Goal: Task Accomplishment & Management: Manage account settings

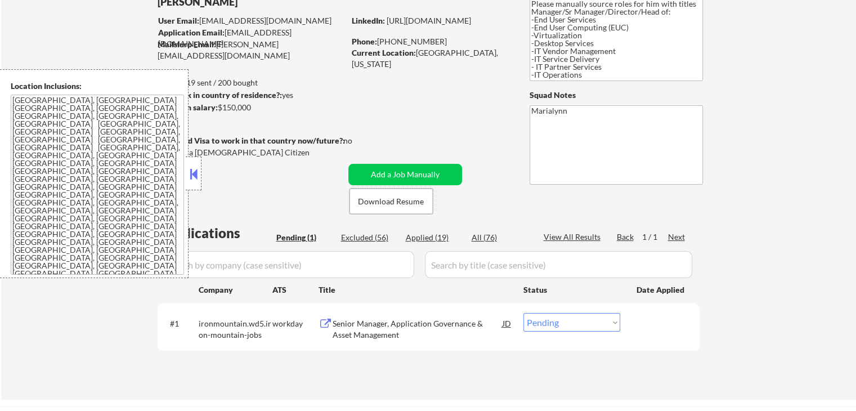
scroll to position [169, 0]
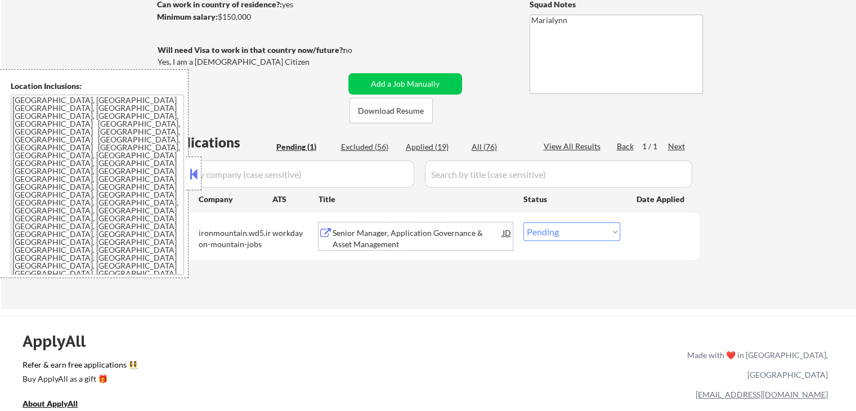
click at [435, 235] on div "Senior Manager, Application Governance & Asset Management" at bounding box center [418, 238] width 170 height 22
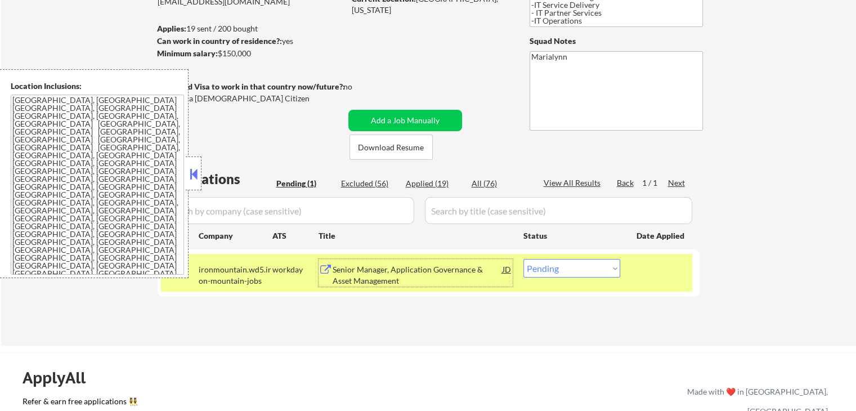
scroll to position [113, 0]
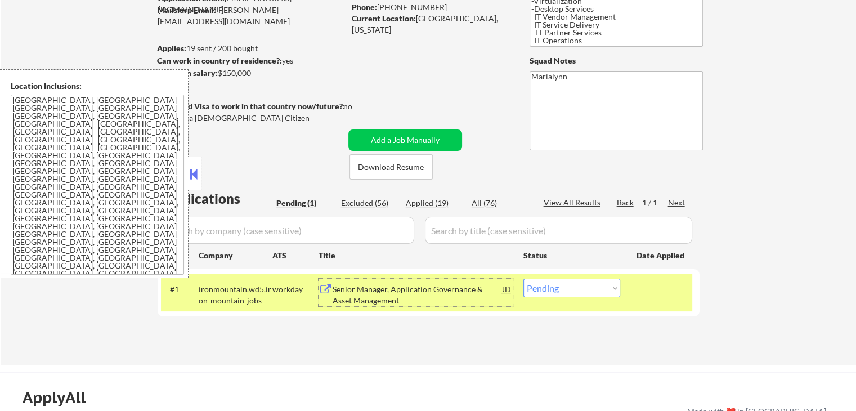
click at [198, 176] on button at bounding box center [193, 173] width 12 height 17
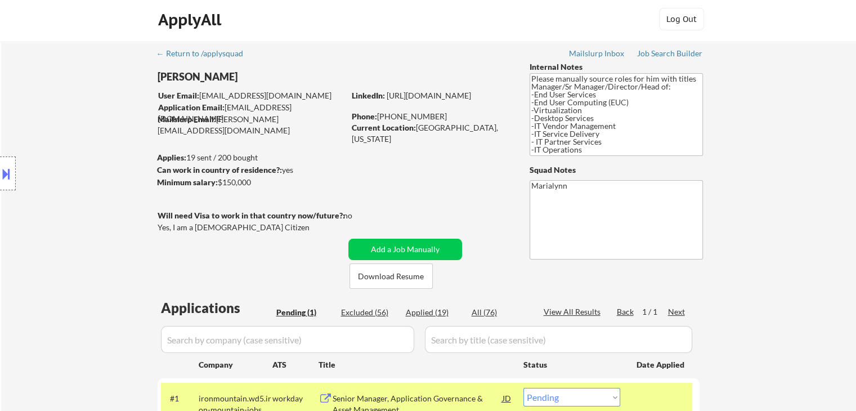
scroll to position [0, 0]
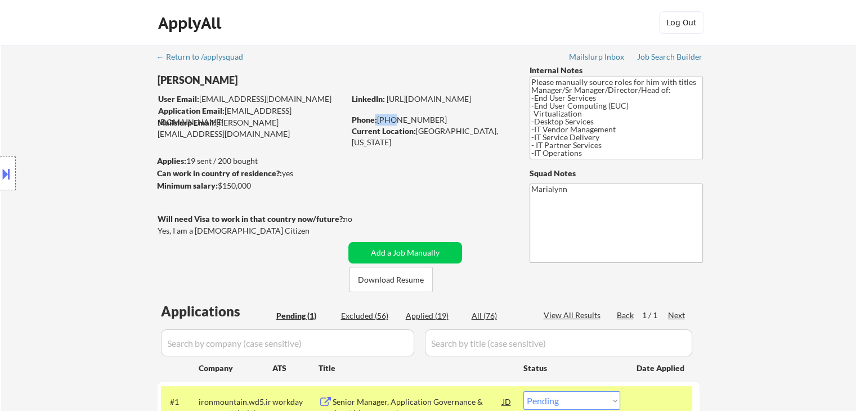
drag, startPoint x: 375, startPoint y: 120, endPoint x: 389, endPoint y: 118, distance: 14.3
click at [389, 118] on div "Phone: 253-888-5638" at bounding box center [431, 119] width 159 height 11
click at [379, 118] on div "Phone: 253-888-5638" at bounding box center [431, 119] width 159 height 11
click at [374, 101] on strong "LinkedIn:" at bounding box center [368, 99] width 33 height 10
drag, startPoint x: 383, startPoint y: 117, endPoint x: 425, endPoint y: 115, distance: 42.8
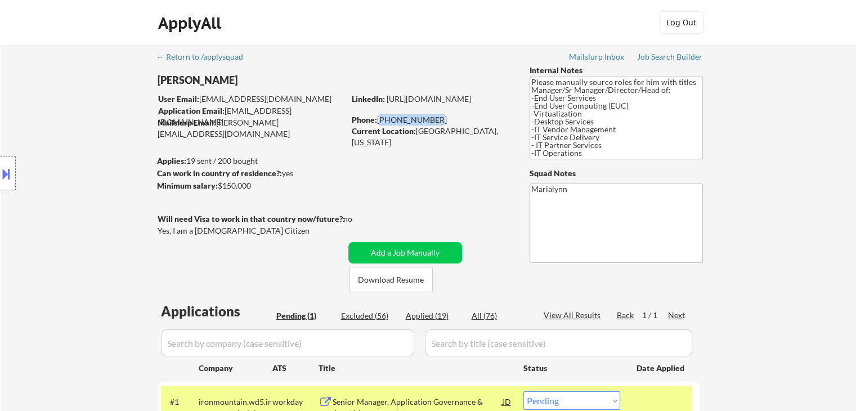
click at [428, 115] on div "Phone: 253-888-5638" at bounding box center [431, 119] width 159 height 11
copy div "253-888-5638"
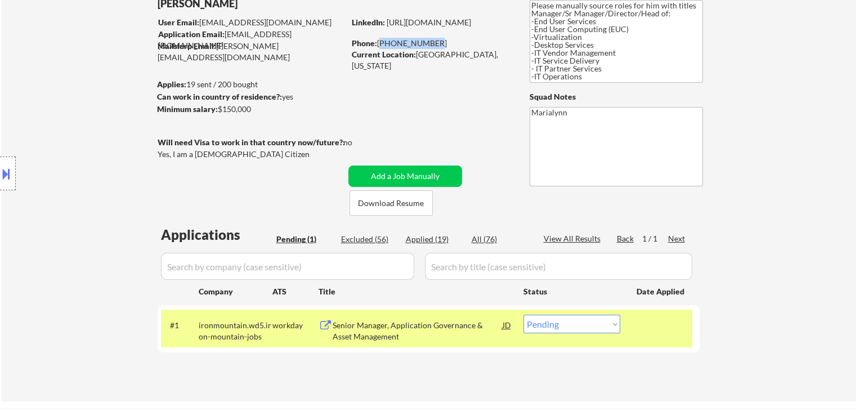
scroll to position [225, 0]
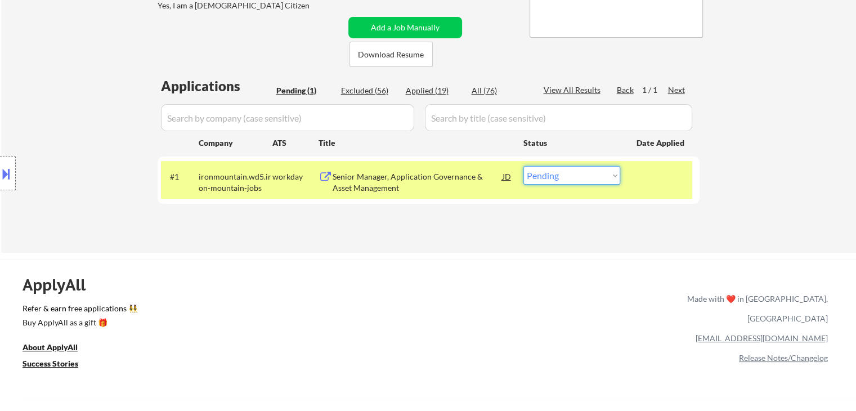
click at [581, 182] on select "Choose an option... Pending Applied Excluded (Questions) Excluded (Expired) Exc…" at bounding box center [571, 175] width 97 height 19
click at [523, 166] on select "Choose an option... Pending Applied Excluded (Questions) Excluded (Expired) Exc…" at bounding box center [571, 175] width 97 height 19
drag, startPoint x: 569, startPoint y: 176, endPoint x: 569, endPoint y: 182, distance: 6.2
click at [569, 178] on select "Choose an option... Pending Applied Excluded (Questions) Excluded (Expired) Exc…" at bounding box center [571, 175] width 97 height 19
select select ""applied""
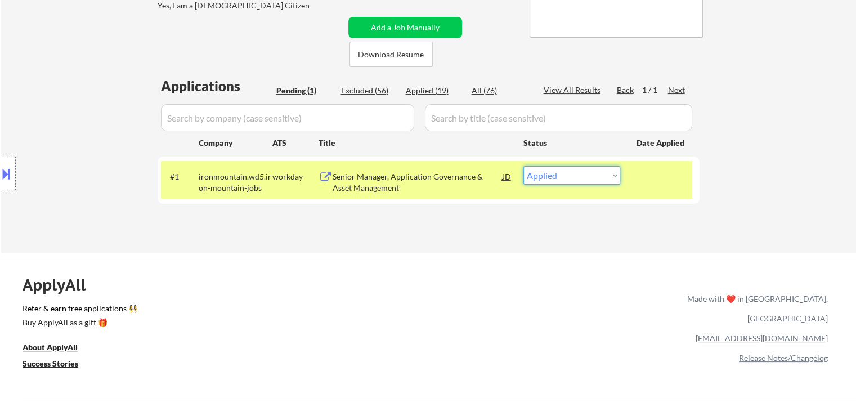
click at [523, 166] on select "Choose an option... Pending Applied Excluded (Questions) Excluded (Expired) Exc…" at bounding box center [571, 175] width 97 height 19
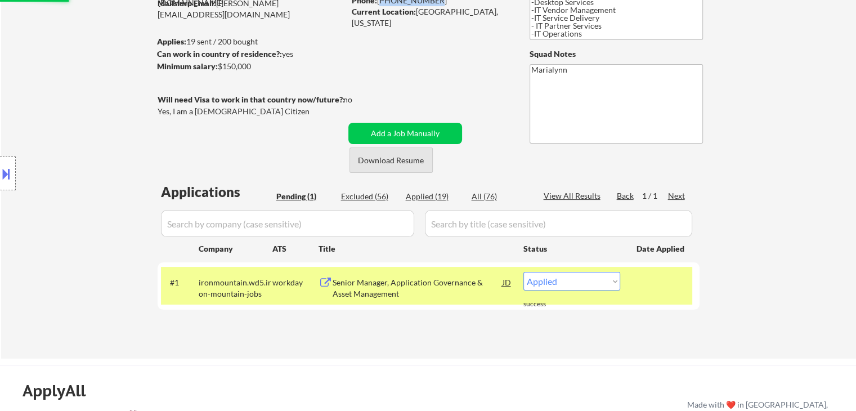
scroll to position [113, 0]
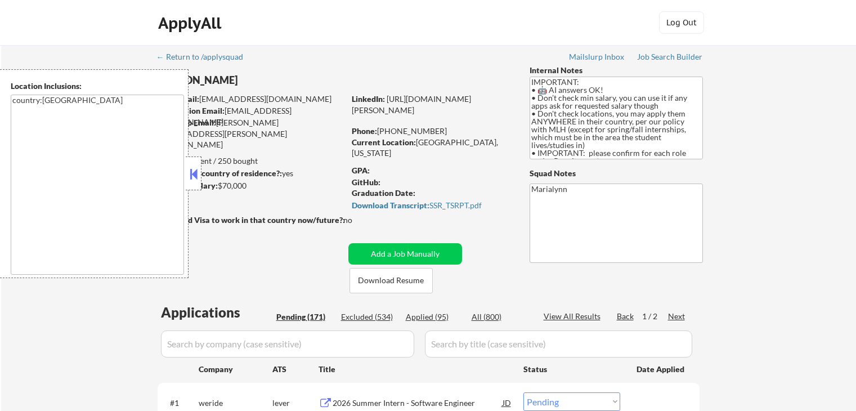
select select ""pending""
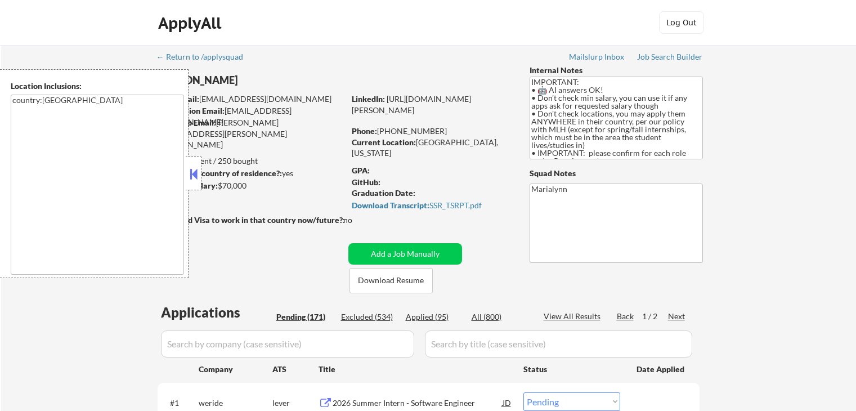
select select ""pending""
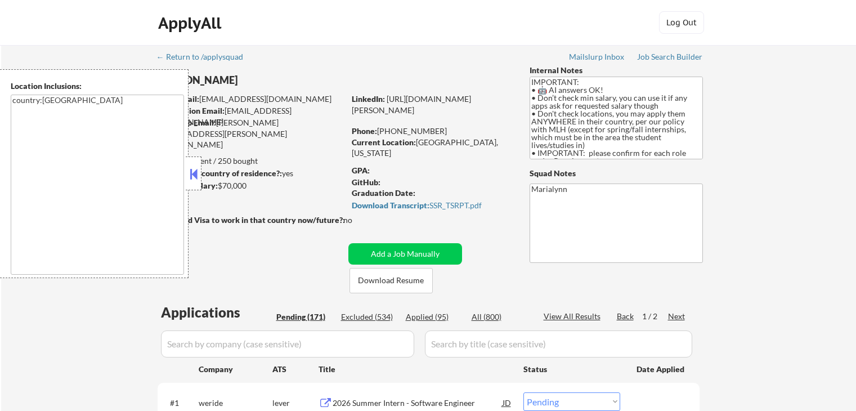
select select ""pending""
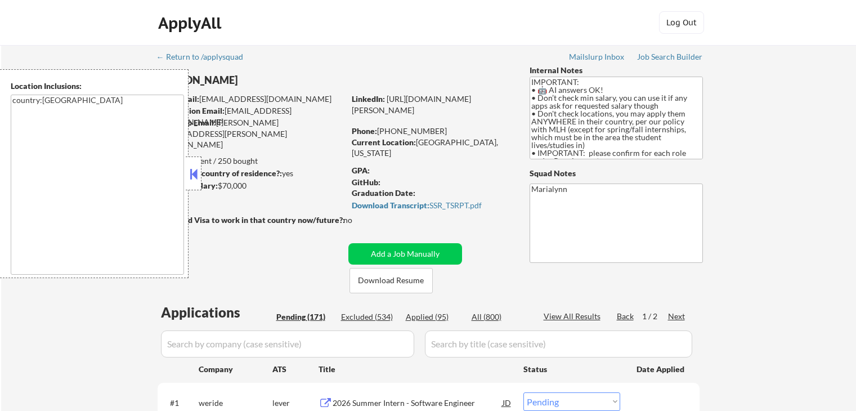
select select ""pending""
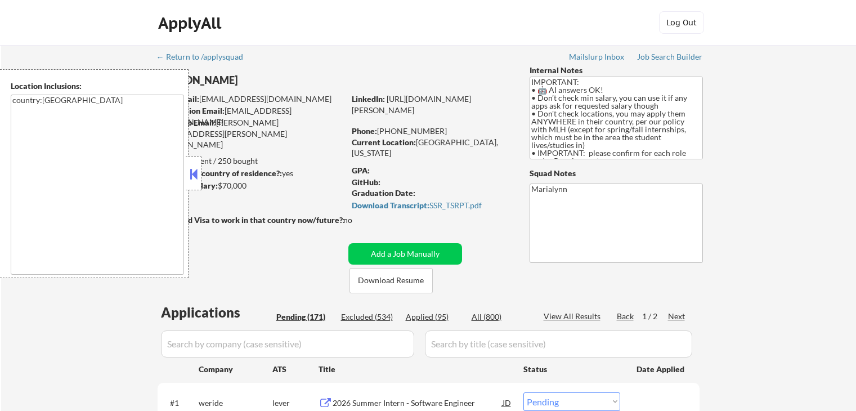
select select ""pending""
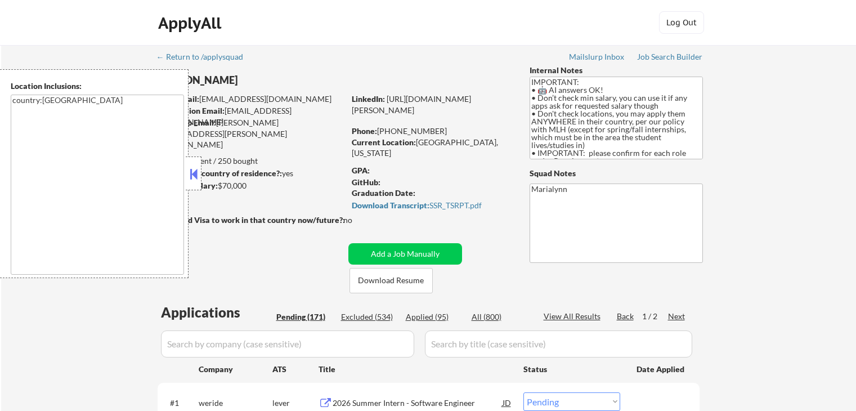
select select ""pending""
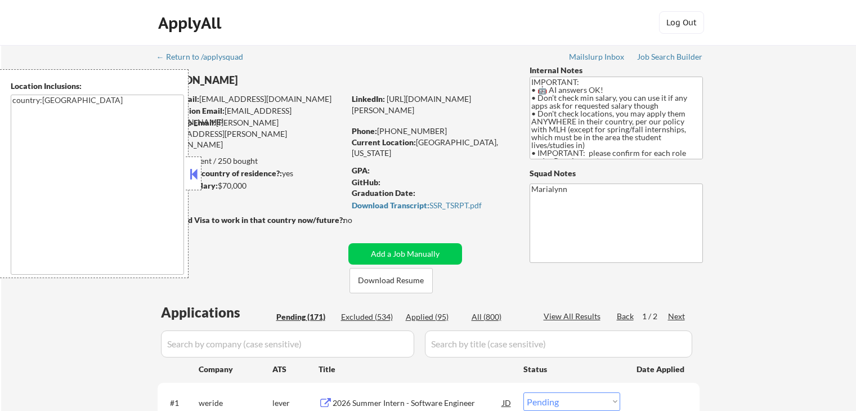
select select ""pending""
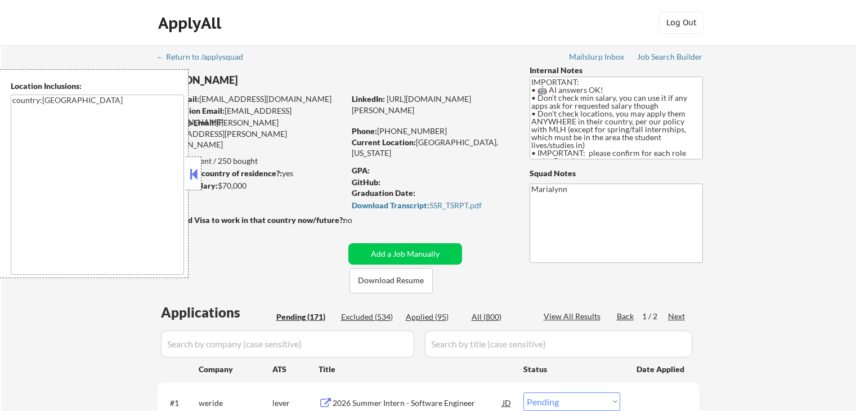
select select ""pending""
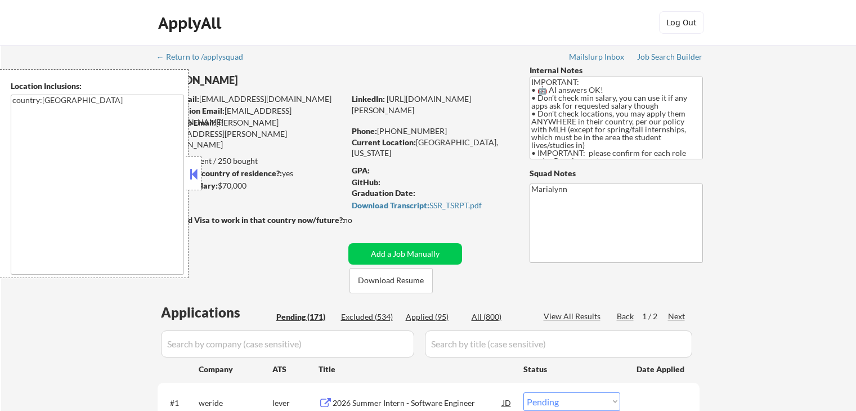
select select ""pending""
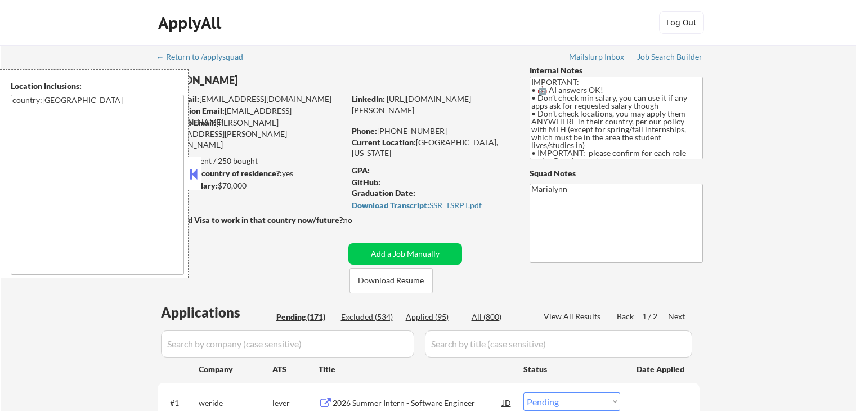
select select ""pending""
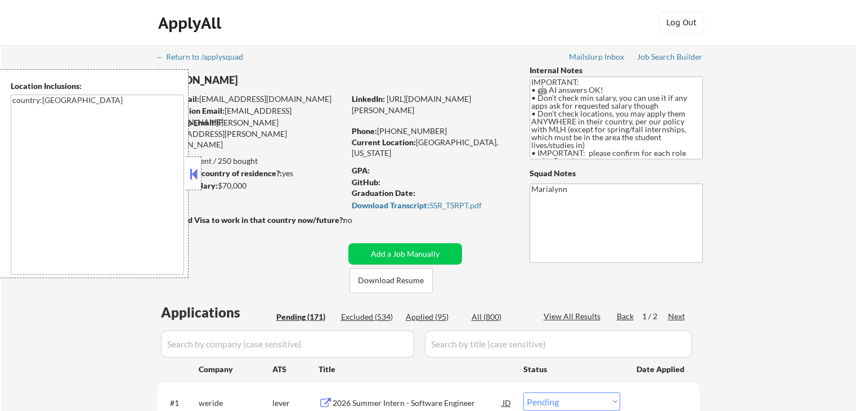
select select ""pending""
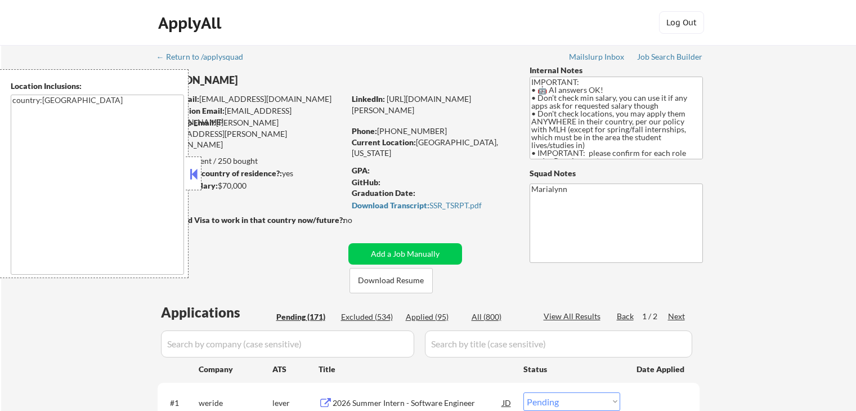
select select ""pending""
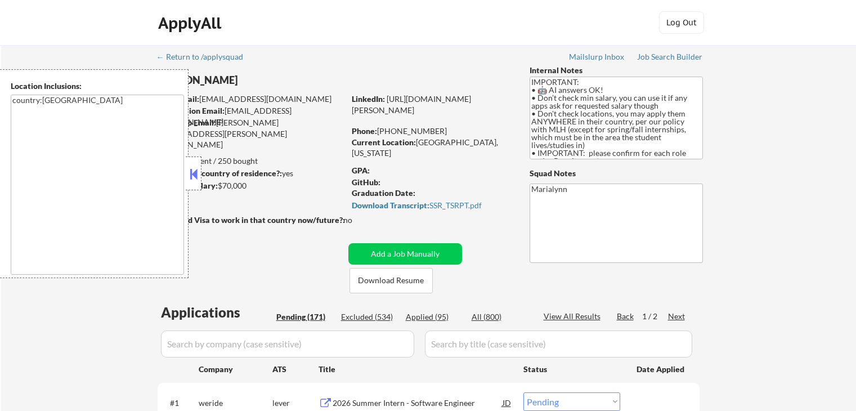
select select ""pending""
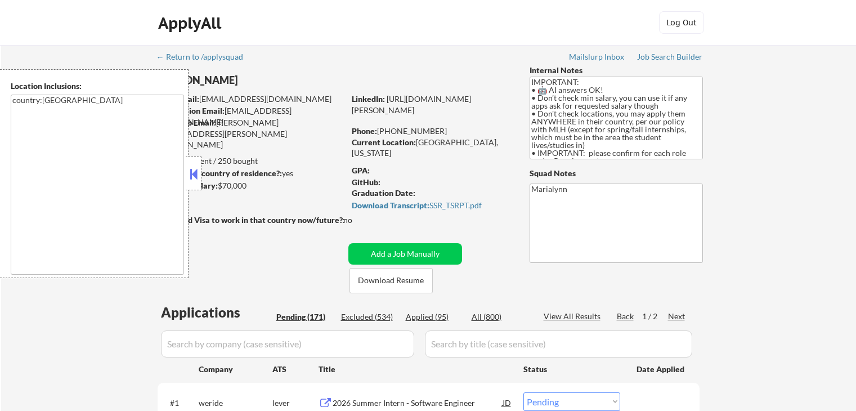
select select ""pending""
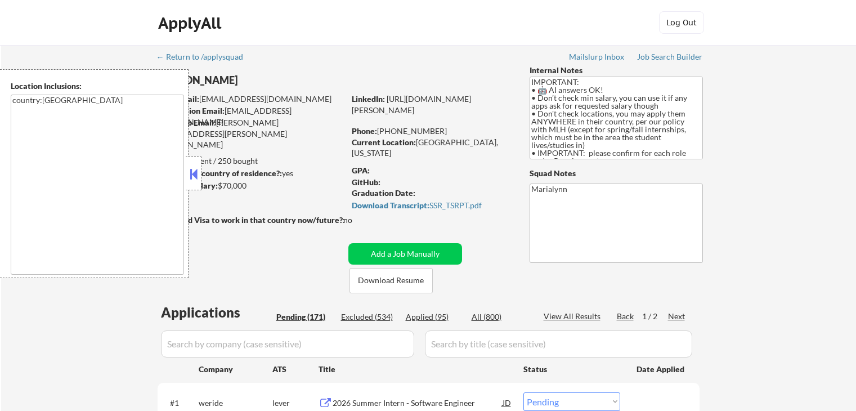
select select ""pending""
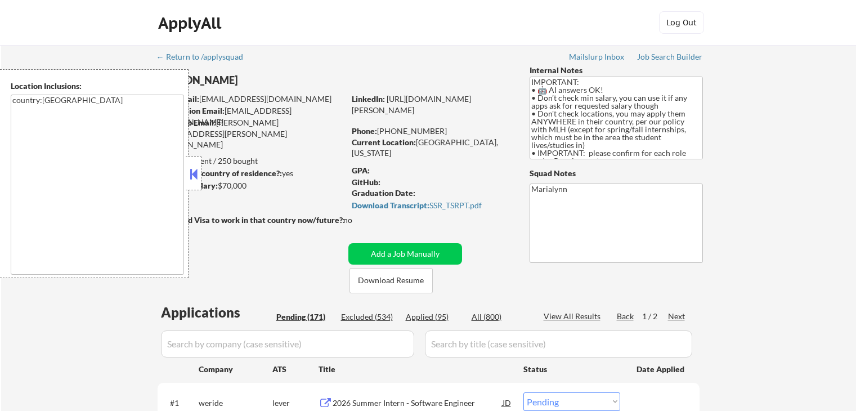
select select ""pending""
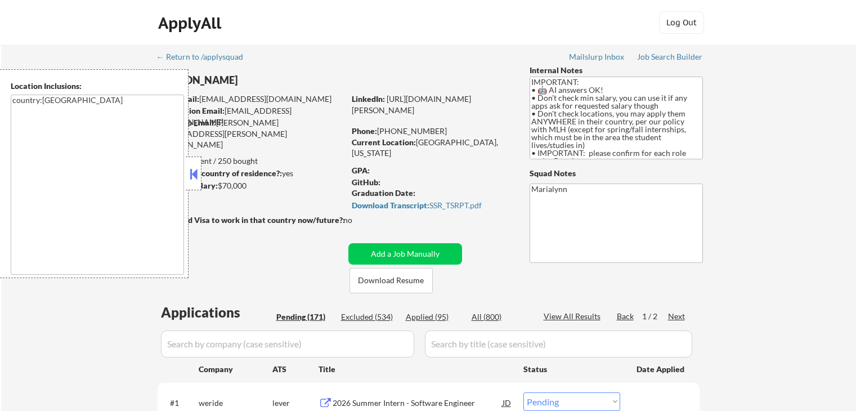
select select ""pending""
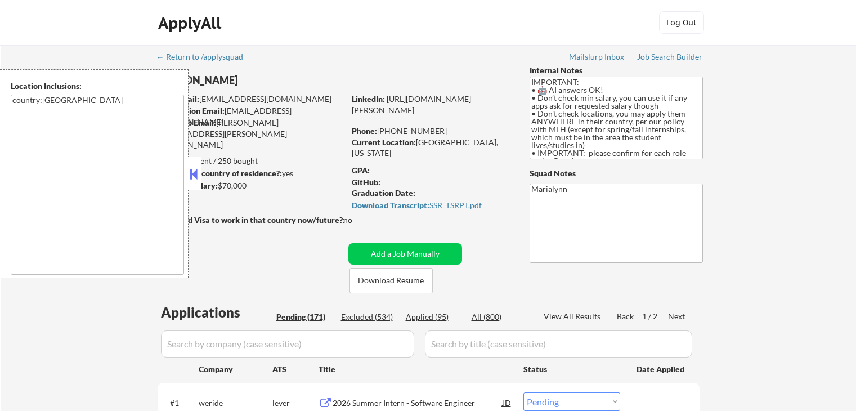
select select ""pending""
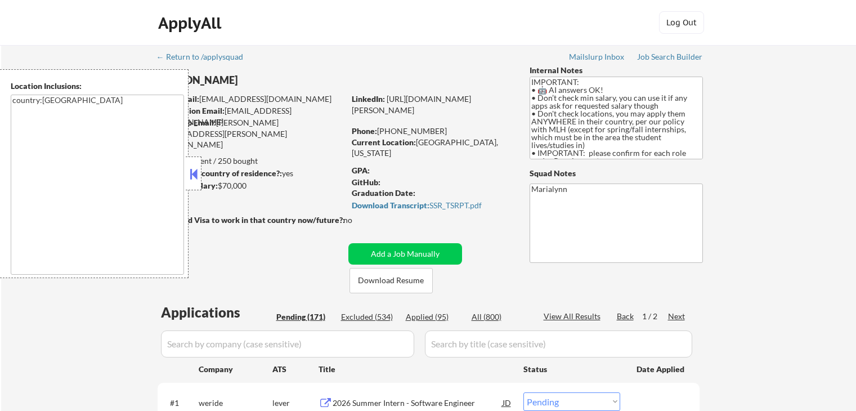
select select ""pending""
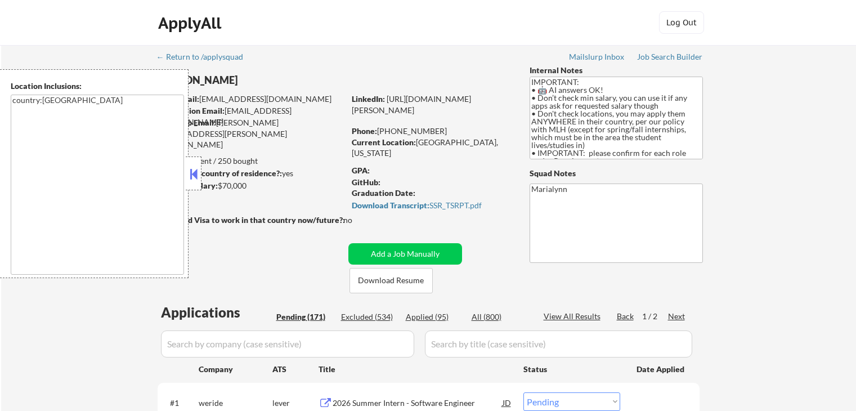
select select ""pending""
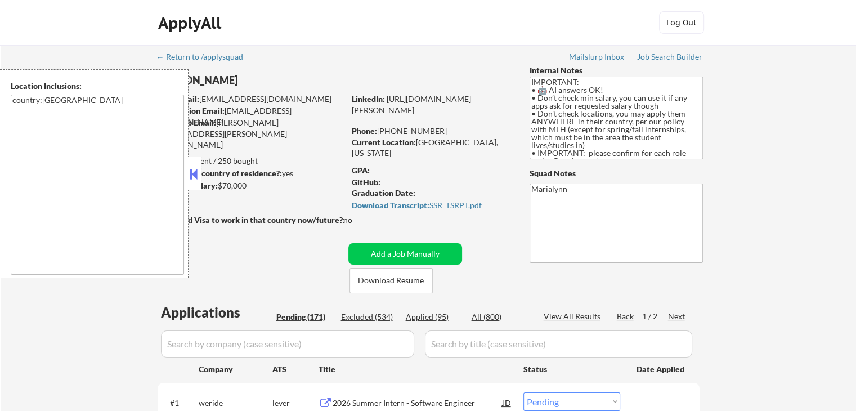
click at [195, 160] on div at bounding box center [194, 173] width 16 height 34
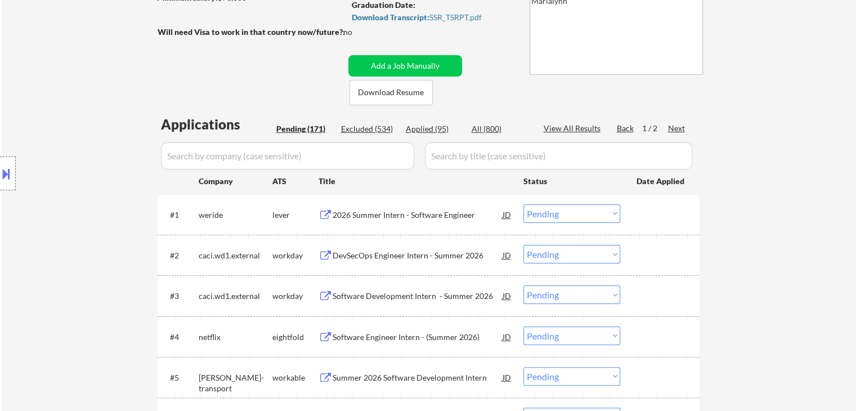
scroll to position [225, 0]
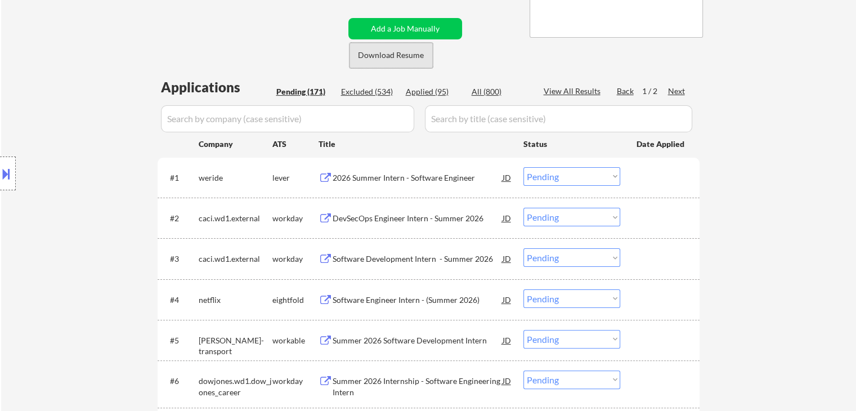
click at [381, 56] on button "Download Resume" at bounding box center [390, 55] width 83 height 25
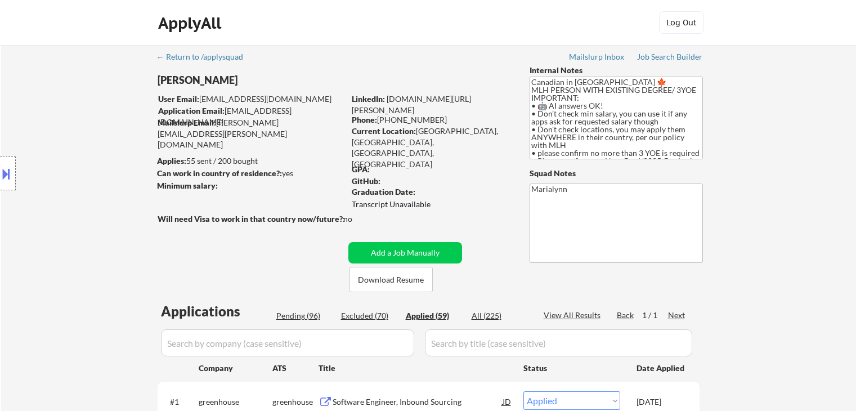
select select ""applied""
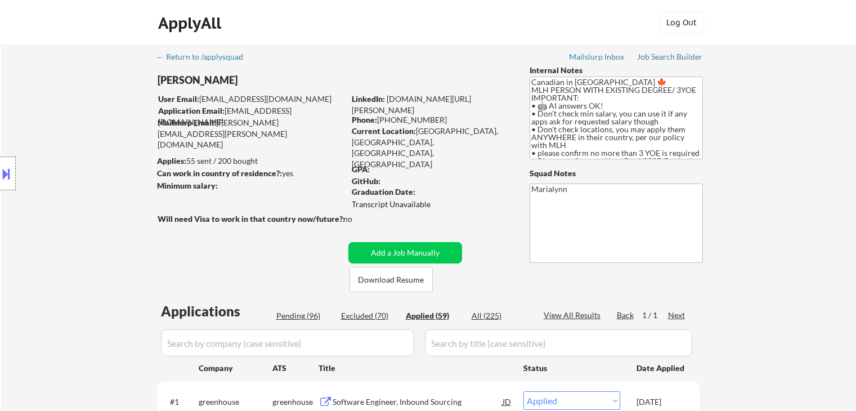
select select ""applied""
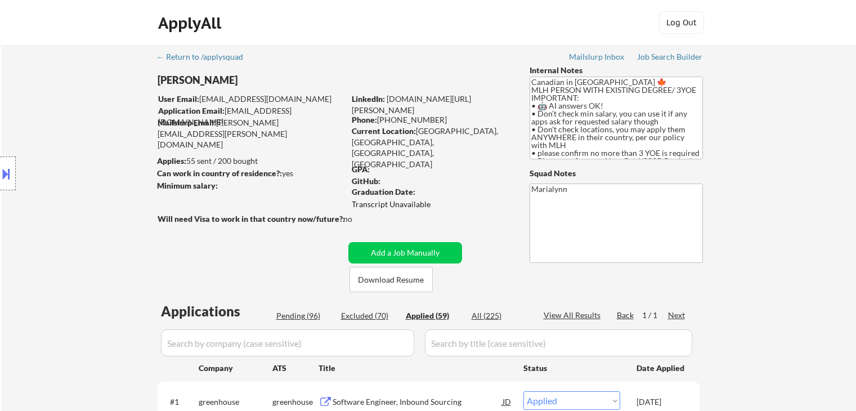
select select ""applied""
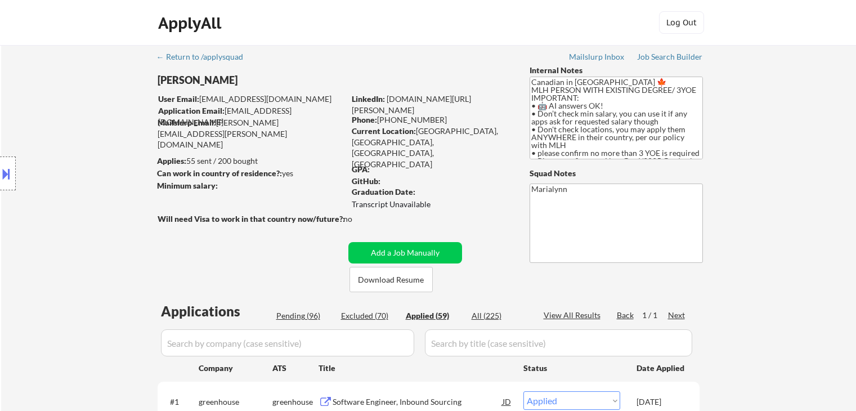
select select ""applied""
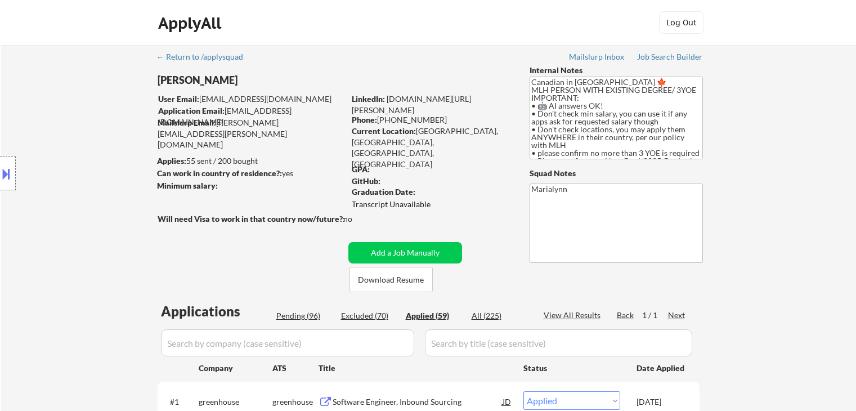
select select ""applied""
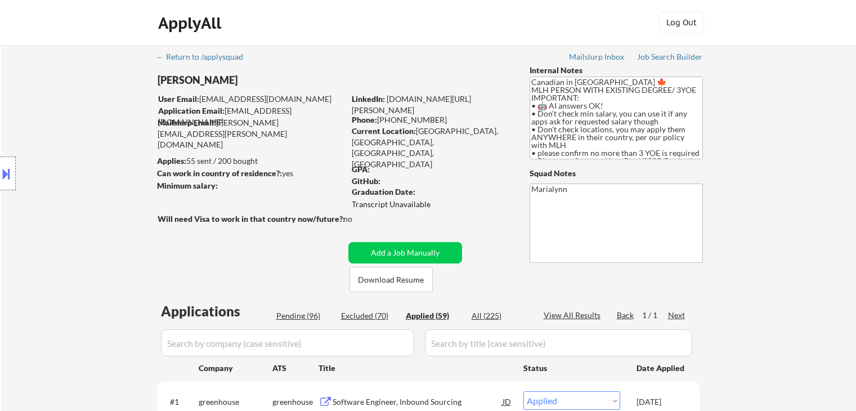
select select ""applied""
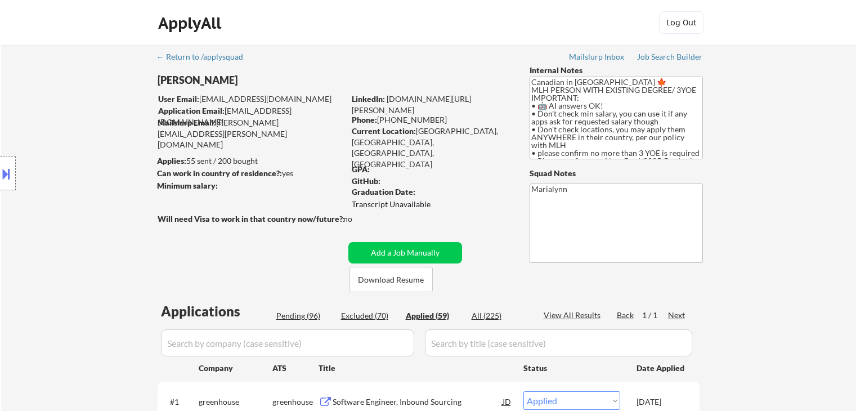
select select ""applied""
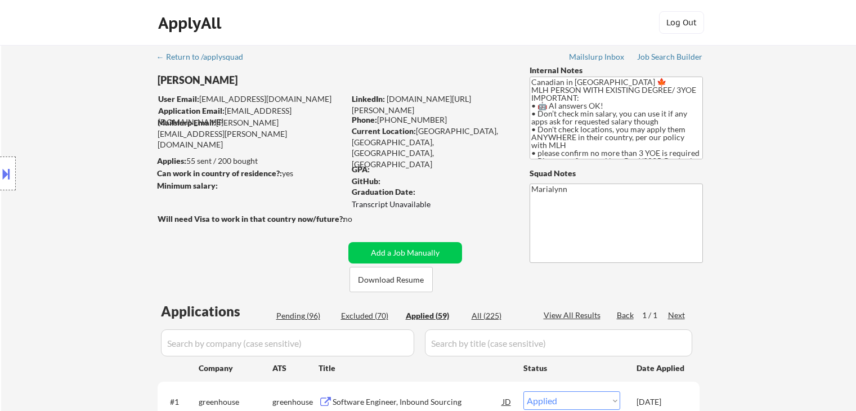
select select ""applied""
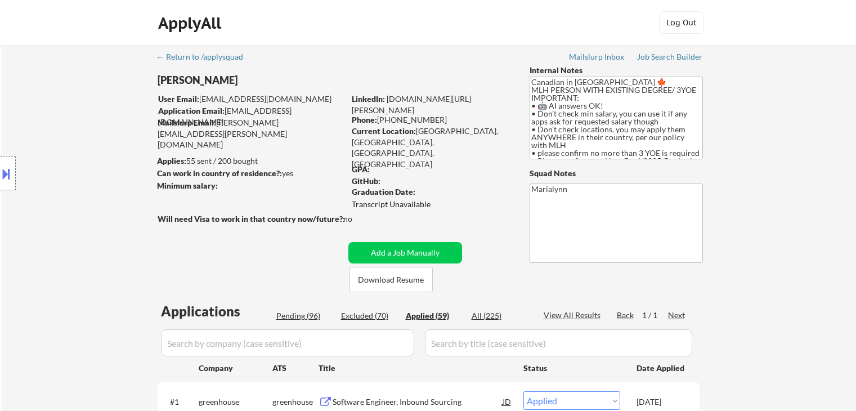
select select ""applied""
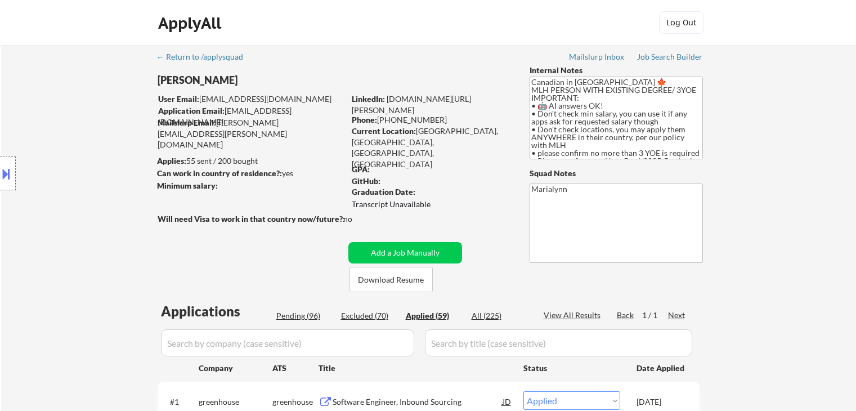
select select ""applied""
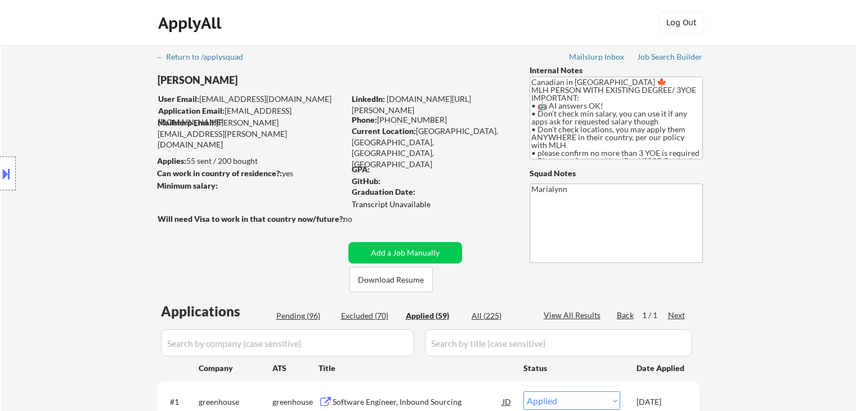
select select ""applied""
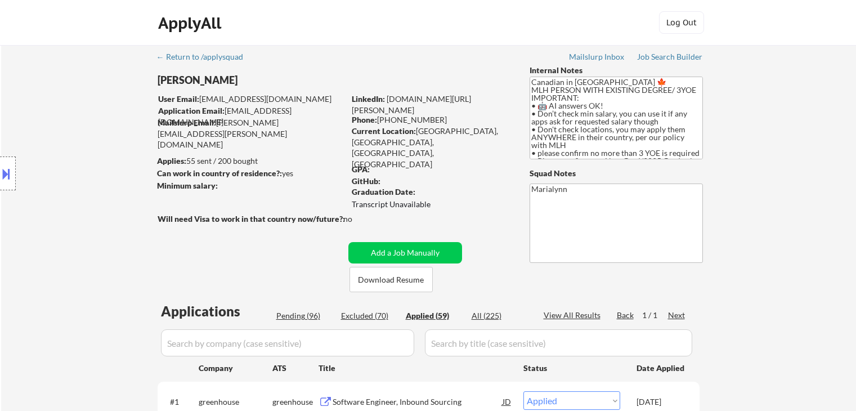
select select ""applied""
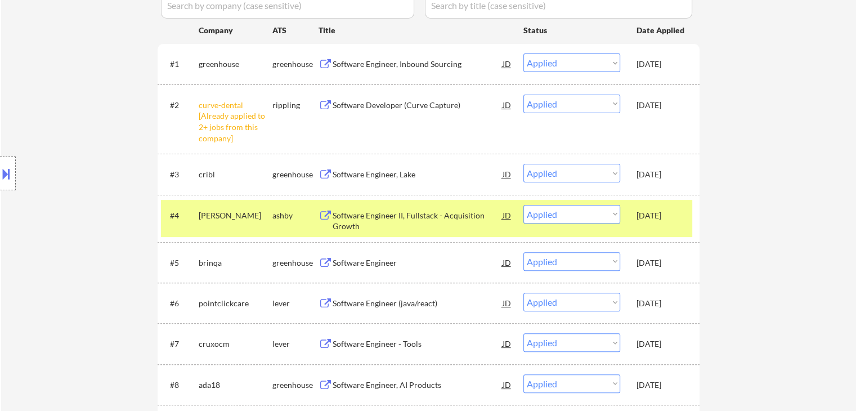
drag, startPoint x: 345, startPoint y: 137, endPoint x: 333, endPoint y: 127, distance: 15.6
click at [344, 137] on div "#2 curve-dental [Already applied to 2+ jobs from this company] rippling Softwar…" at bounding box center [426, 118] width 531 height 59
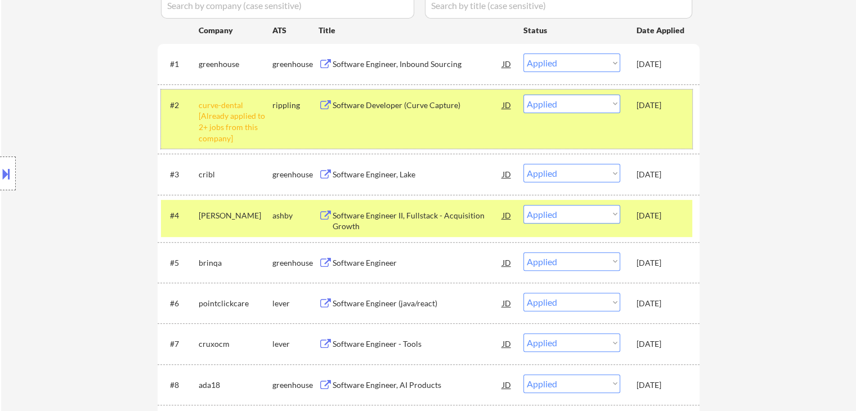
drag, startPoint x: 648, startPoint y: 122, endPoint x: 633, endPoint y: 152, distance: 34.2
click at [648, 122] on div "#2 curve-dental [Already applied to 2+ jobs from this company] rippling Softwar…" at bounding box center [426, 118] width 531 height 59
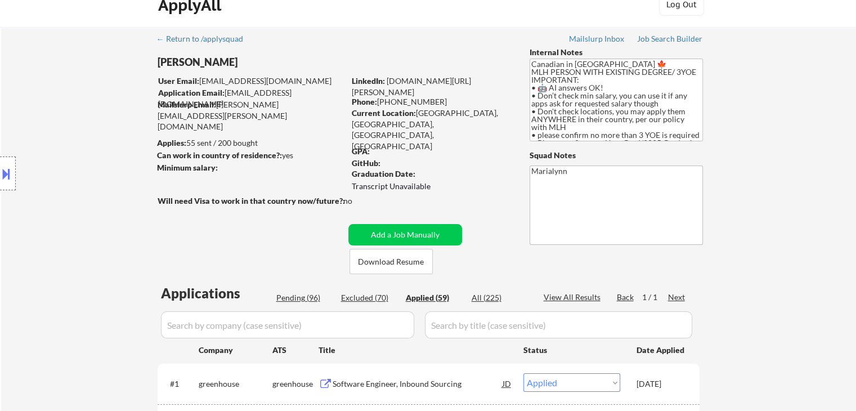
scroll to position [0, 0]
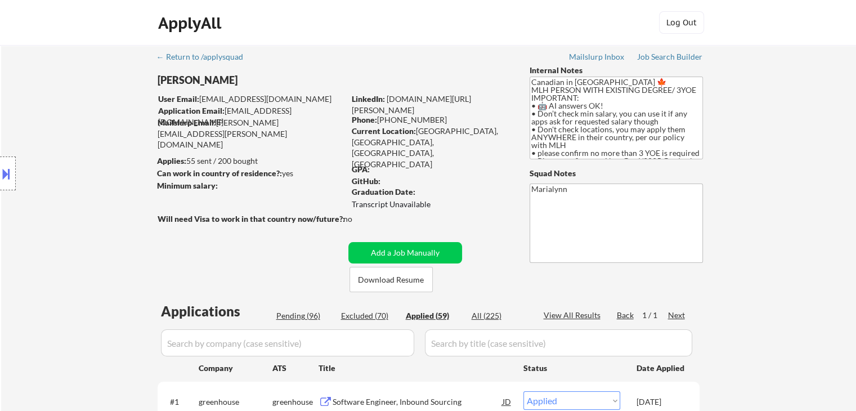
select select ""applied""
drag, startPoint x: 423, startPoint y: 129, endPoint x: 448, endPoint y: 132, distance: 25.0
click at [452, 132] on div "Current Location: Surrey, BC, British Columbia, British Columbia" at bounding box center [431, 147] width 159 height 44
copy div "Surrey, BC"
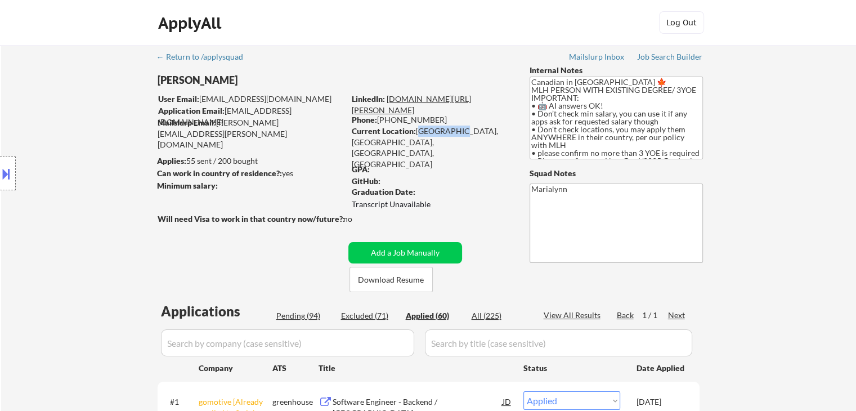
click at [471, 100] on link "www.linkedin.com/in/anitha-amarnath" at bounding box center [411, 104] width 119 height 21
select select ""applied""
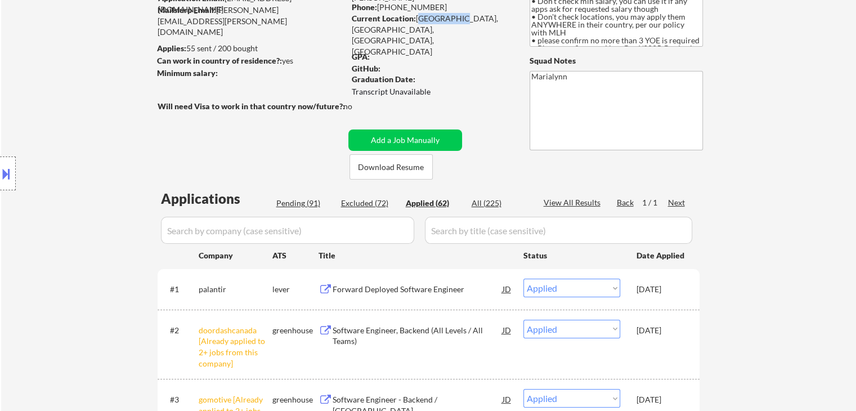
scroll to position [338, 0]
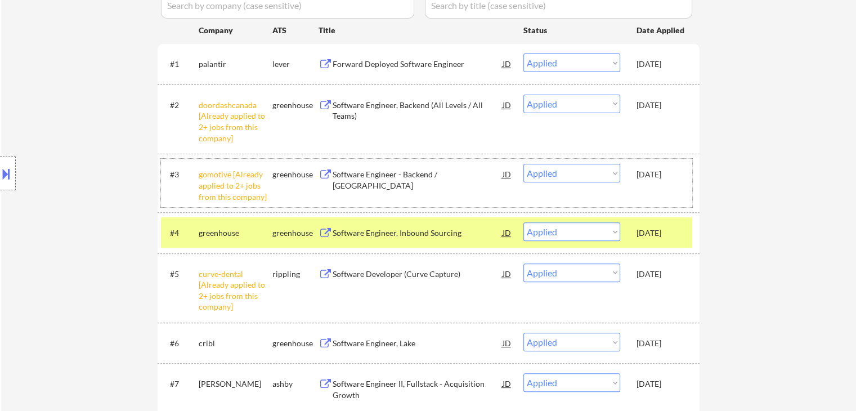
drag, startPoint x: 665, startPoint y: 178, endPoint x: 676, endPoint y: 119, distance: 60.6
click at [666, 177] on div "Oct 8, 2025" at bounding box center [661, 174] width 50 height 11
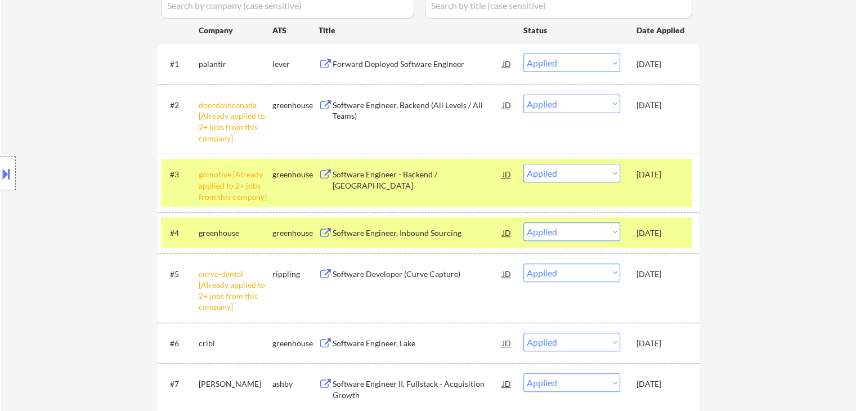
drag, startPoint x: 671, startPoint y: 107, endPoint x: 668, endPoint y: 102, distance: 6.1
click at [670, 105] on div "Oct 8, 2025" at bounding box center [661, 105] width 50 height 11
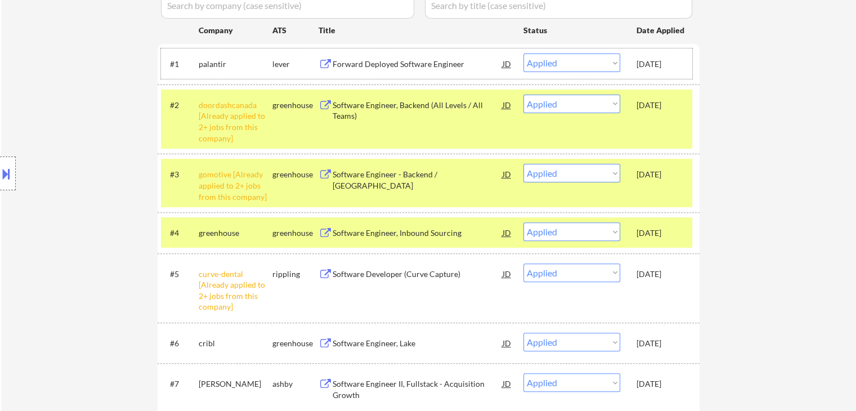
drag, startPoint x: 664, startPoint y: 70, endPoint x: 663, endPoint y: 98, distance: 28.2
click at [664, 70] on div "Oct 8, 2025" at bounding box center [661, 63] width 50 height 20
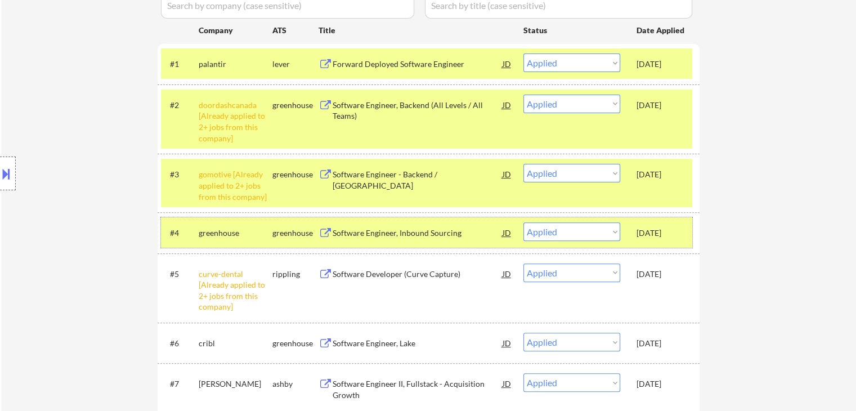
click at [656, 241] on div "Oct 7, 2025" at bounding box center [661, 232] width 50 height 20
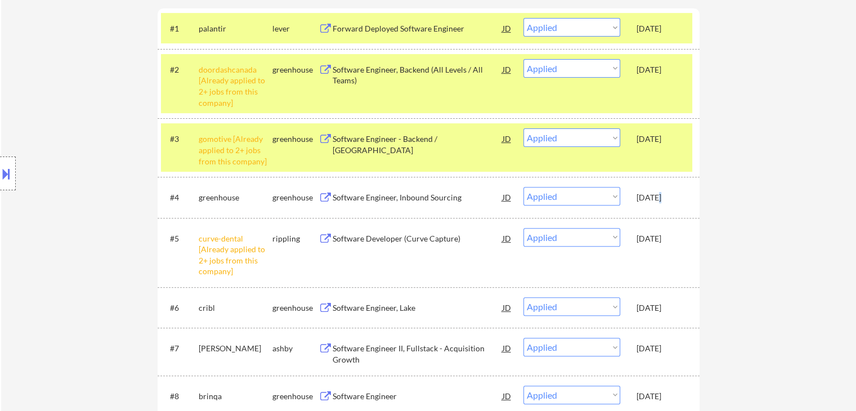
scroll to position [281, 0]
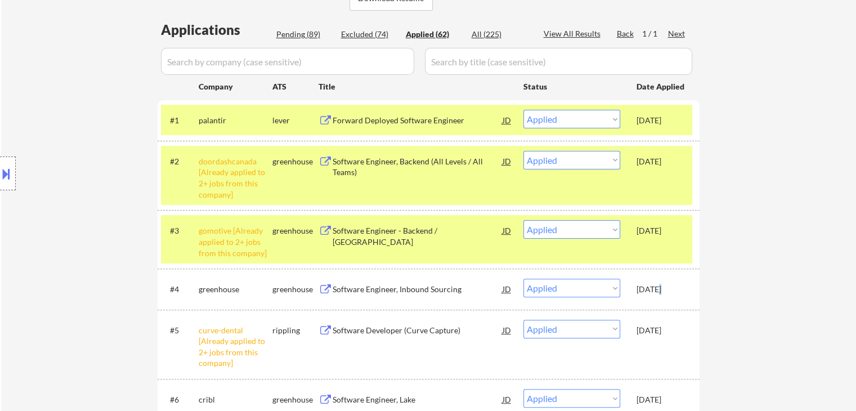
select select ""applied""
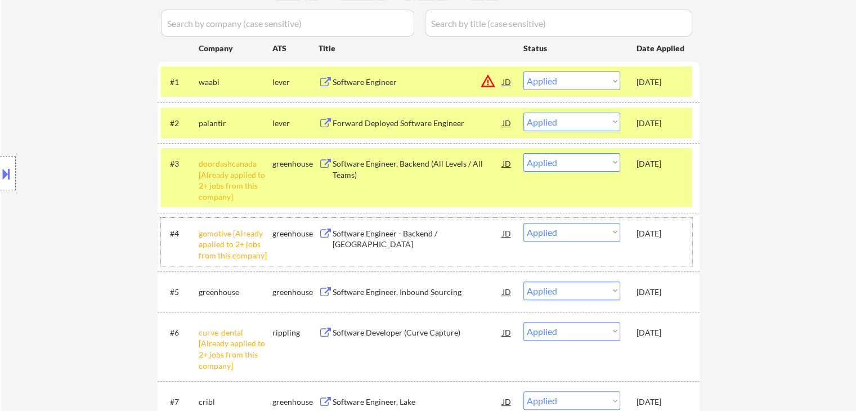
scroll to position [338, 0]
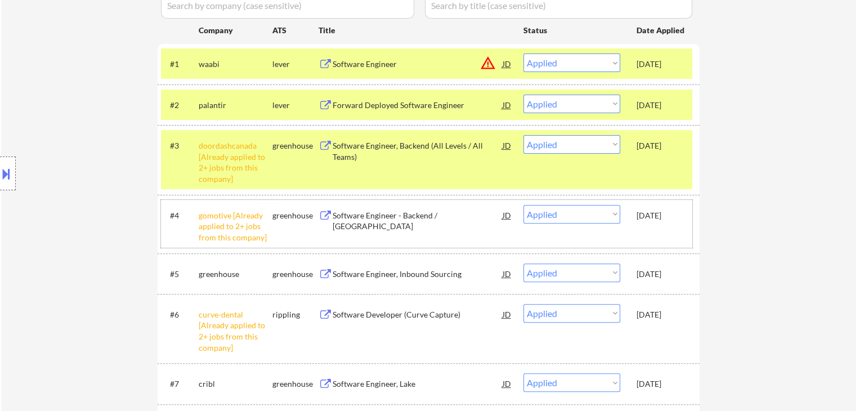
click at [664, 234] on div "#4 gomotive [Already applied to 2+ jobs from this company] greenhouse Software …" at bounding box center [426, 224] width 531 height 48
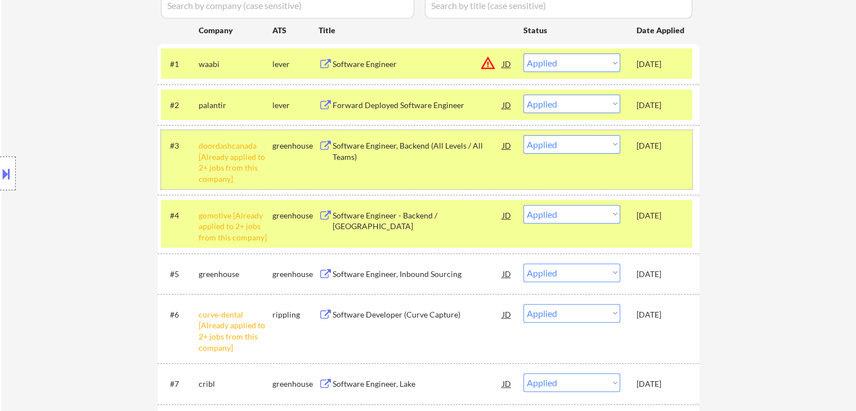
drag, startPoint x: 671, startPoint y: 174, endPoint x: 671, endPoint y: 133, distance: 40.5
click at [671, 173] on div "#3 doordashcanada [Already applied to 2+ jobs from this company] greenhouse Sof…" at bounding box center [426, 159] width 531 height 59
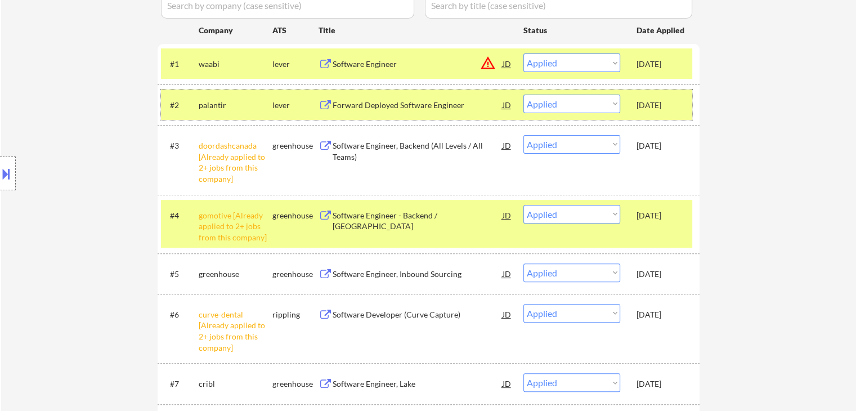
drag, startPoint x: 673, startPoint y: 113, endPoint x: 668, endPoint y: 82, distance: 31.3
click at [672, 111] on div "Oct 8, 2025" at bounding box center [661, 105] width 50 height 20
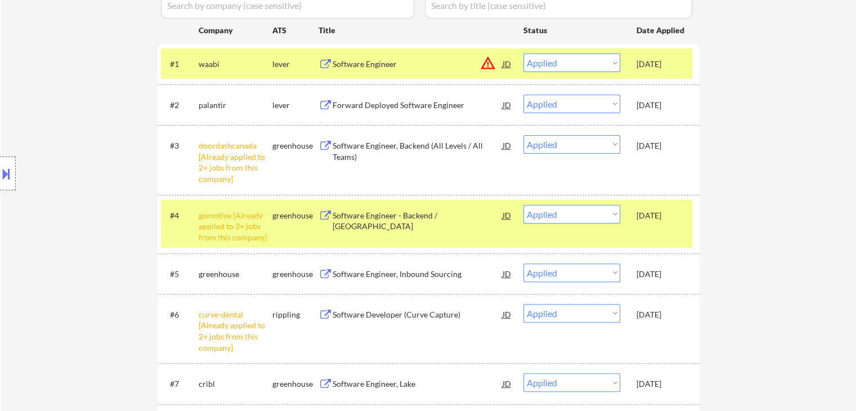
click at [668, 61] on div "Oct 8, 2025" at bounding box center [661, 64] width 50 height 11
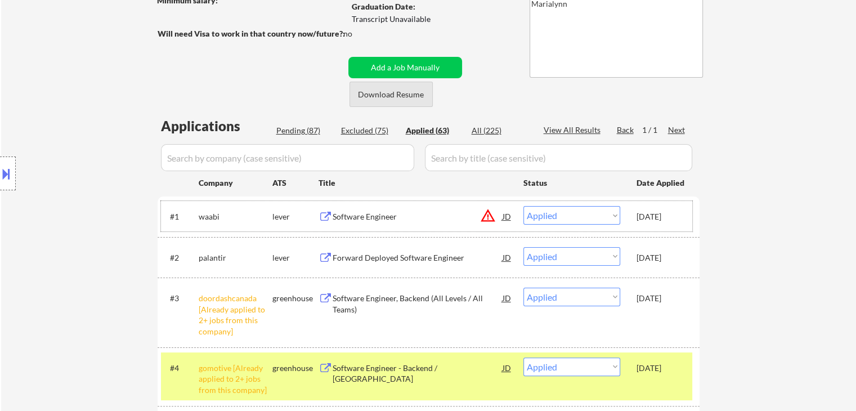
scroll to position [56, 0]
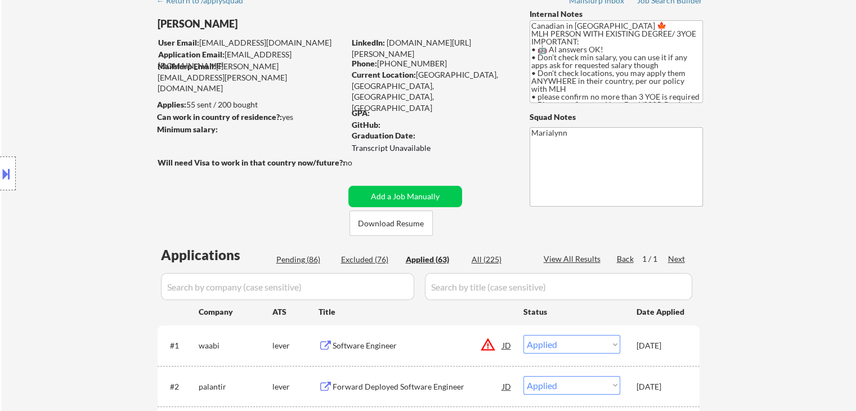
select select ""applied""
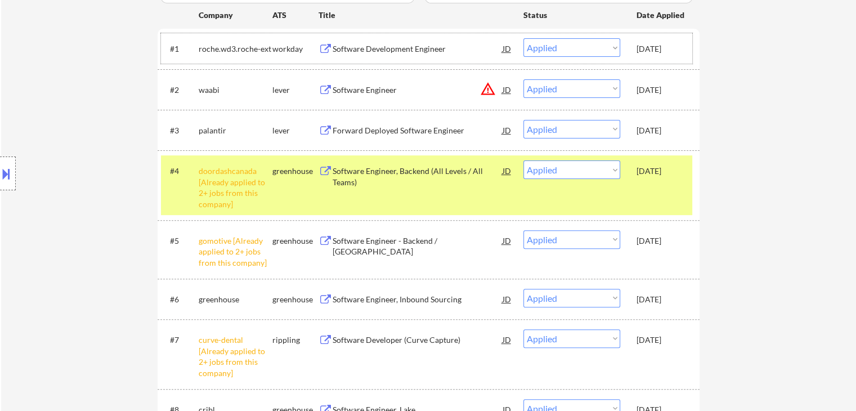
scroll to position [394, 0]
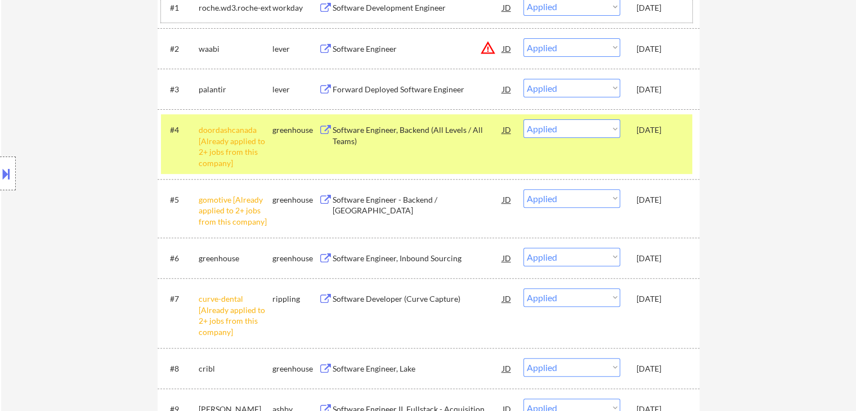
click at [649, 199] on div "Oct 8, 2025" at bounding box center [661, 199] width 50 height 11
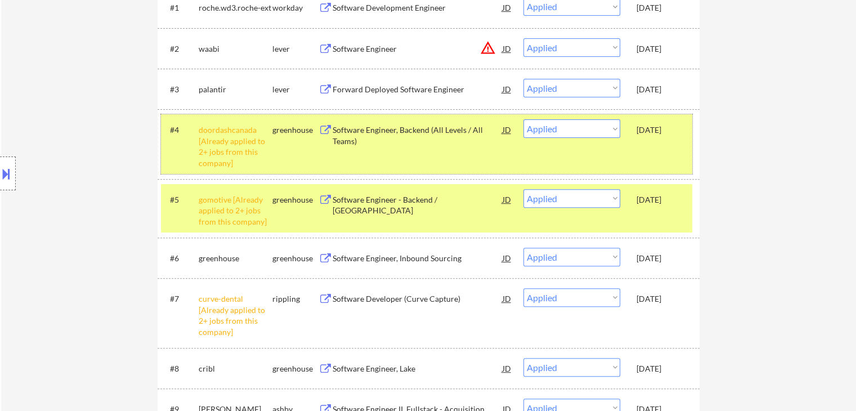
click at [676, 154] on div "#4 doordashcanada [Already applied to 2+ jobs from this company] greenhouse Sof…" at bounding box center [426, 143] width 531 height 59
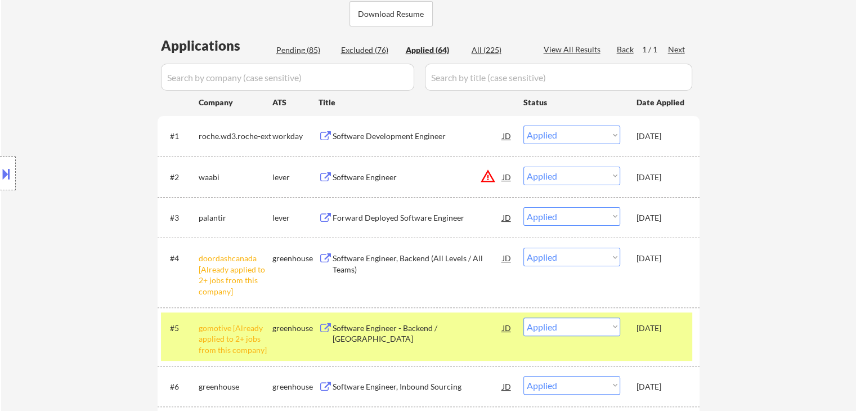
scroll to position [169, 0]
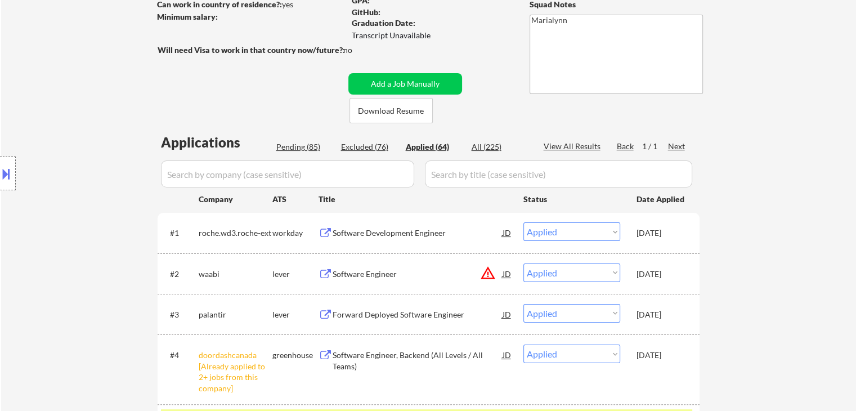
select select ""applied""
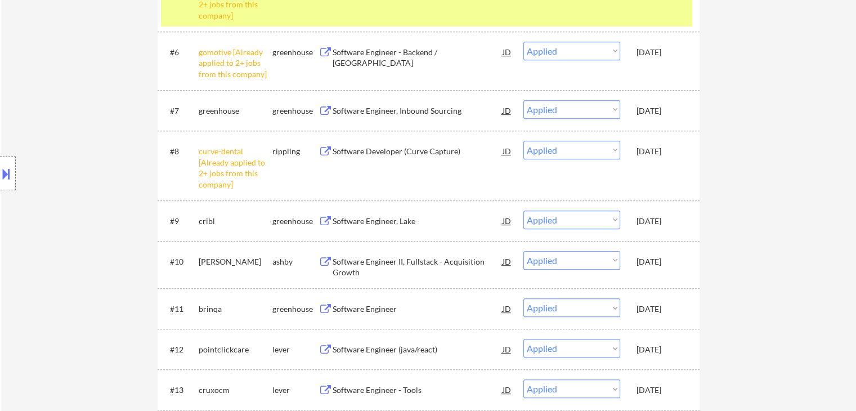
scroll to position [619, 0]
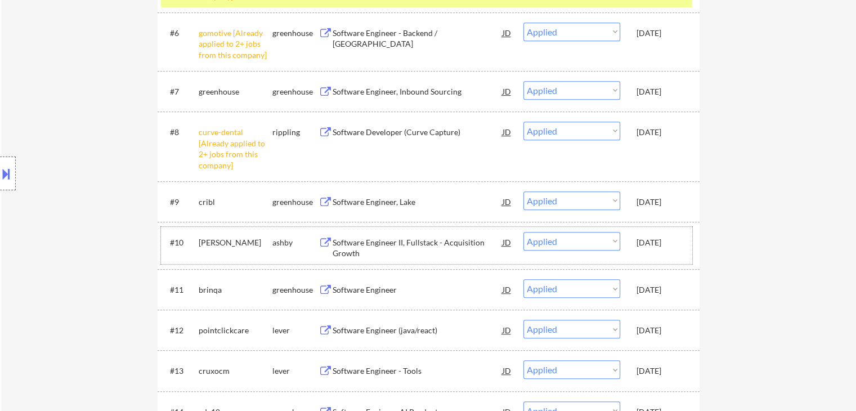
click at [668, 237] on div "Oct 7, 2025" at bounding box center [661, 242] width 50 height 11
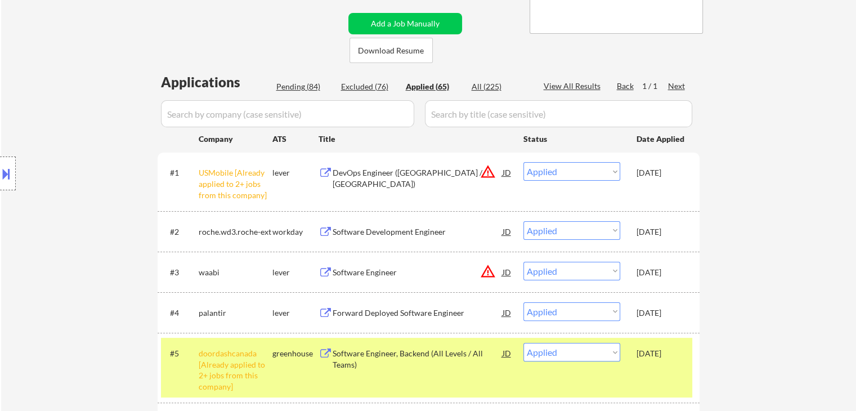
scroll to position [113, 0]
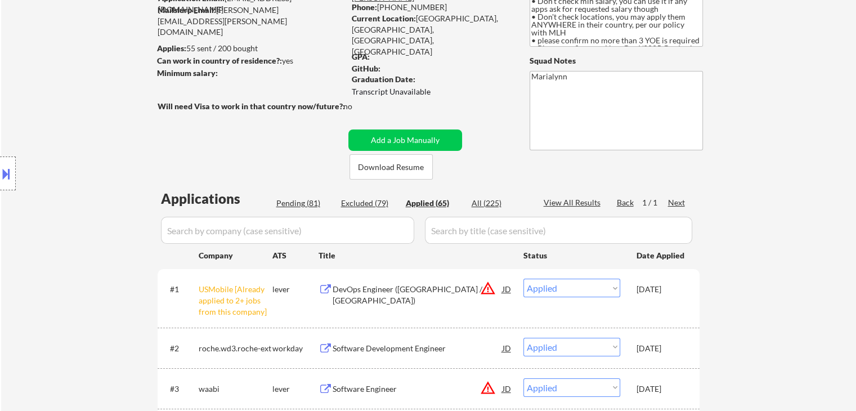
select select ""applied""
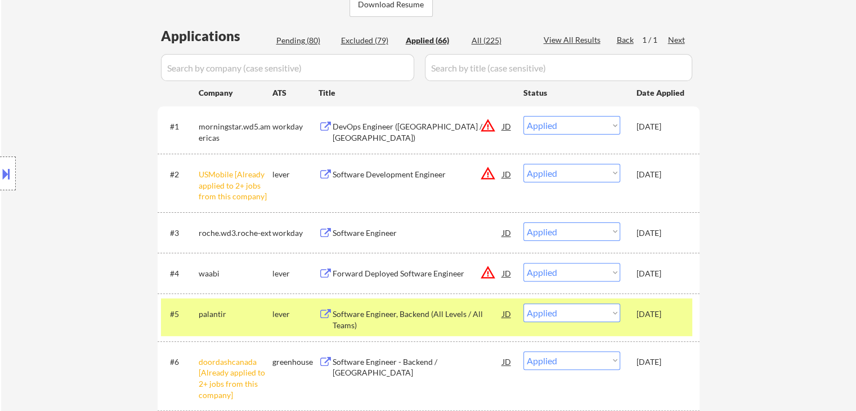
scroll to position [281, 0]
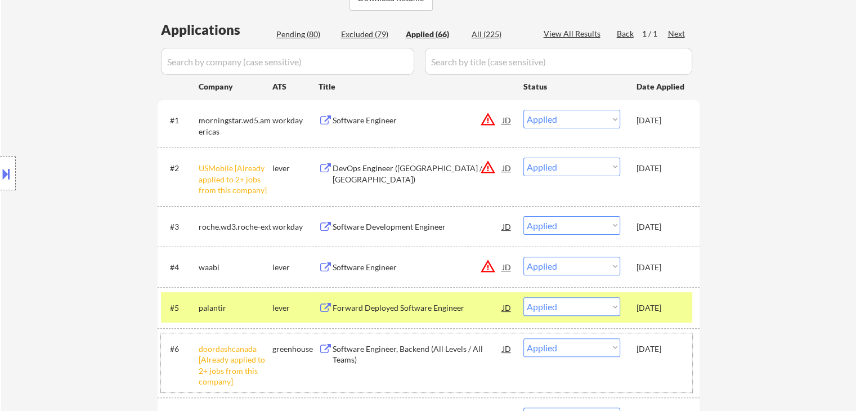
click at [666, 343] on div "Oct 8, 2025" at bounding box center [661, 348] width 50 height 11
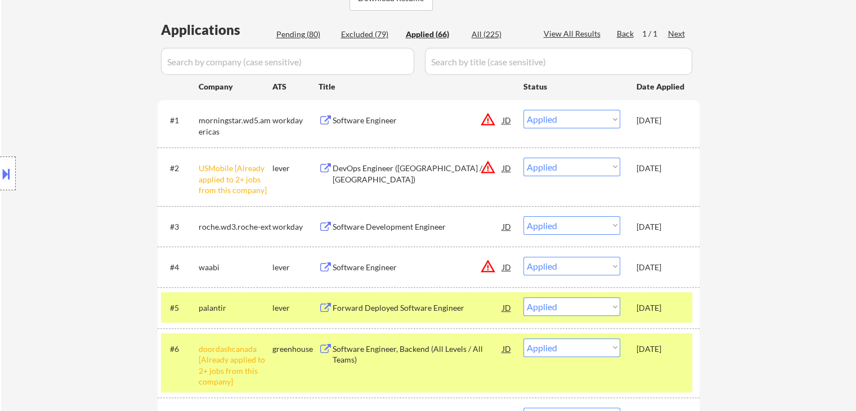
drag, startPoint x: 671, startPoint y: 311, endPoint x: 655, endPoint y: 282, distance: 32.7
click at [670, 311] on div "Oct 8, 2025" at bounding box center [661, 307] width 50 height 11
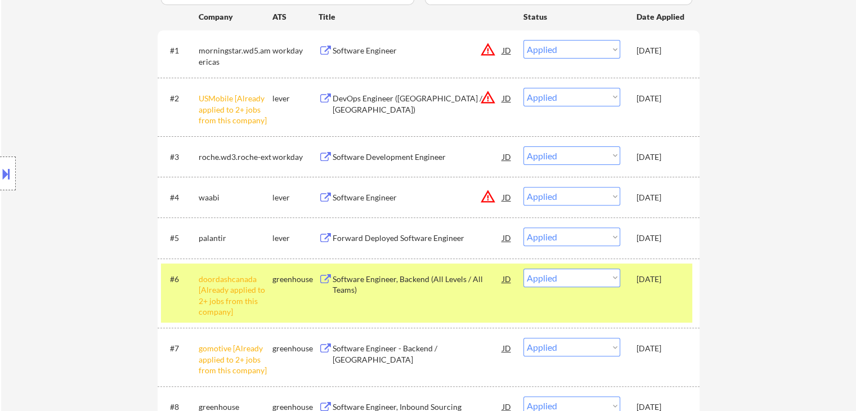
scroll to position [225, 0]
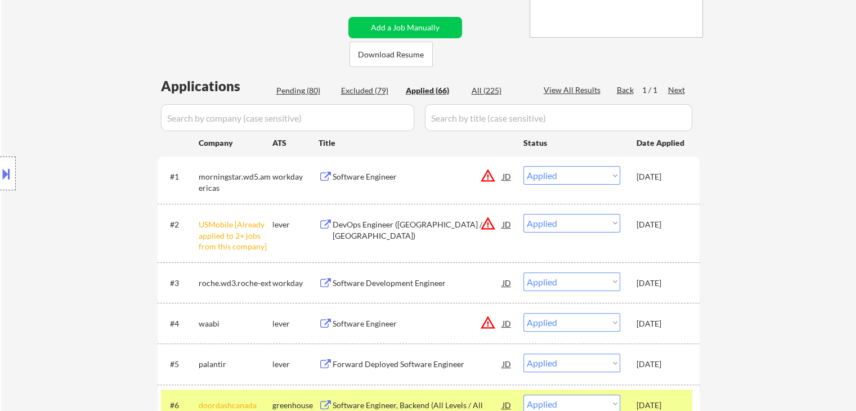
select select ""applied""
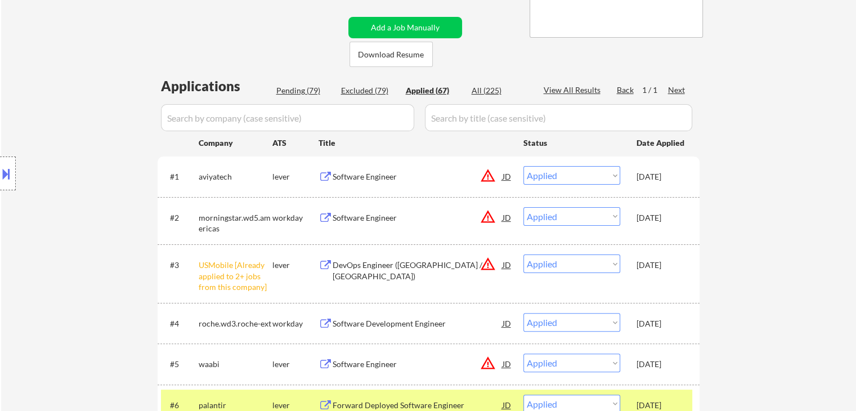
select select ""applied""
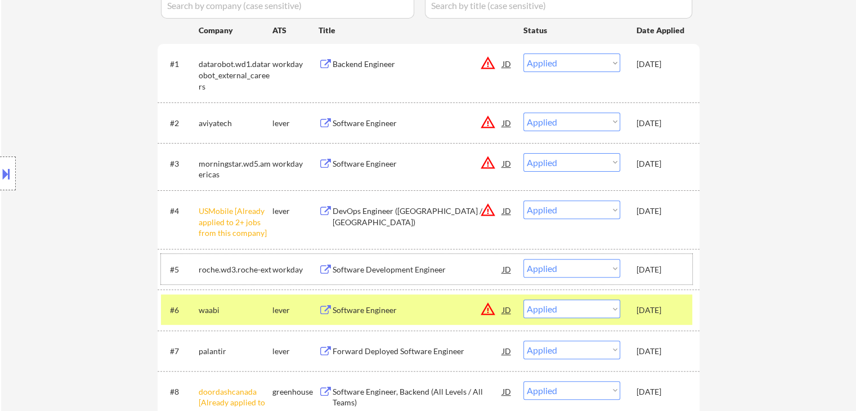
scroll to position [450, 0]
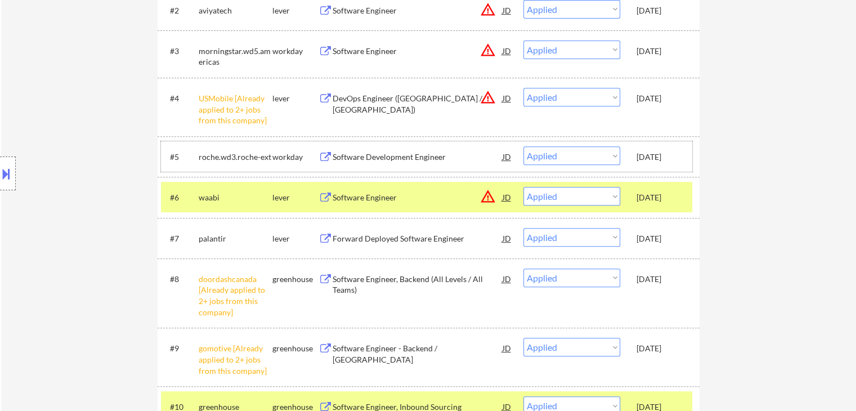
click at [667, 281] on div "Oct 8, 2025" at bounding box center [661, 278] width 50 height 11
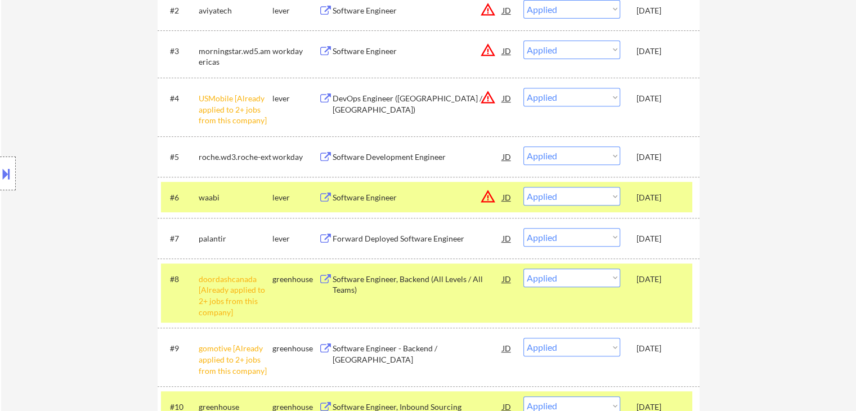
drag, startPoint x: 672, startPoint y: 194, endPoint x: 676, endPoint y: 204, distance: 10.7
click at [672, 196] on div "Oct 8, 2025" at bounding box center [661, 197] width 50 height 11
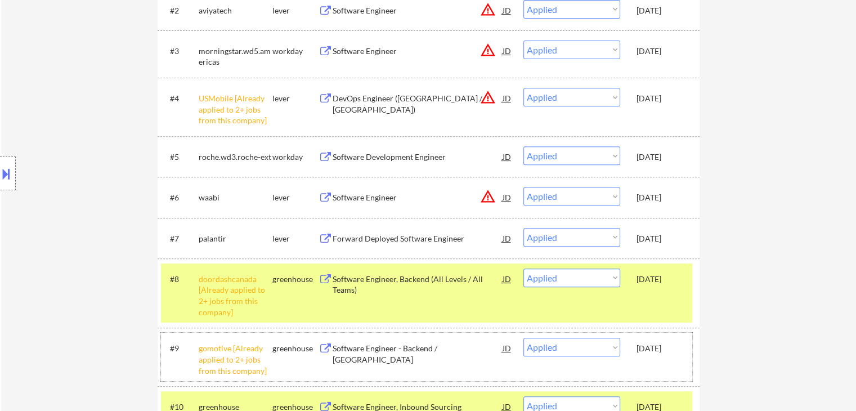
click at [666, 342] on div "Oct 8, 2025" at bounding box center [661, 348] width 50 height 20
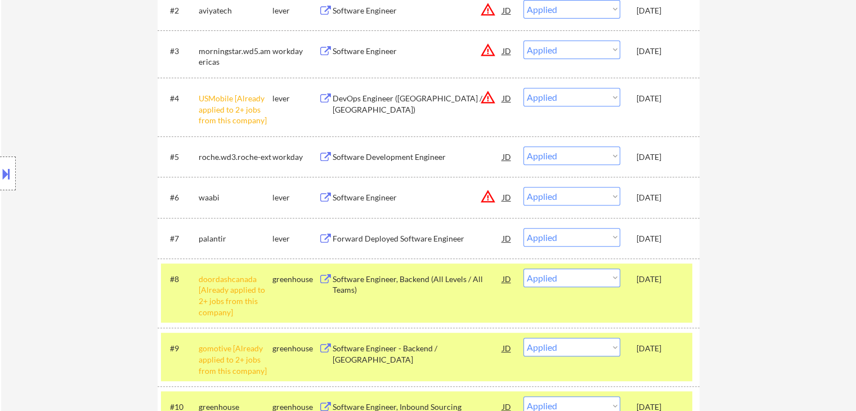
click at [669, 290] on div "#8 doordashcanada [Already applied to 2+ jobs from this company] greenhouse Sof…" at bounding box center [426, 292] width 531 height 59
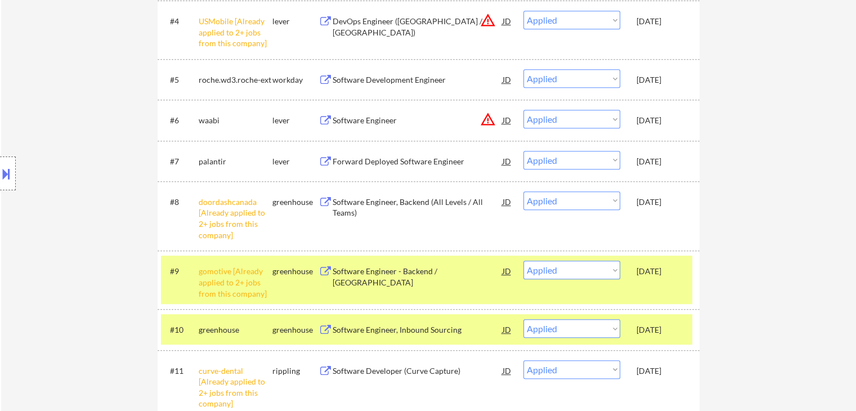
scroll to position [394, 0]
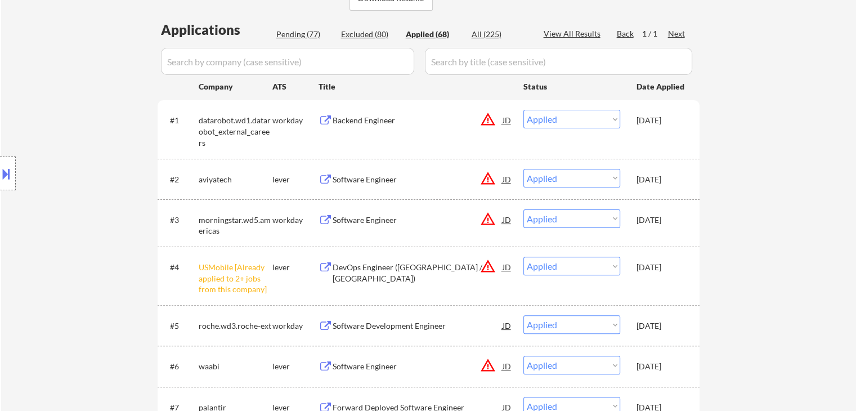
select select ""applied""
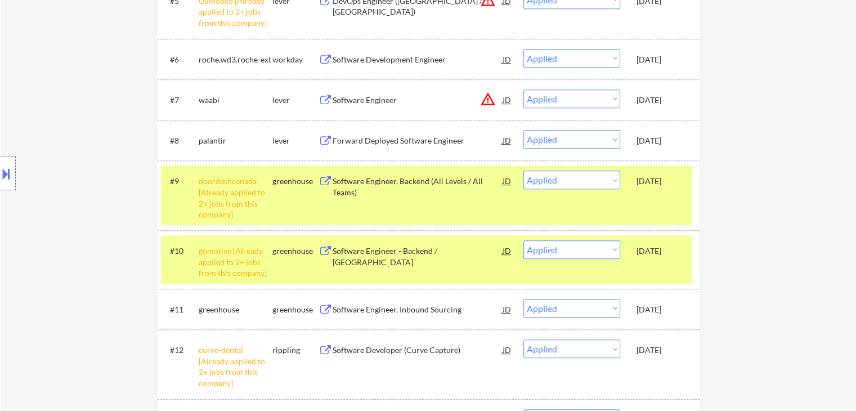
scroll to position [619, 0]
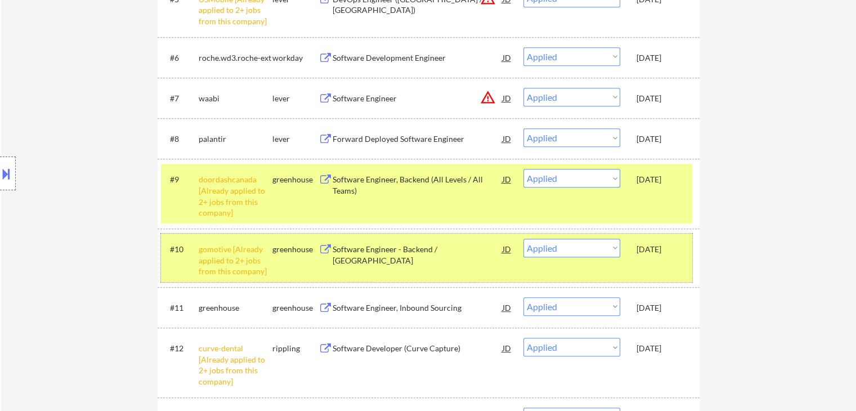
drag, startPoint x: 663, startPoint y: 241, endPoint x: 660, endPoint y: 207, distance: 34.4
click at [662, 241] on div "Oct 8, 2025" at bounding box center [661, 249] width 50 height 20
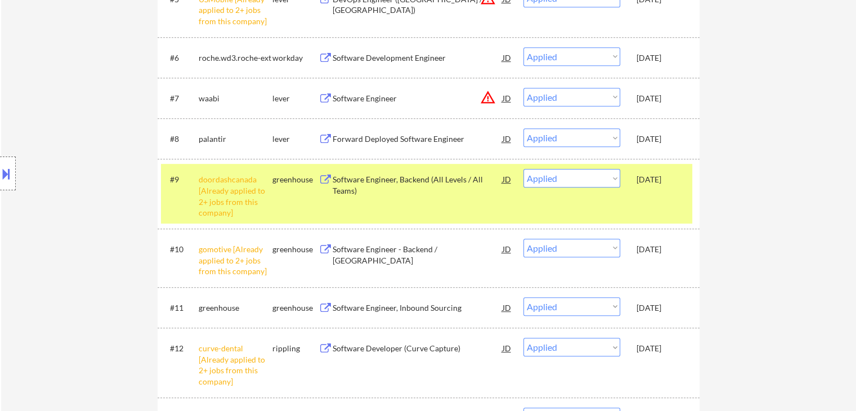
click at [661, 196] on div "#9 doordashcanada [Already applied to 2+ jobs from this company] greenhouse Sof…" at bounding box center [426, 193] width 531 height 59
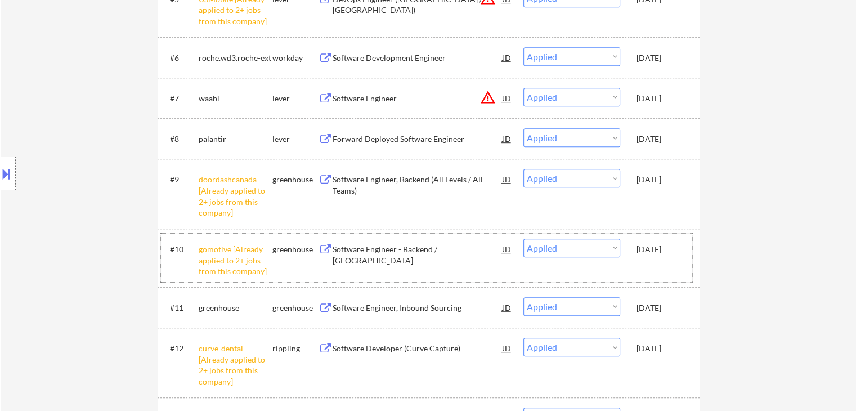
click at [648, 264] on div "#10 gomotive [Already applied to 2+ jobs from this company] greenhouse Software…" at bounding box center [426, 258] width 531 height 48
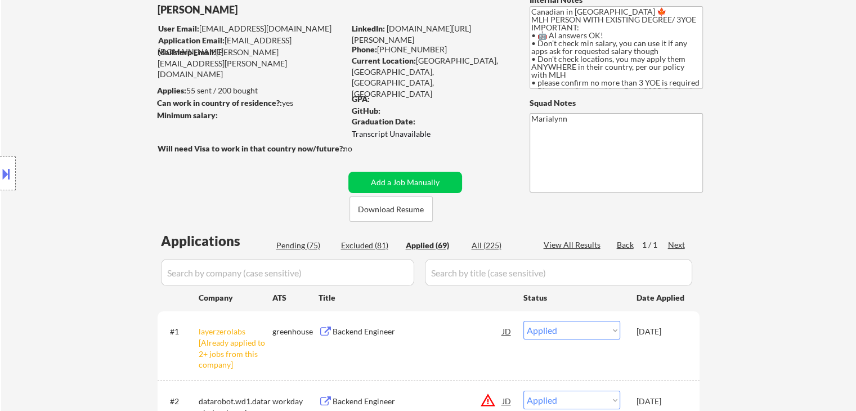
scroll to position [0, 0]
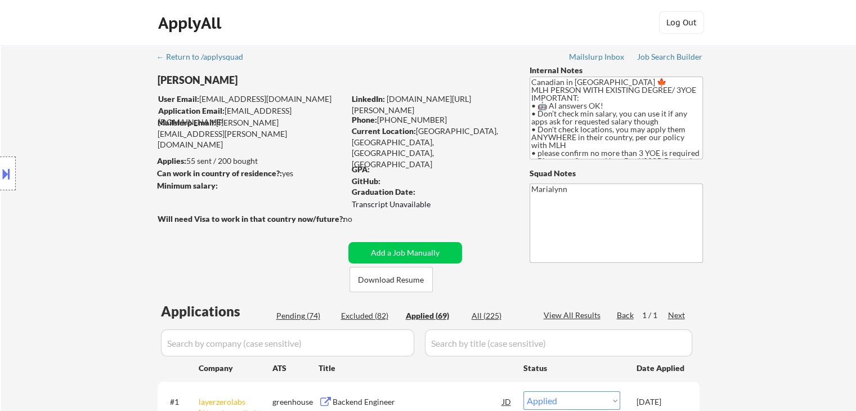
select select ""applied""
select select ""pending""
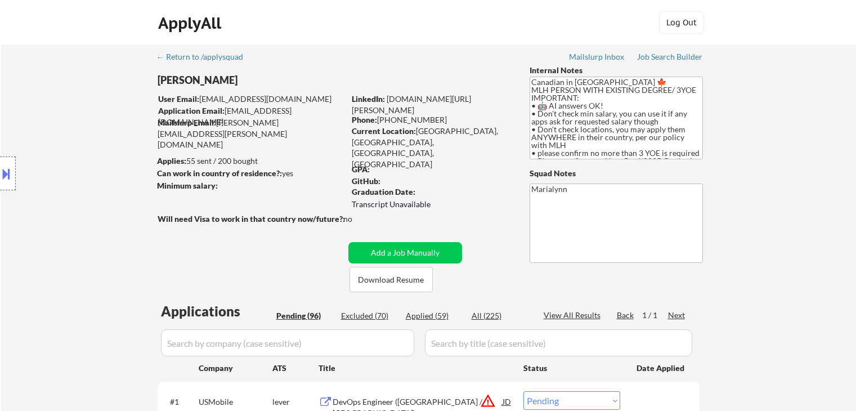
select select ""pending""
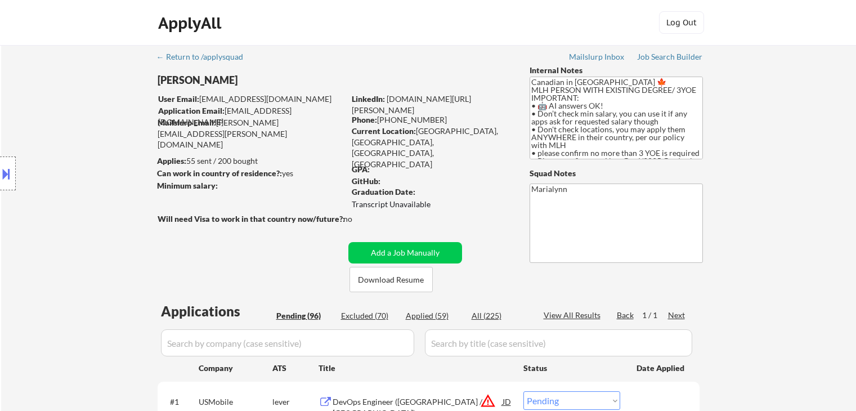
select select ""pending""
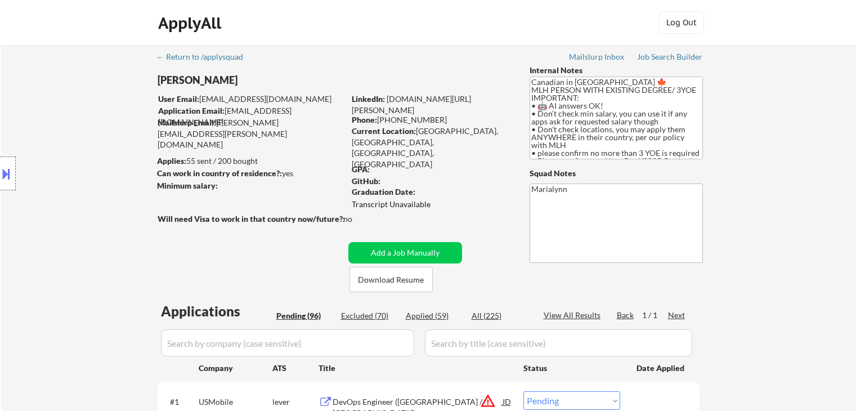
select select ""pending""
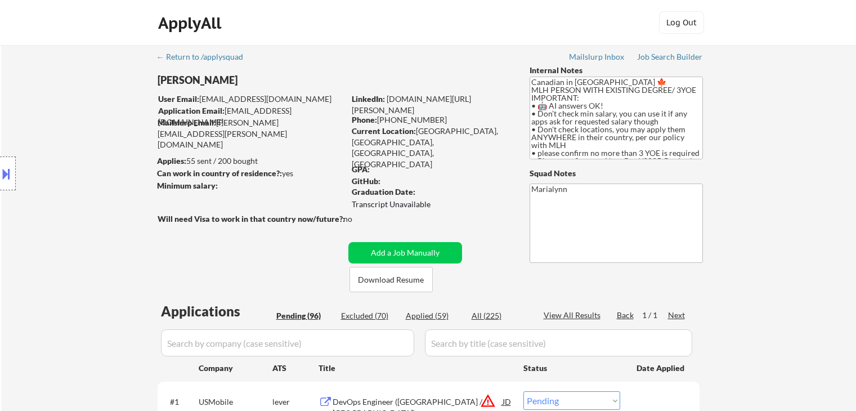
select select ""pending""
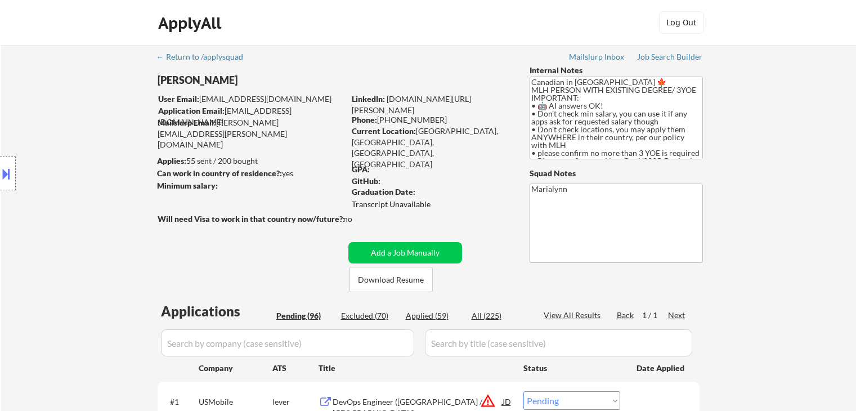
select select ""pending""
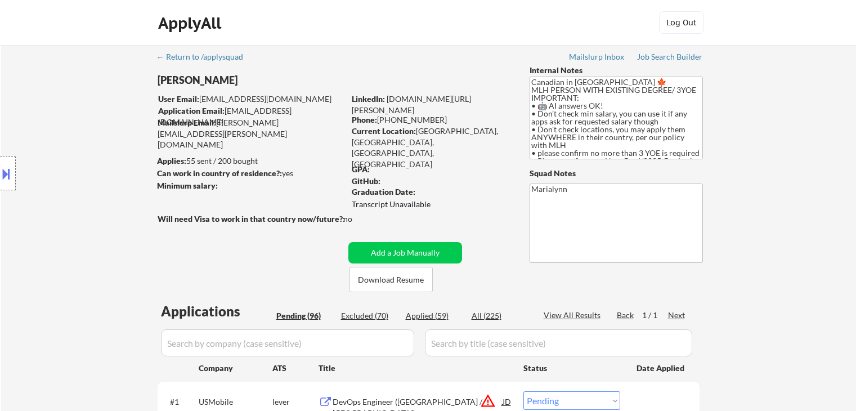
select select ""pending""
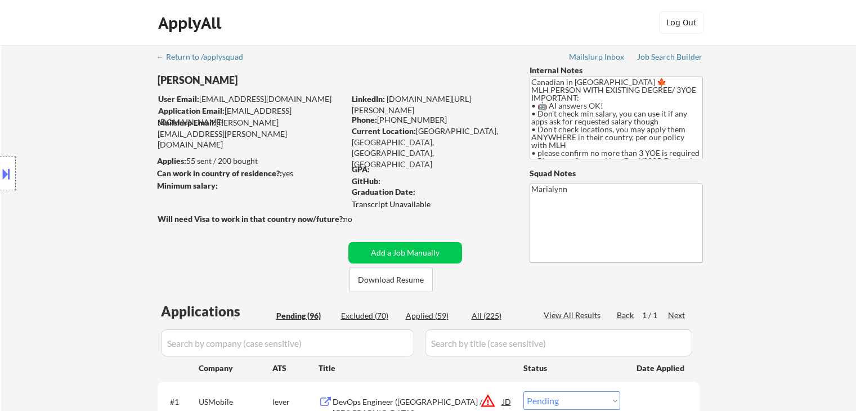
select select ""pending""
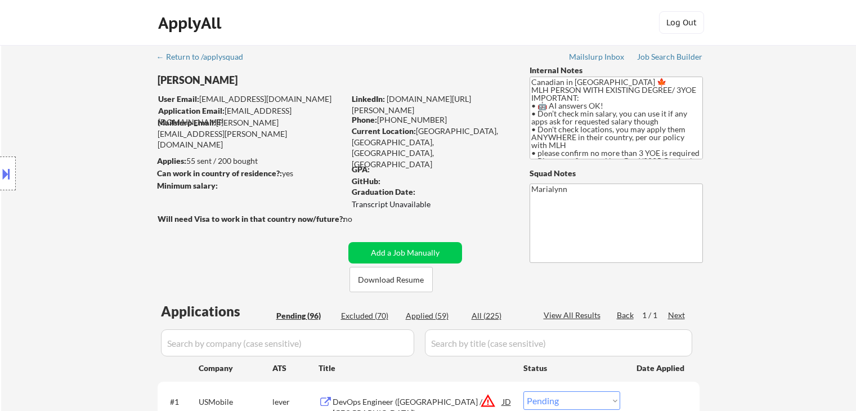
select select ""pending""
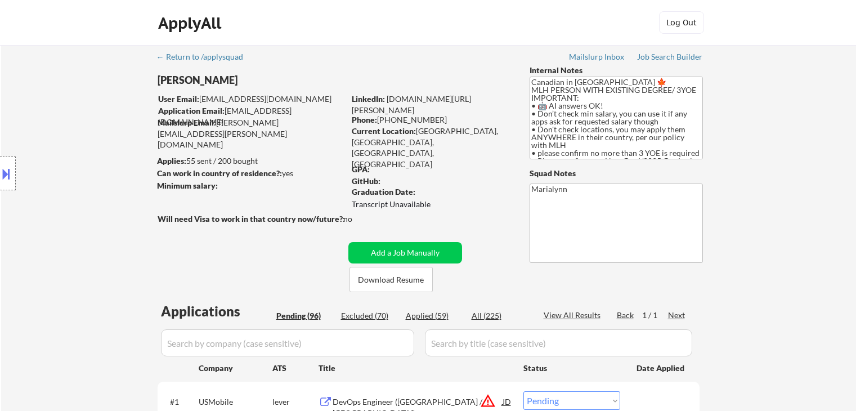
select select ""pending""
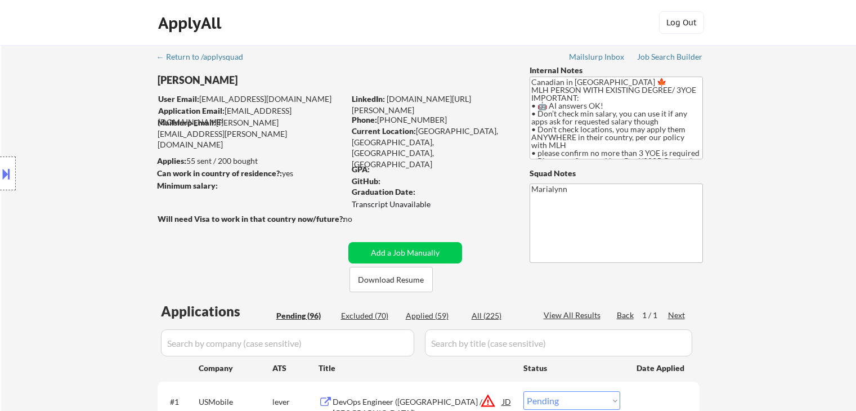
select select ""pending""
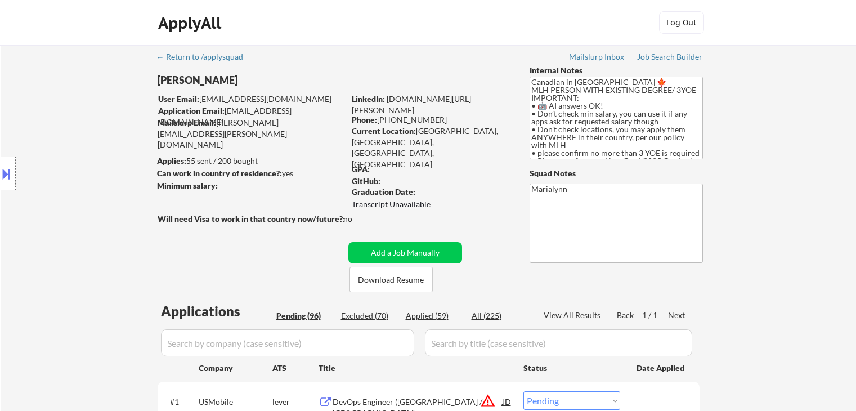
select select ""pending""
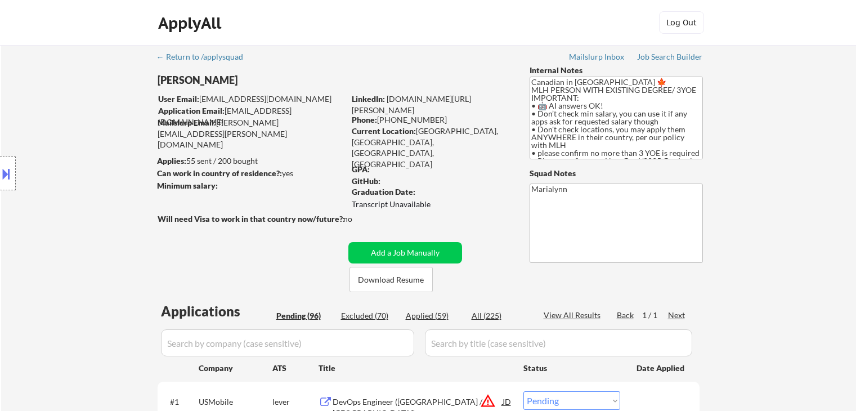
select select ""pending""
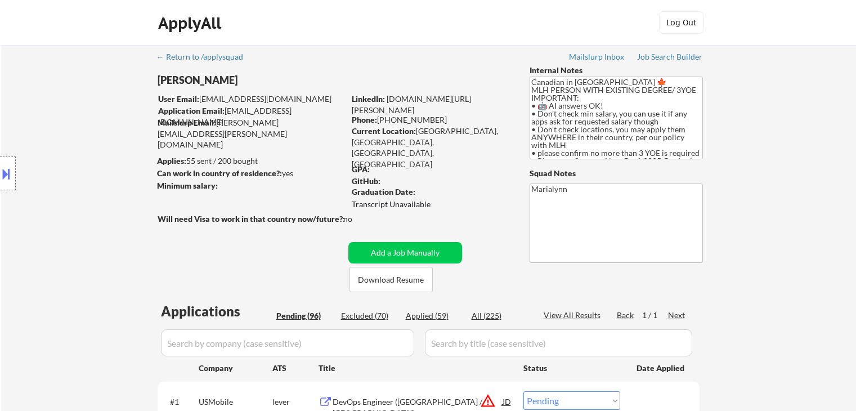
select select ""pending""
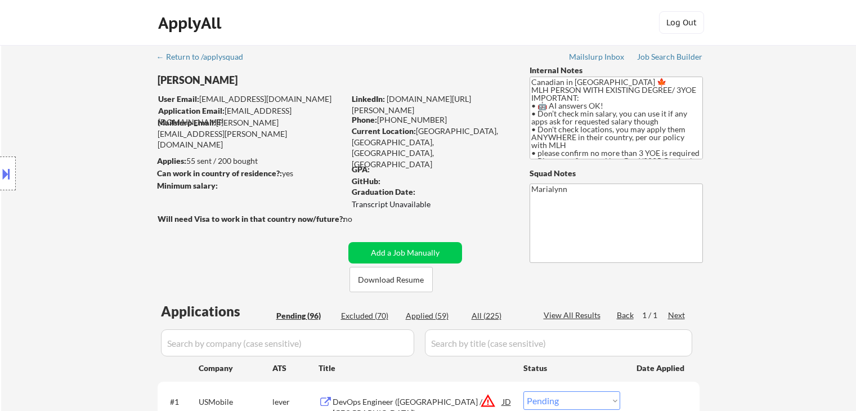
select select ""pending""
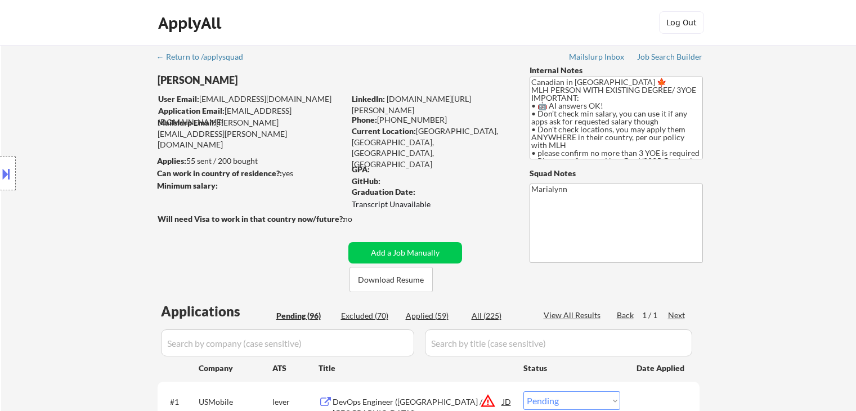
select select ""pending""
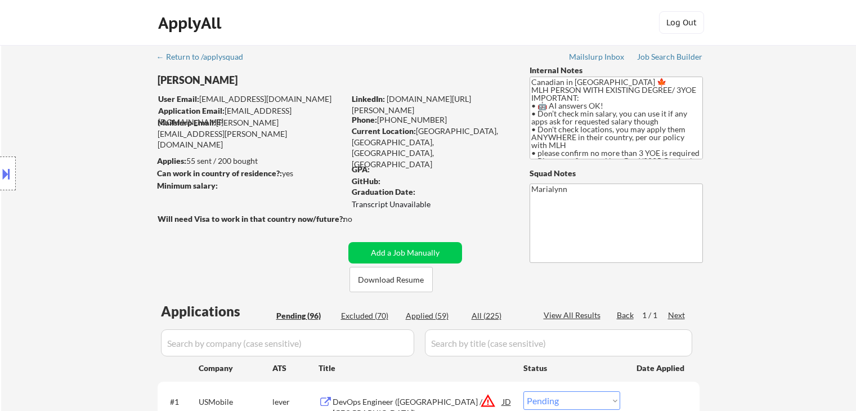
select select ""pending""
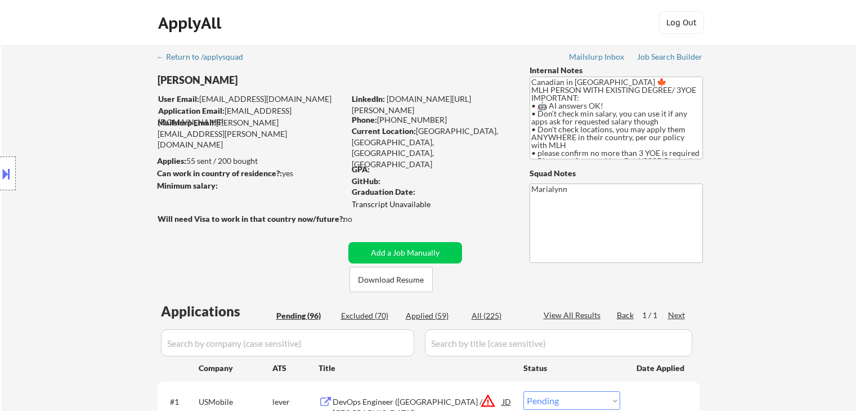
select select ""pending""
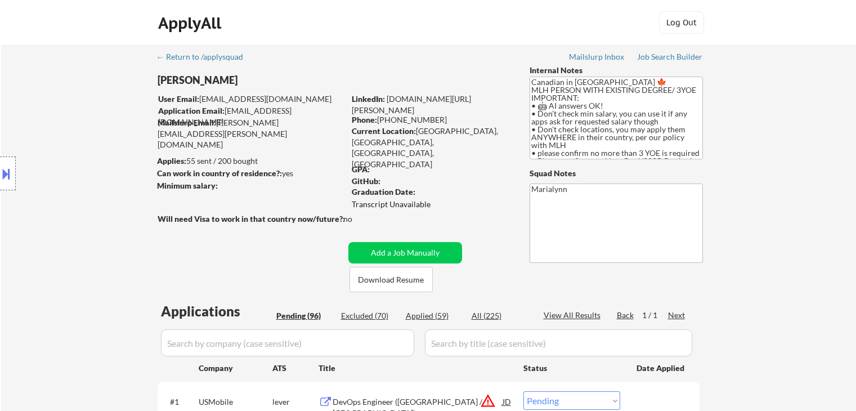
select select ""pending""
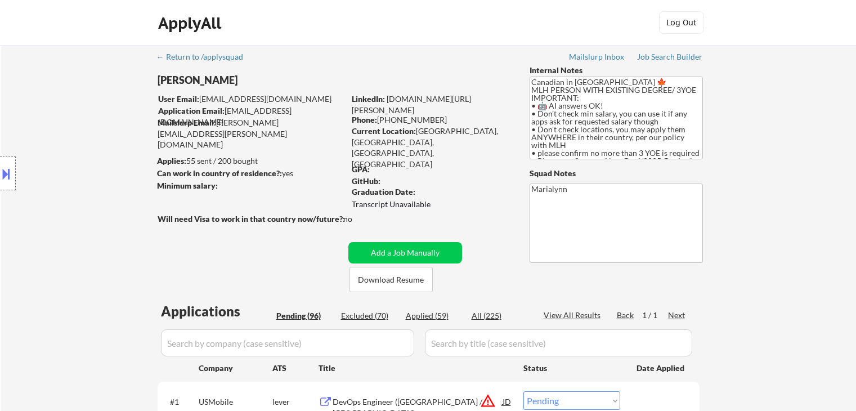
select select ""pending""
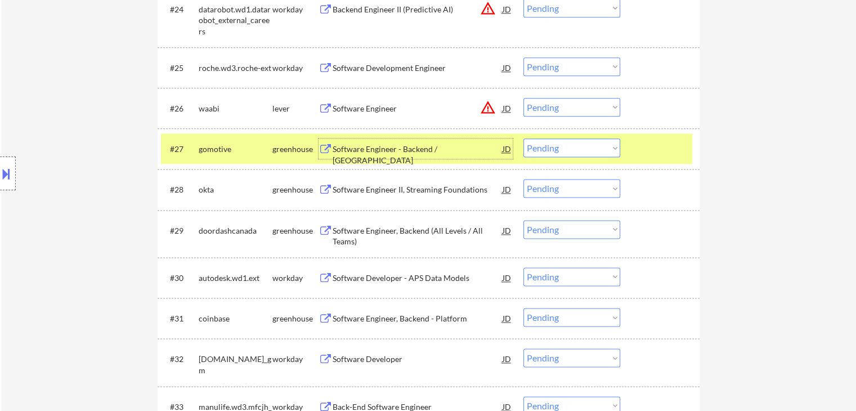
drag, startPoint x: 236, startPoint y: 145, endPoint x: 261, endPoint y: 149, distance: 25.2
click at [240, 145] on div "gomotive" at bounding box center [236, 148] width 74 height 11
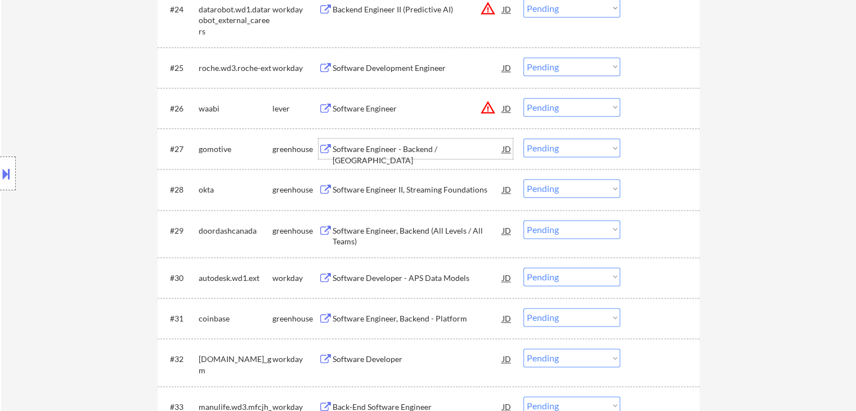
click at [385, 149] on div "Software Engineer - Backend / Canada" at bounding box center [418, 154] width 170 height 22
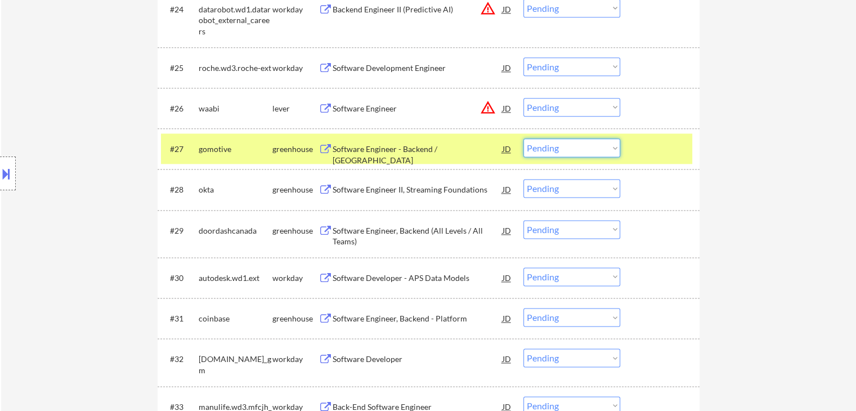
drag, startPoint x: 607, startPoint y: 145, endPoint x: 601, endPoint y: 156, distance: 12.8
click at [607, 145] on select "Choose an option... Pending Applied Excluded (Questions) Excluded (Expired) Exc…" at bounding box center [571, 147] width 97 height 19
click at [523, 138] on select "Choose an option... Pending Applied Excluded (Questions) Excluded (Expired) Exc…" at bounding box center [571, 147] width 97 height 19
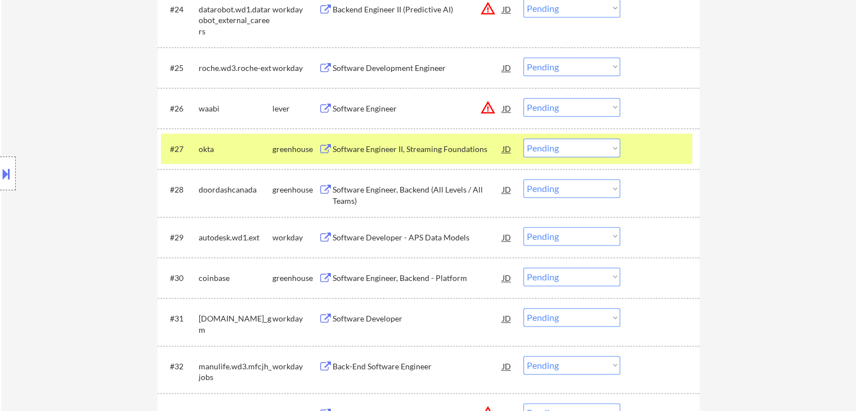
click at [405, 150] on div "Software Engineer II, Streaming Foundations" at bounding box center [418, 148] width 170 height 11
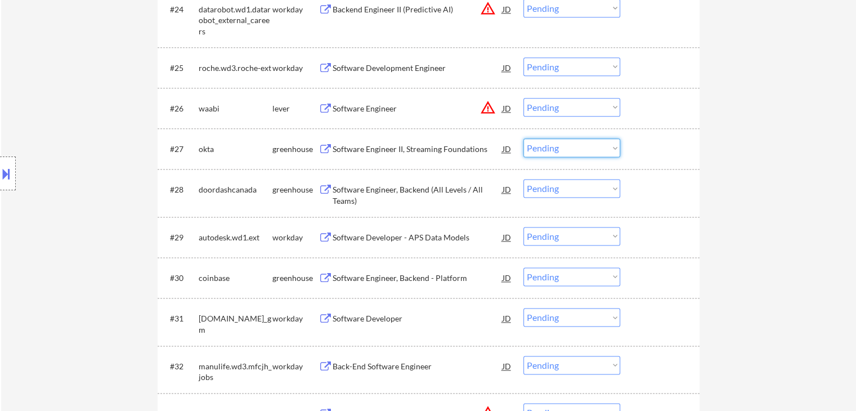
drag, startPoint x: 592, startPoint y: 146, endPoint x: 588, endPoint y: 156, distance: 10.9
click at [593, 146] on select "Choose an option... Pending Applied Excluded (Questions) Excluded (Expired) Exc…" at bounding box center [571, 147] width 97 height 19
click at [523, 138] on select "Choose an option... Pending Applied Excluded (Questions) Excluded (Expired) Exc…" at bounding box center [571, 147] width 97 height 19
click at [411, 191] on div "Software Engineer, Backend (All Levels / All Teams)" at bounding box center [418, 195] width 170 height 22
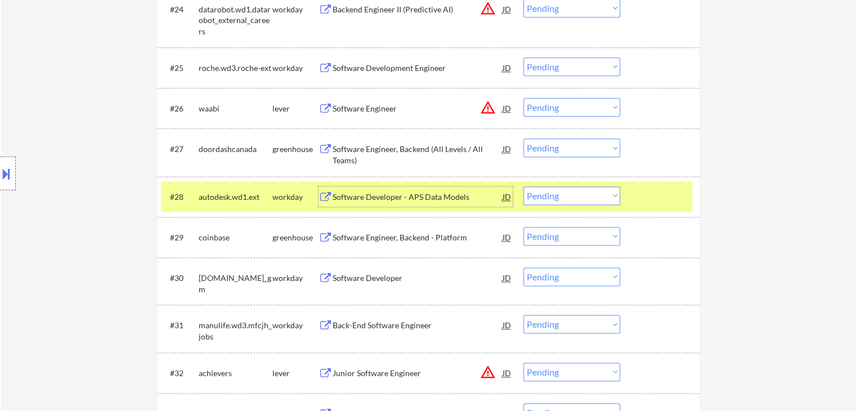
click at [299, 199] on div "workday" at bounding box center [295, 196] width 46 height 11
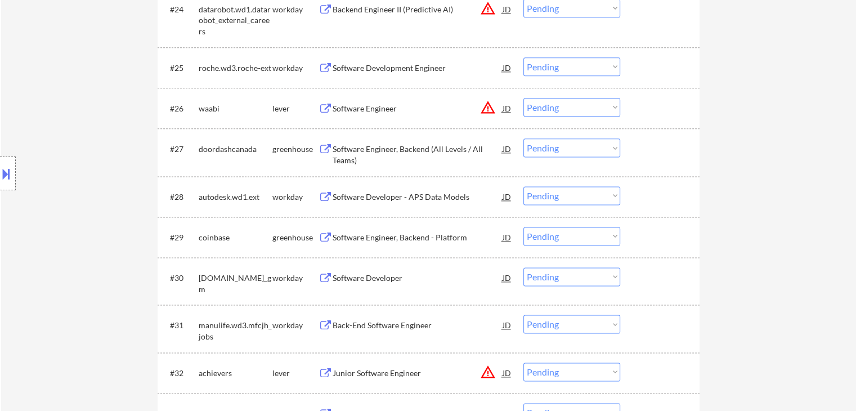
click at [569, 148] on select "Choose an option... Pending Applied Excluded (Questions) Excluded (Expired) Exc…" at bounding box center [571, 147] width 97 height 19
click at [523, 138] on select "Choose an option... Pending Applied Excluded (Questions) Excluded (Expired) Exc…" at bounding box center [571, 147] width 97 height 19
select select ""pending""
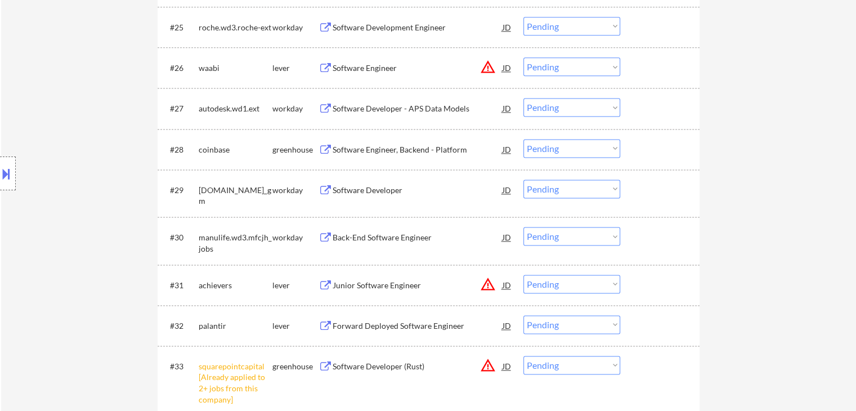
scroll to position [1632, 0]
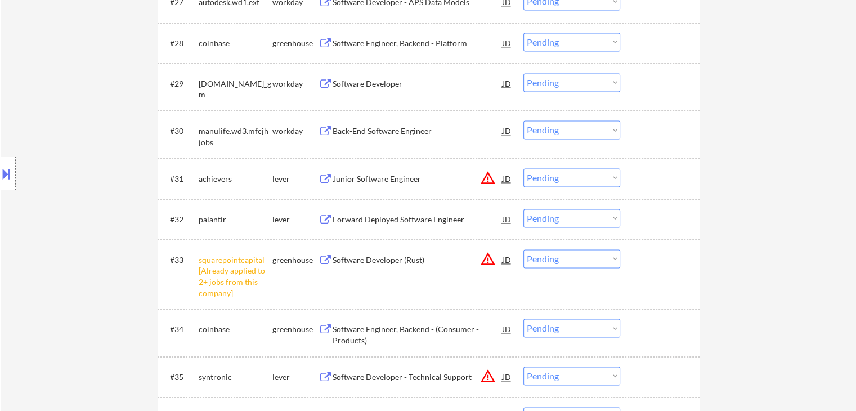
click at [560, 262] on select "Choose an option... Pending Applied Excluded (Questions) Excluded (Expired) Exc…" at bounding box center [571, 258] width 97 height 19
click at [523, 249] on select "Choose an option... Pending Applied Excluded (Questions) Excluded (Expired) Exc…" at bounding box center [571, 258] width 97 height 19
select select ""pending""
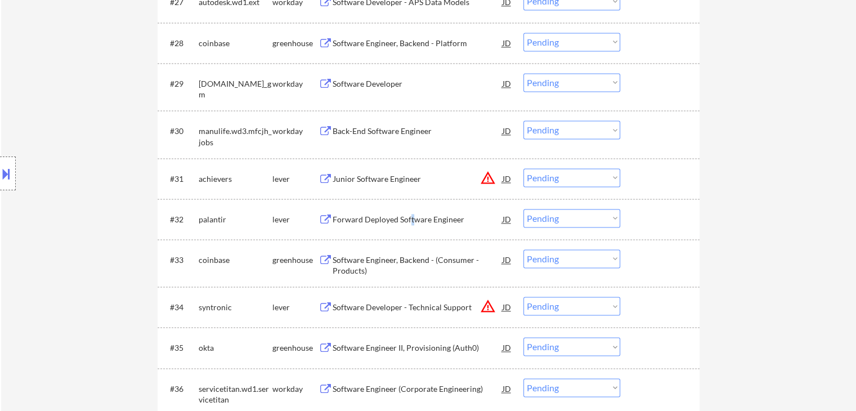
click at [411, 209] on div "Forward Deployed Software Engineer" at bounding box center [418, 219] width 170 height 20
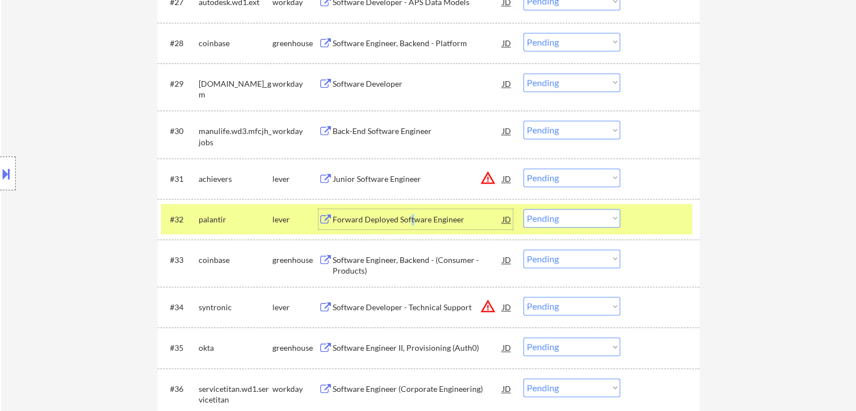
drag, startPoint x: 562, startPoint y: 220, endPoint x: 572, endPoint y: 226, distance: 11.6
click at [563, 221] on select "Choose an option... Pending Applied Excluded (Questions) Excluded (Expired) Exc…" at bounding box center [571, 218] width 97 height 19
click at [523, 209] on select "Choose an option... Pending Applied Excluded (Questions) Excluded (Expired) Exc…" at bounding box center [571, 218] width 97 height 19
select select ""pending""
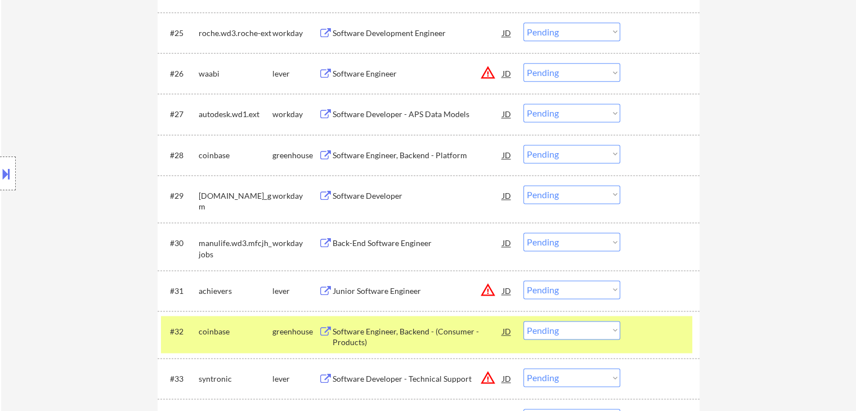
scroll to position [1519, 0]
click at [387, 115] on div "Software Developer - APS Data Models" at bounding box center [418, 114] width 170 height 11
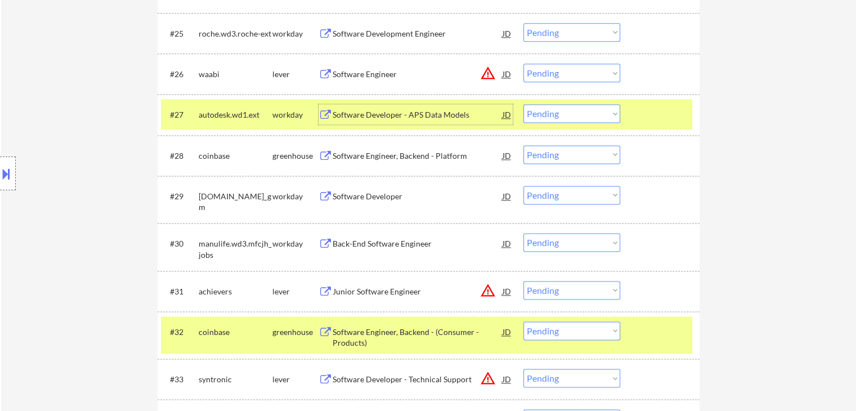
click at [586, 113] on select "Choose an option... Pending Applied Excluded (Questions) Excluded (Expired) Exc…" at bounding box center [571, 113] width 97 height 19
click at [523, 104] on select "Choose an option... Pending Applied Excluded (Questions) Excluded (Expired) Exc…" at bounding box center [571, 113] width 97 height 19
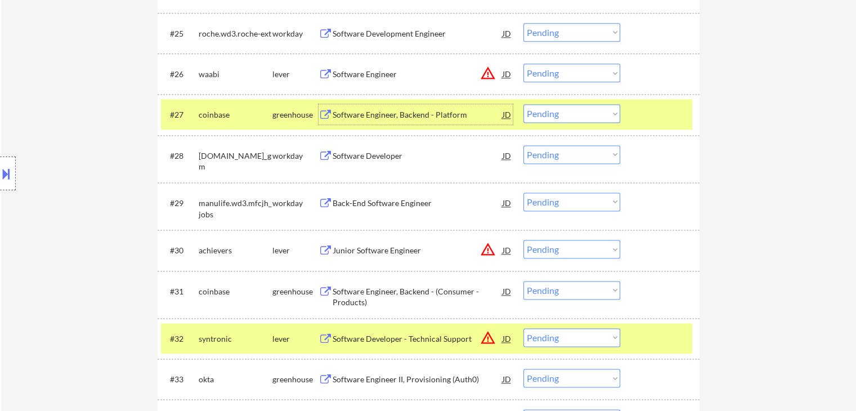
click at [371, 114] on div "Software Engineer, Backend - Platform" at bounding box center [418, 114] width 170 height 11
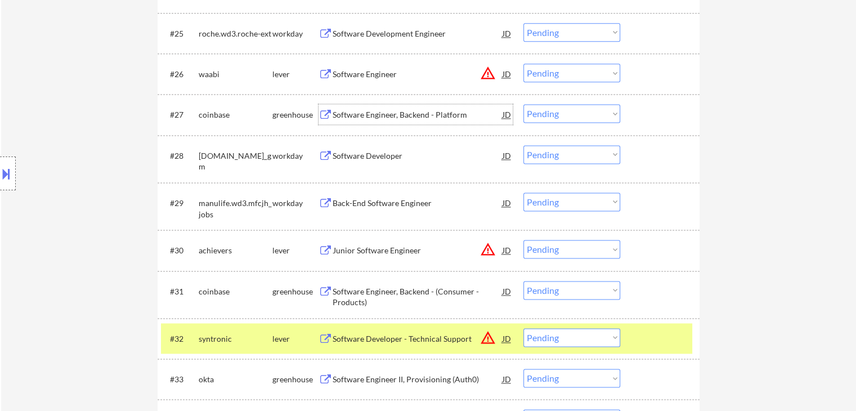
click at [534, 115] on select "Choose an option... Pending Applied Excluded (Questions) Excluded (Expired) Exc…" at bounding box center [571, 113] width 97 height 19
click at [523, 104] on select "Choose an option... Pending Applied Excluded (Questions) Excluded (Expired) Exc…" at bounding box center [571, 113] width 97 height 19
select select ""pending""
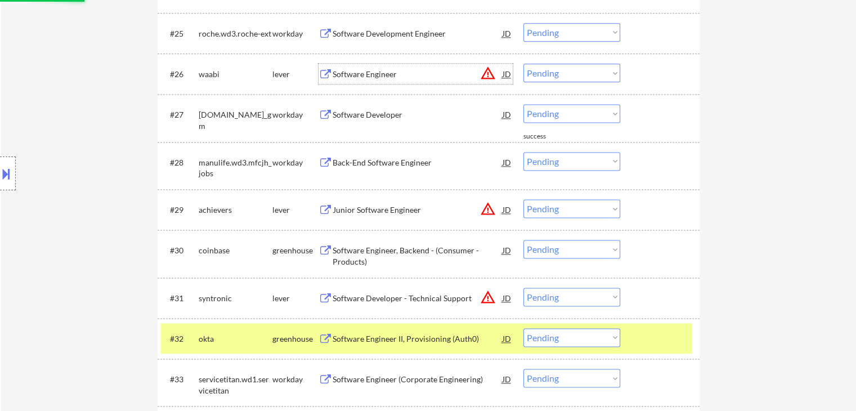
click at [356, 78] on div "Software Engineer" at bounding box center [418, 74] width 170 height 11
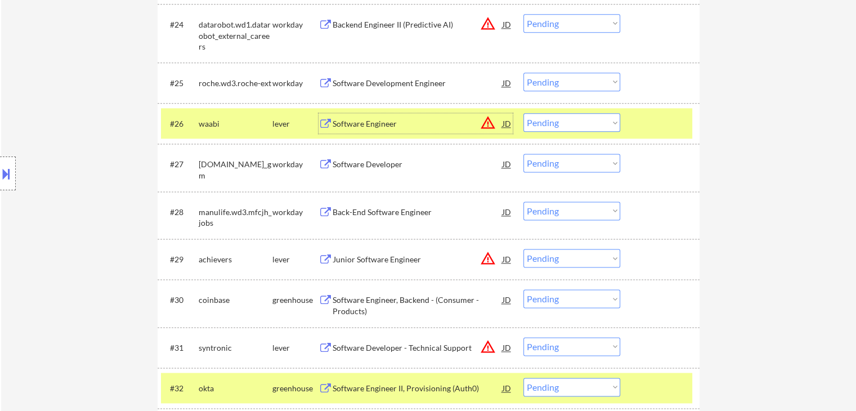
scroll to position [1463, 0]
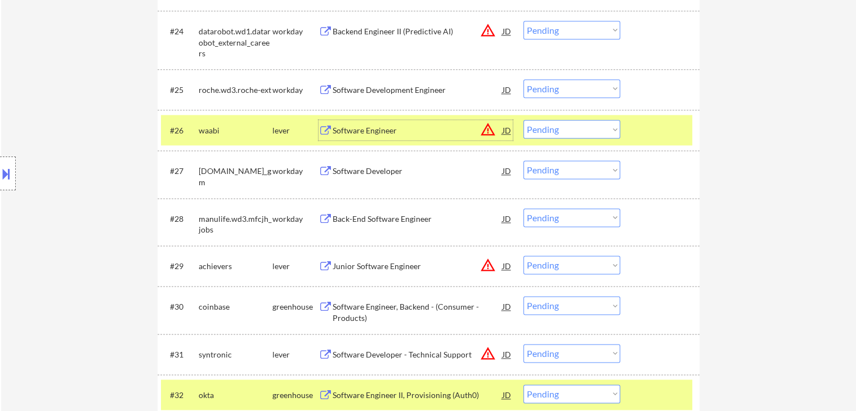
click at [275, 383] on div "#32 okta greenhouse Software Engineer II, Provisioning (Auth0) JD warning_amber…" at bounding box center [426, 394] width 531 height 30
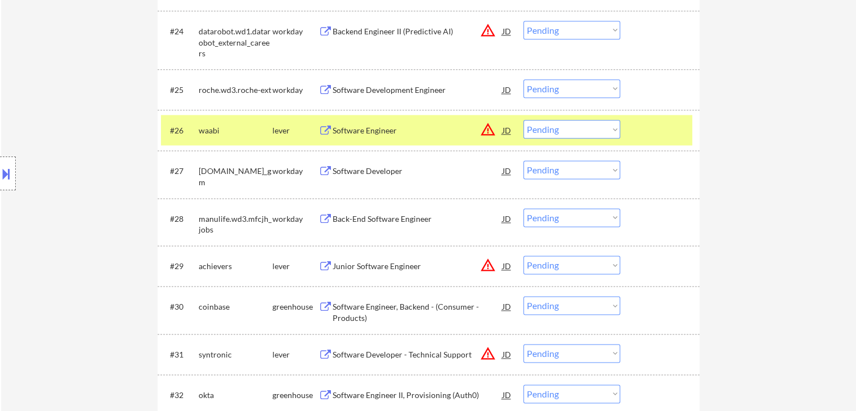
drag, startPoint x: 569, startPoint y: 129, endPoint x: 574, endPoint y: 135, distance: 7.7
click at [571, 131] on select "Choose an option... Pending Applied Excluded (Questions) Excluded (Expired) Exc…" at bounding box center [571, 129] width 97 height 19
click at [523, 120] on select "Choose an option... Pending Applied Excluded (Questions) Excluded (Expired) Exc…" at bounding box center [571, 129] width 97 height 19
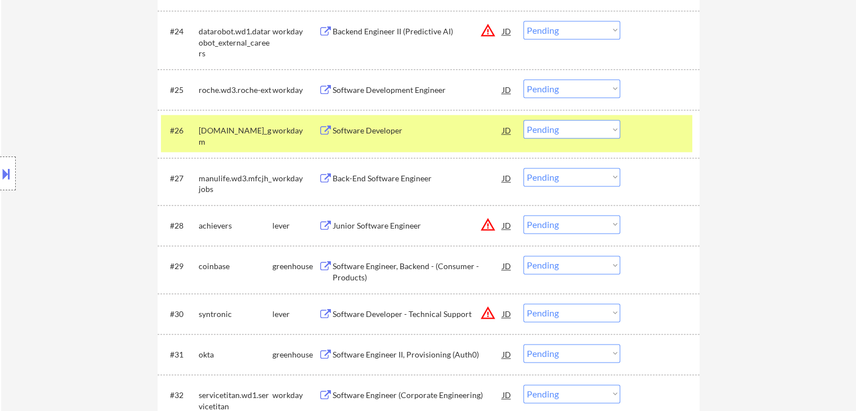
click at [369, 128] on div "Software Developer" at bounding box center [418, 130] width 170 height 11
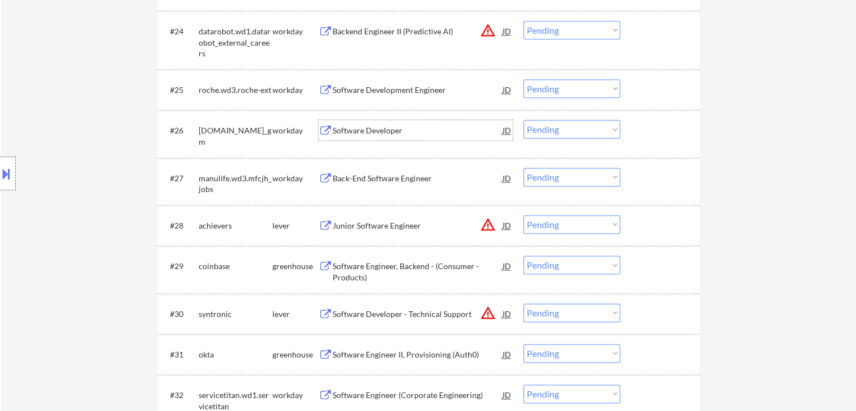
click at [541, 129] on select "Choose an option... Pending Applied Excluded (Questions) Excluded (Expired) Exc…" at bounding box center [571, 129] width 97 height 19
click at [523, 120] on select "Choose an option... Pending Applied Excluded (Questions) Excluded (Expired) Exc…" at bounding box center [571, 129] width 97 height 19
select select ""pending""
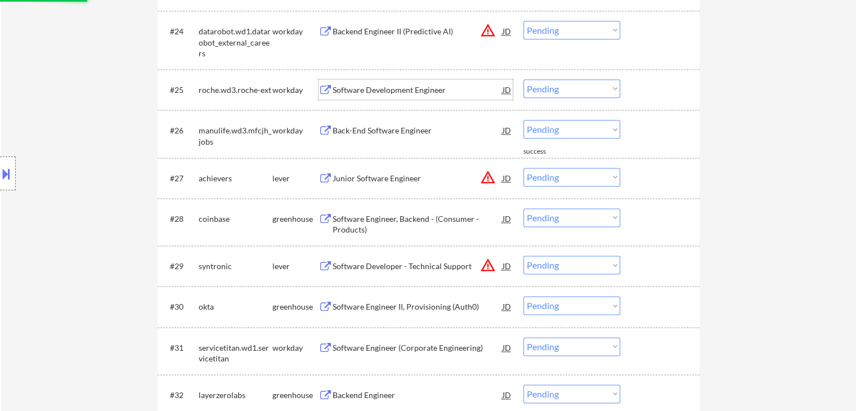
click at [361, 88] on div "Software Development Engineer" at bounding box center [418, 89] width 170 height 11
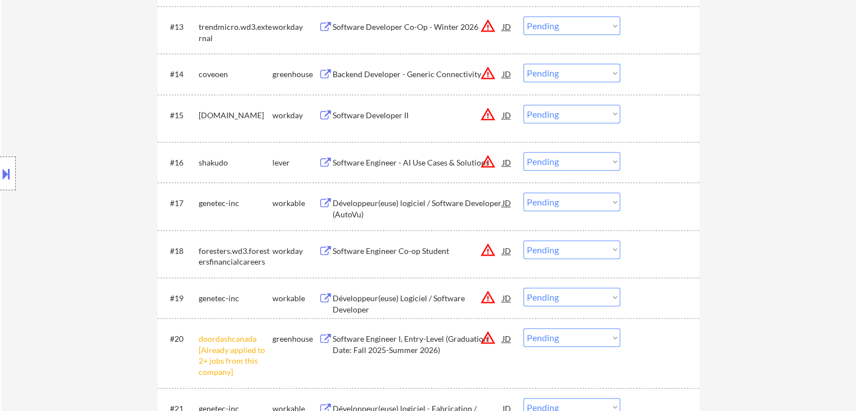
scroll to position [1013, 0]
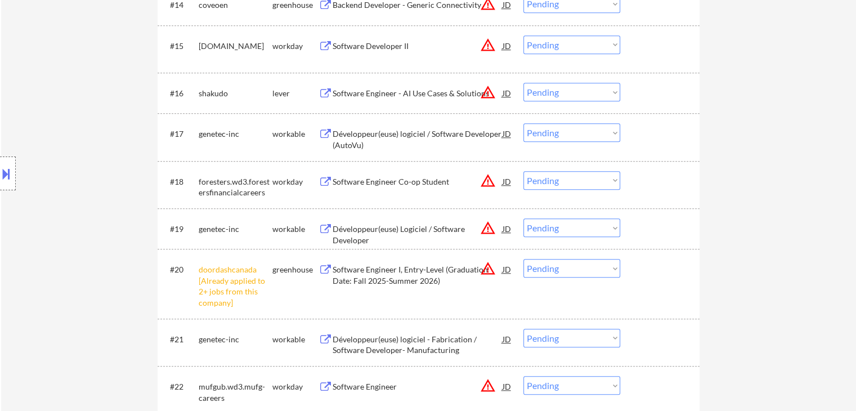
click at [596, 268] on select "Choose an option... Pending Applied Excluded (Questions) Excluded (Expired) Exc…" at bounding box center [571, 268] width 97 height 19
click at [523, 259] on select "Choose an option... Pending Applied Excluded (Questions) Excluded (Expired) Exc…" at bounding box center [571, 268] width 97 height 19
select select ""pending""
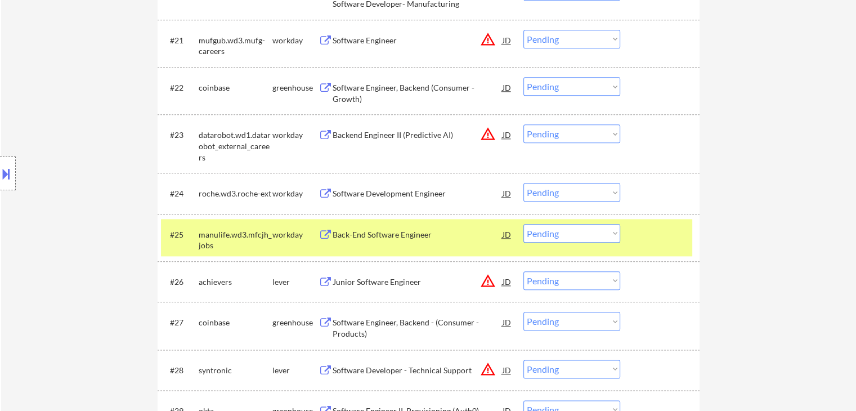
scroll to position [1350, 0]
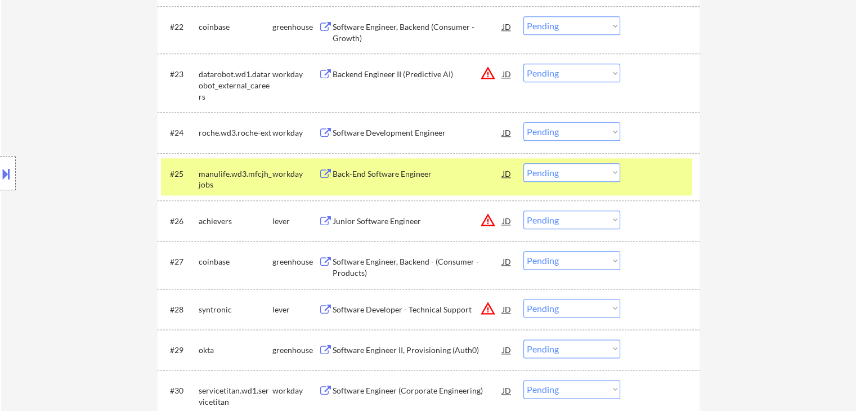
drag, startPoint x: 303, startPoint y: 174, endPoint x: 324, endPoint y: 169, distance: 21.9
click at [303, 174] on div "workday" at bounding box center [295, 173] width 46 height 11
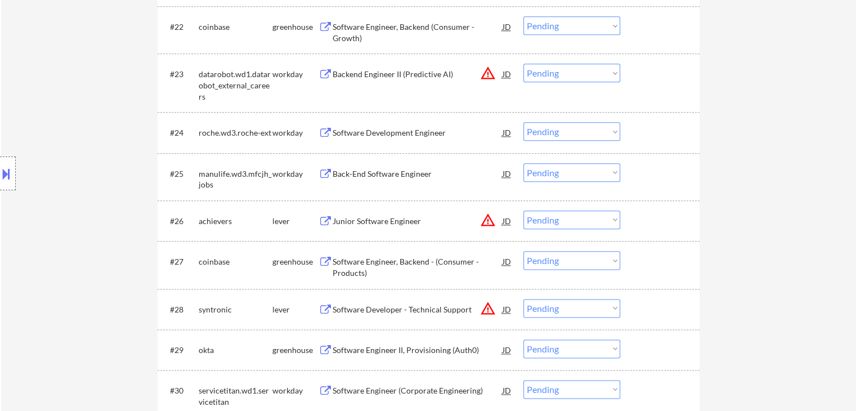
click at [573, 131] on select "Choose an option... Pending Applied Excluded (Questions) Excluded (Expired) Exc…" at bounding box center [571, 131] width 97 height 19
click at [523, 122] on select "Choose an option... Pending Applied Excluded (Questions) Excluded (Expired) Exc…" at bounding box center [571, 131] width 97 height 19
select select ""pending""
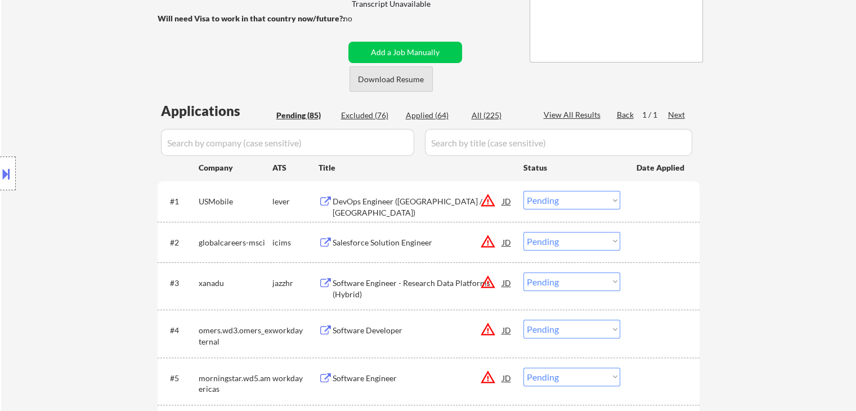
scroll to position [281, 0]
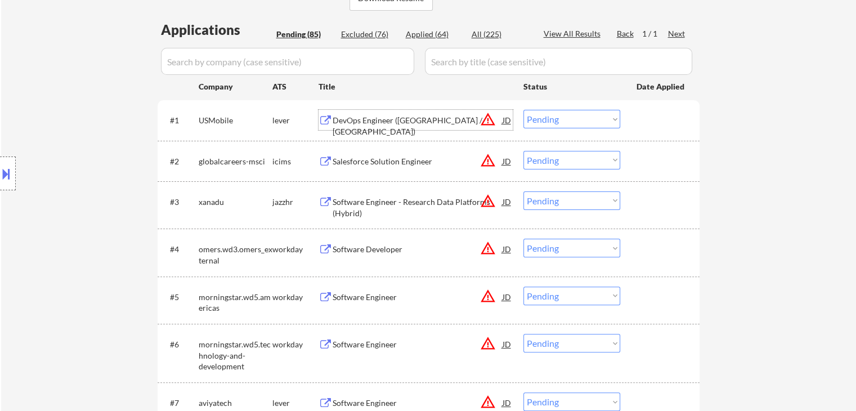
click at [396, 124] on div "DevOps Engineer (Toronto / Montreal)" at bounding box center [418, 126] width 170 height 22
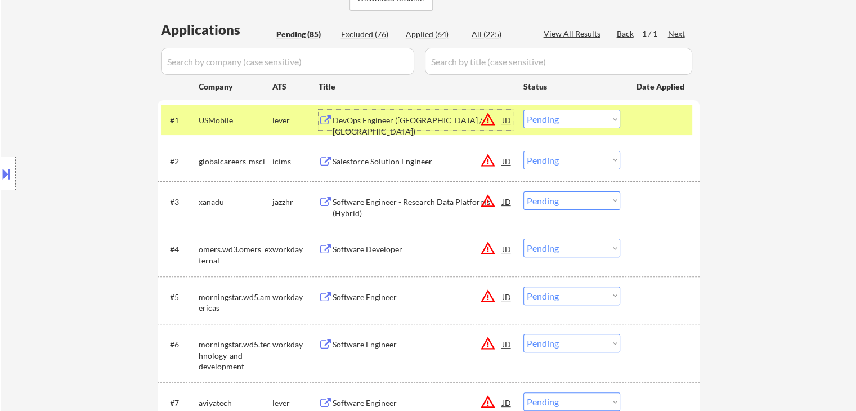
click at [590, 116] on select "Choose an option... Pending Applied Excluded (Questions) Excluded (Expired) Exc…" at bounding box center [571, 119] width 97 height 19
click at [523, 110] on select "Choose an option... Pending Applied Excluded (Questions) Excluded (Expired) Exc…" at bounding box center [571, 119] width 97 height 19
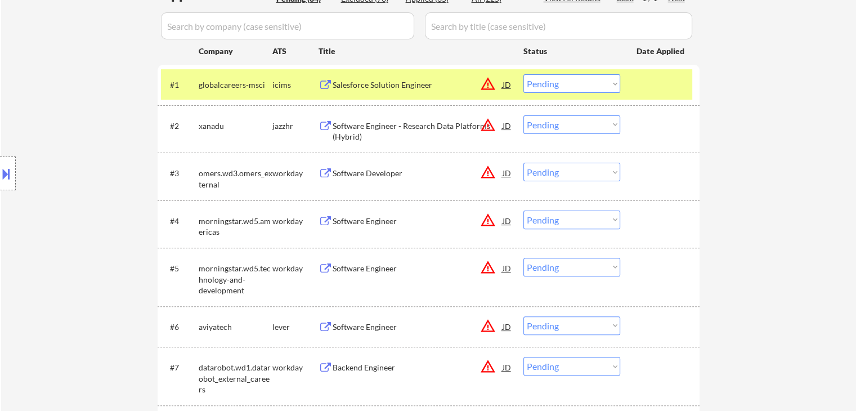
scroll to position [225, 0]
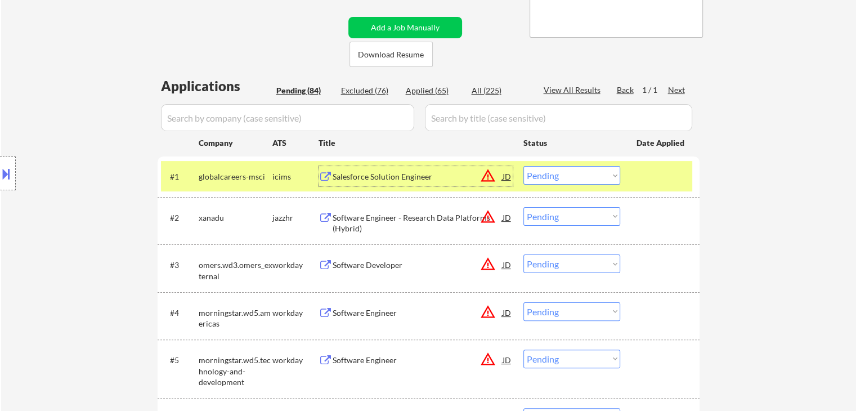
click at [385, 169] on div "Salesforce Solution Engineer" at bounding box center [418, 176] width 170 height 20
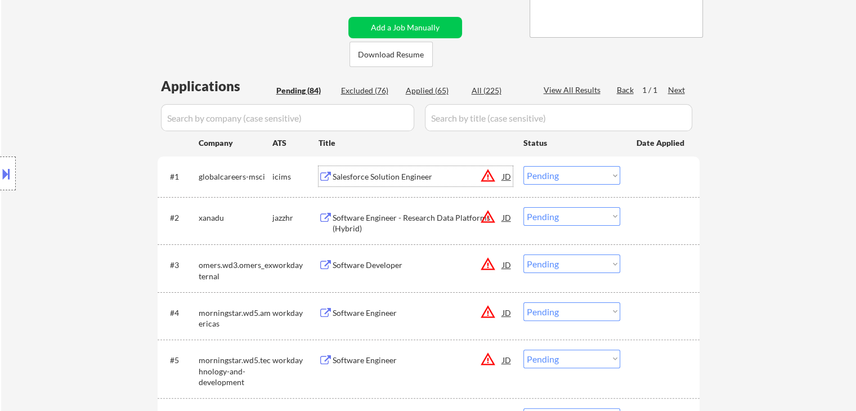
click at [585, 173] on select "Choose an option... Pending Applied Excluded (Questions) Excluded (Expired) Exc…" at bounding box center [571, 175] width 97 height 19
click at [523, 166] on select "Choose an option... Pending Applied Excluded (Questions) Excluded (Expired) Exc…" at bounding box center [571, 175] width 97 height 19
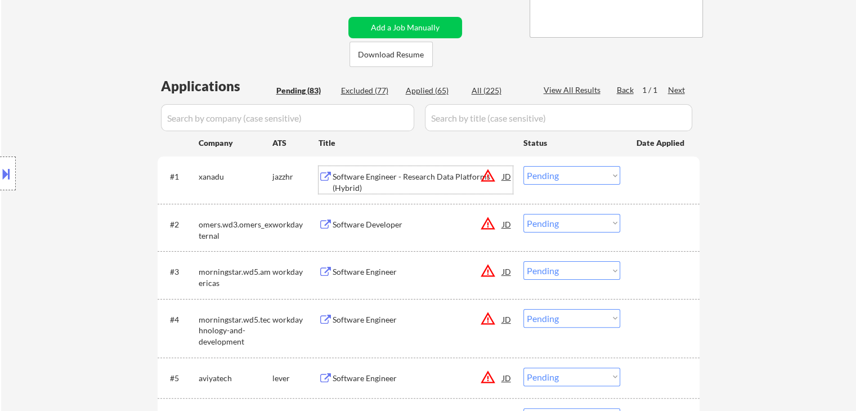
click at [353, 173] on div "Software Engineer - Research Data Platforms (Hybrid)" at bounding box center [418, 182] width 170 height 22
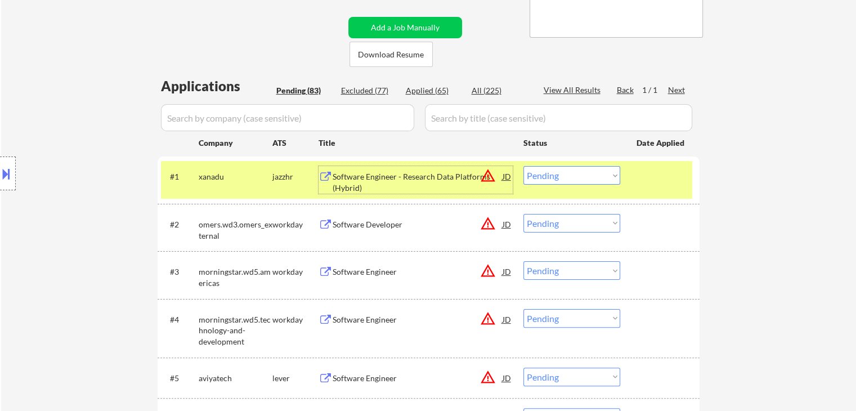
drag, startPoint x: 564, startPoint y: 169, endPoint x: 564, endPoint y: 183, distance: 14.1
click at [564, 170] on select "Choose an option... Pending Applied Excluded (Questions) Excluded (Expired) Exc…" at bounding box center [571, 175] width 97 height 19
click at [523, 166] on select "Choose an option... Pending Applied Excluded (Questions) Excluded (Expired) Exc…" at bounding box center [571, 175] width 97 height 19
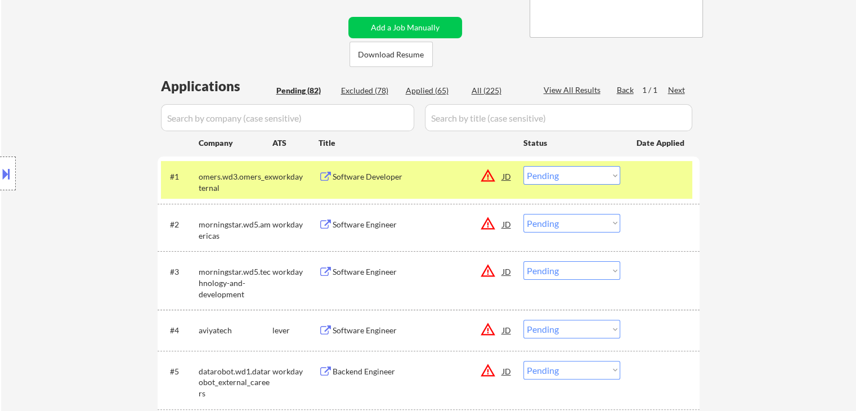
click at [369, 177] on div "Software Developer" at bounding box center [418, 176] width 170 height 11
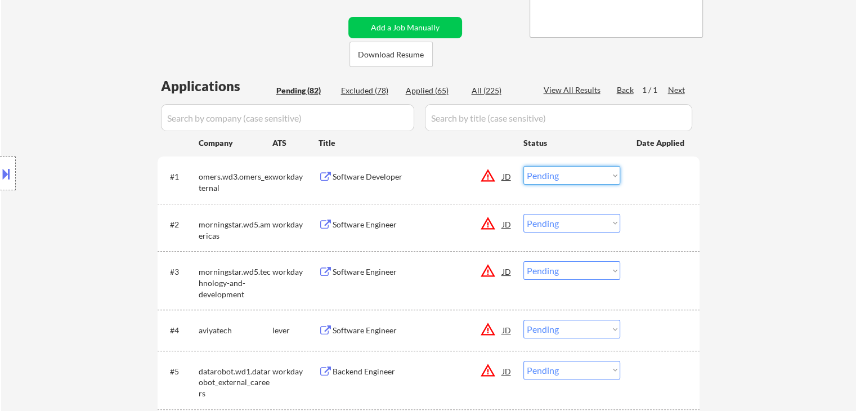
drag, startPoint x: 562, startPoint y: 176, endPoint x: 566, endPoint y: 183, distance: 8.6
click at [562, 176] on select "Choose an option... Pending Applied Excluded (Questions) Excluded (Expired) Exc…" at bounding box center [571, 175] width 97 height 19
click at [523, 166] on select "Choose an option... Pending Applied Excluded (Questions) Excluded (Expired) Exc…" at bounding box center [571, 175] width 97 height 19
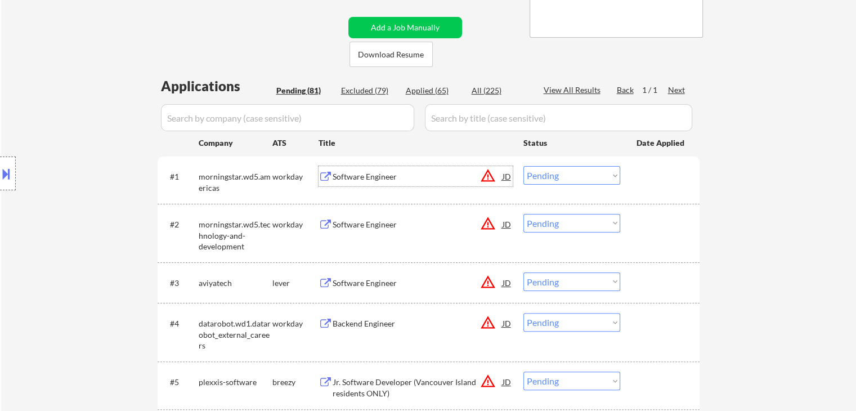
click at [360, 177] on div "Software Engineer" at bounding box center [418, 176] width 170 height 11
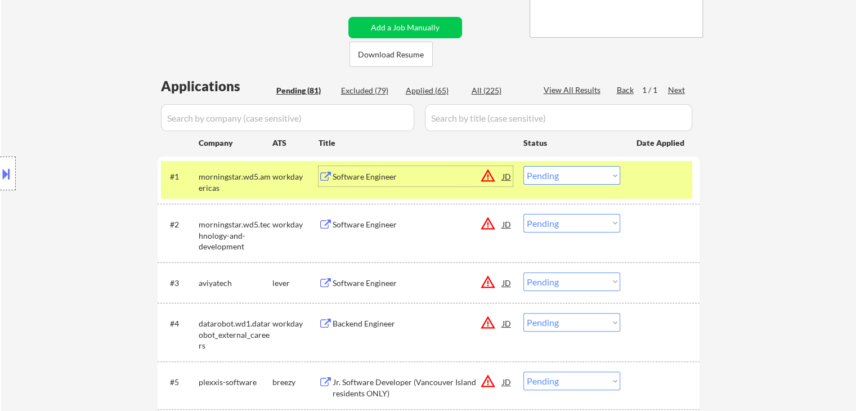
click at [452, 178] on div "Software Engineer" at bounding box center [418, 176] width 170 height 11
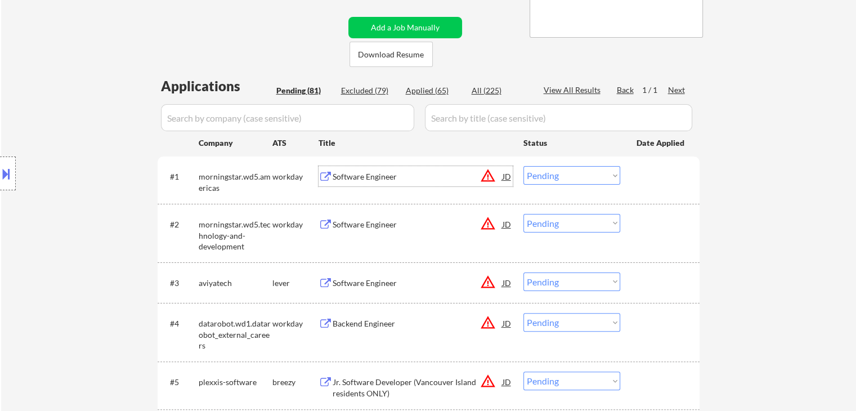
click at [540, 181] on select "Choose an option... Pending Applied Excluded (Questions) Excluded (Expired) Exc…" at bounding box center [571, 175] width 97 height 19
click at [523, 166] on select "Choose an option... Pending Applied Excluded (Questions) Excluded (Expired) Exc…" at bounding box center [571, 175] width 97 height 19
select select ""pending""
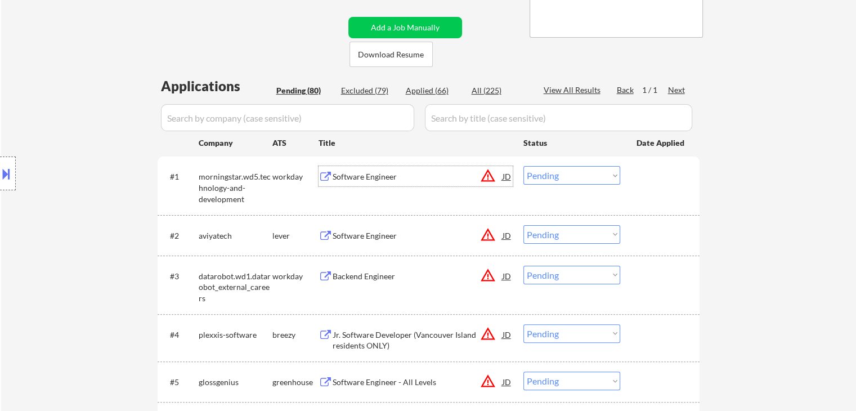
click at [370, 176] on div "Software Engineer" at bounding box center [418, 176] width 170 height 11
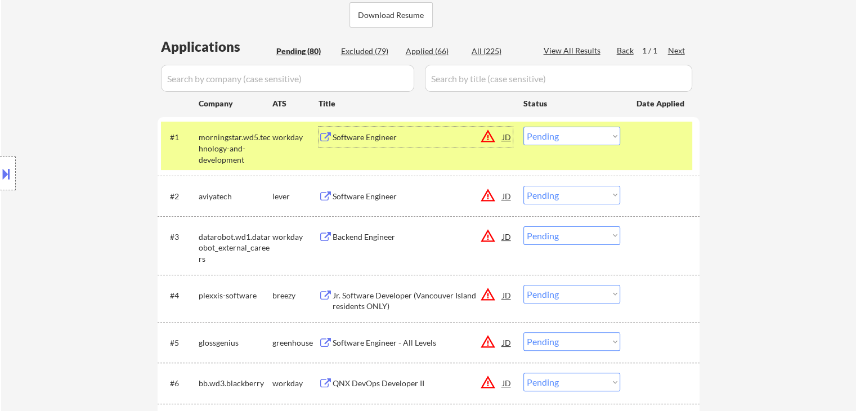
scroll to position [281, 0]
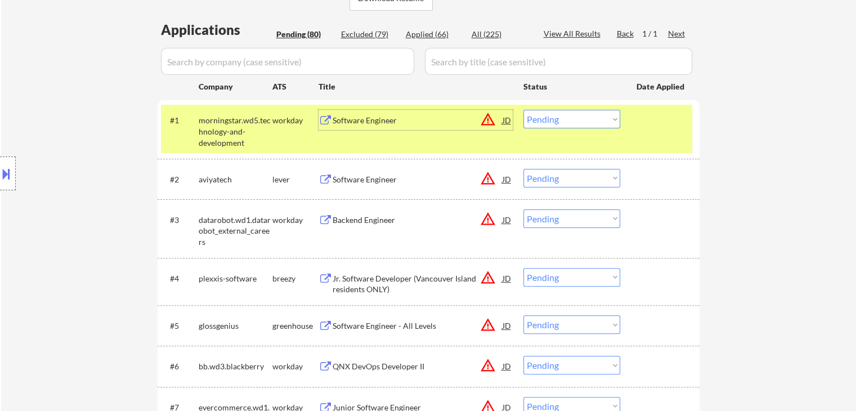
click at [361, 173] on div "Software Engineer" at bounding box center [418, 179] width 170 height 20
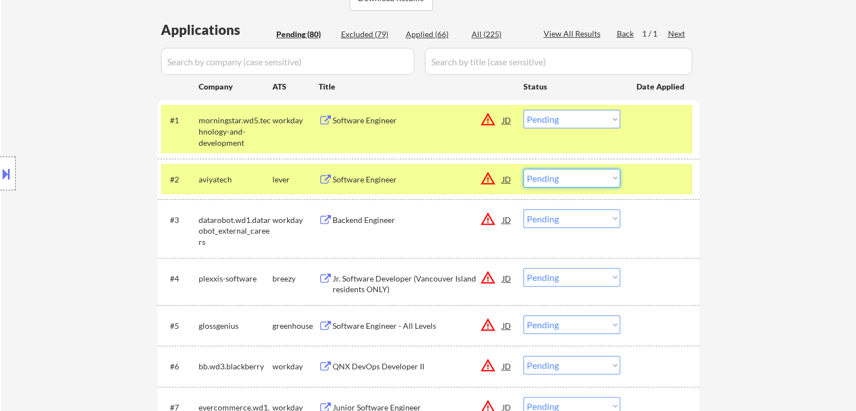
drag, startPoint x: 569, startPoint y: 176, endPoint x: 565, endPoint y: 186, distance: 10.6
click at [569, 177] on select "Choose an option... Pending Applied Excluded (Questions) Excluded (Expired) Exc…" at bounding box center [571, 178] width 97 height 19
click at [523, 169] on select "Choose an option... Pending Applied Excluded (Questions) Excluded (Expired) Exc…" at bounding box center [571, 178] width 97 height 19
drag, startPoint x: 272, startPoint y: 127, endPoint x: 285, endPoint y: 145, distance: 21.7
click at [272, 128] on div "workday" at bounding box center [295, 120] width 46 height 20
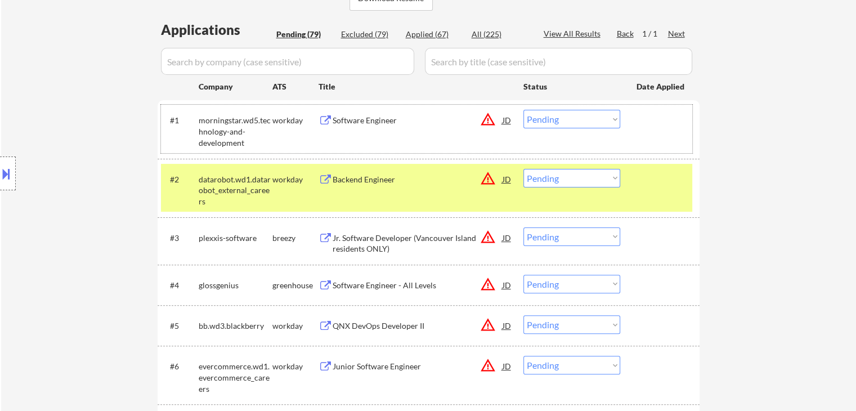
click at [329, 188] on div "Backend Engineer JD warning_amber" at bounding box center [415, 179] width 194 height 20
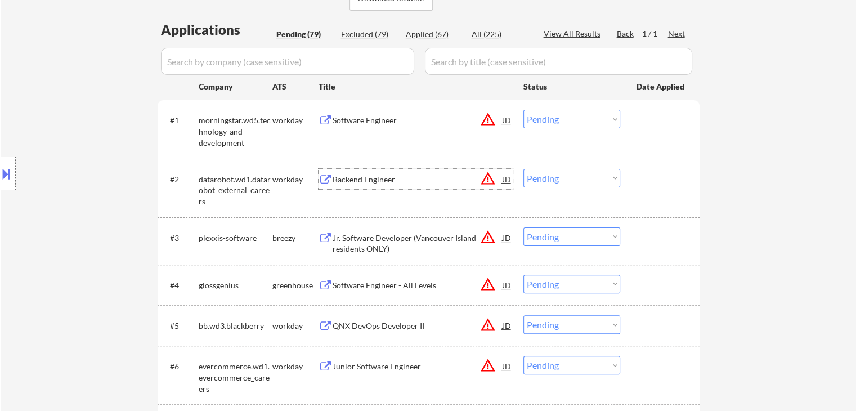
click at [549, 181] on select "Choose an option... Pending Applied Excluded (Questions) Excluded (Expired) Exc…" at bounding box center [571, 178] width 97 height 19
click at [523, 169] on select "Choose an option... Pending Applied Excluded (Questions) Excluded (Expired) Exc…" at bounding box center [571, 178] width 97 height 19
select select ""pending""
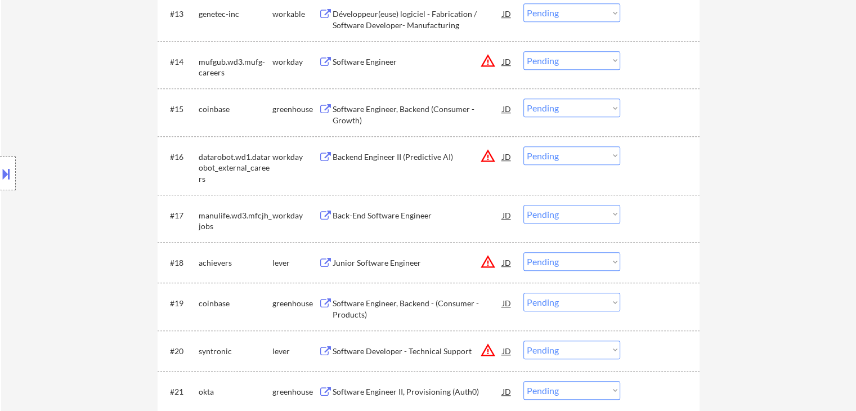
scroll to position [1013, 0]
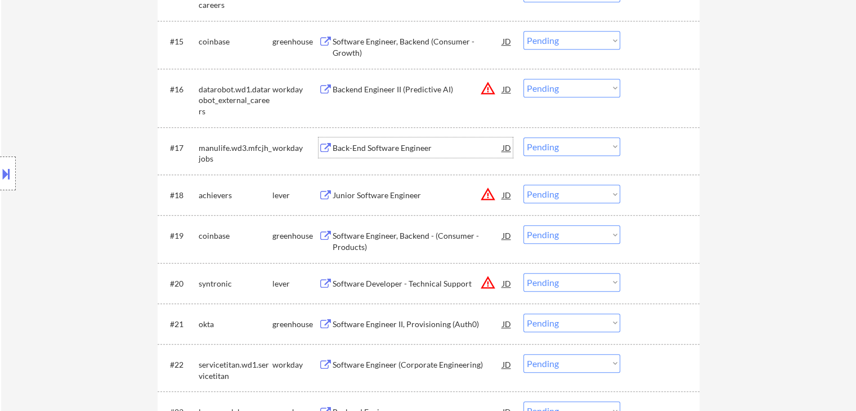
click at [380, 146] on div "Back-End Software Engineer" at bounding box center [418, 147] width 170 height 11
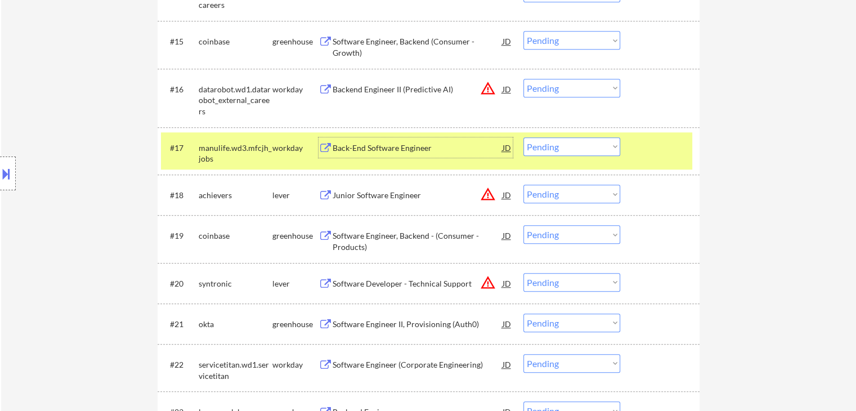
drag, startPoint x: 555, startPoint y: 145, endPoint x: 557, endPoint y: 154, distance: 9.3
click at [555, 145] on select "Choose an option... Pending Applied Excluded (Questions) Excluded (Expired) Exc…" at bounding box center [571, 146] width 97 height 19
click at [523, 137] on select "Choose an option... Pending Applied Excluded (Questions) Excluded (Expired) Exc…" at bounding box center [571, 146] width 97 height 19
select select ""pending""
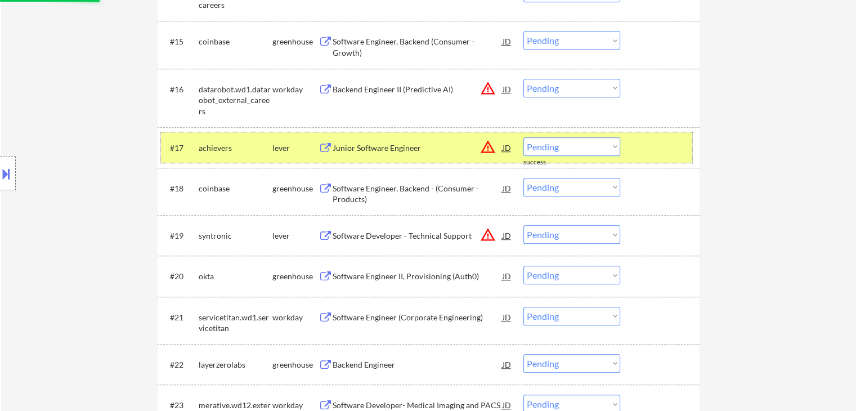
drag, startPoint x: 276, startPoint y: 145, endPoint x: 371, endPoint y: 175, distance: 100.2
click at [277, 145] on div "lever" at bounding box center [295, 147] width 46 height 11
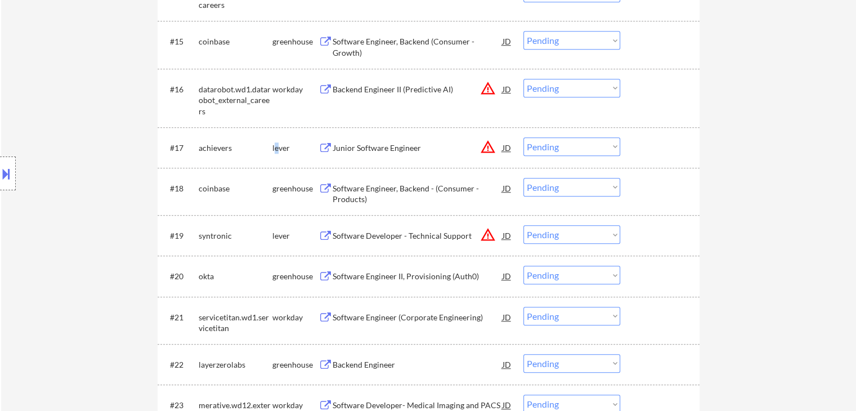
scroll to position [1182, 0]
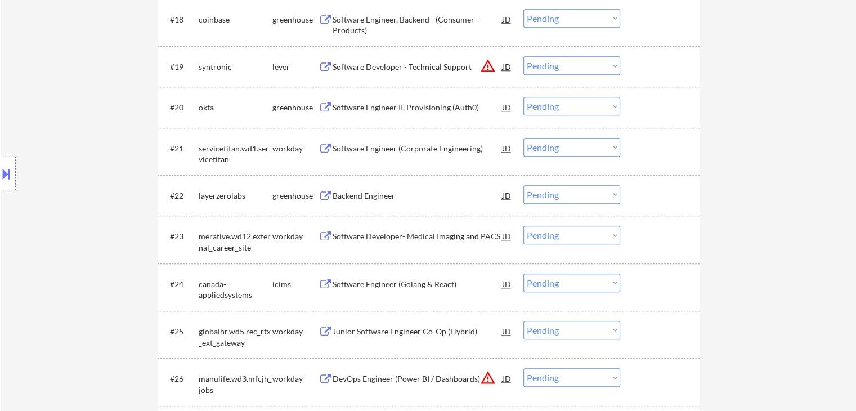
click at [349, 198] on div "Backend Engineer" at bounding box center [418, 195] width 170 height 11
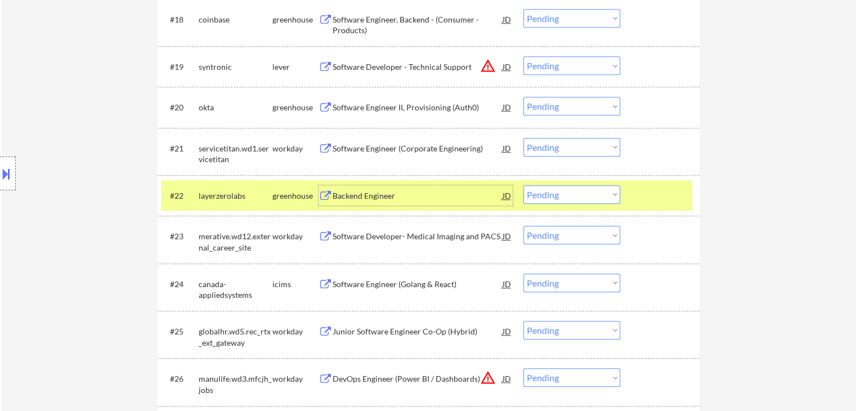
drag, startPoint x: 545, startPoint y: 195, endPoint x: 547, endPoint y: 203, distance: 8.2
click at [545, 198] on select "Choose an option... Pending Applied Excluded (Questions) Excluded (Expired) Exc…" at bounding box center [571, 194] width 97 height 19
click at [523, 185] on select "Choose an option... Pending Applied Excluded (Questions) Excluded (Expired) Exc…" at bounding box center [571, 194] width 97 height 19
select select ""pending""
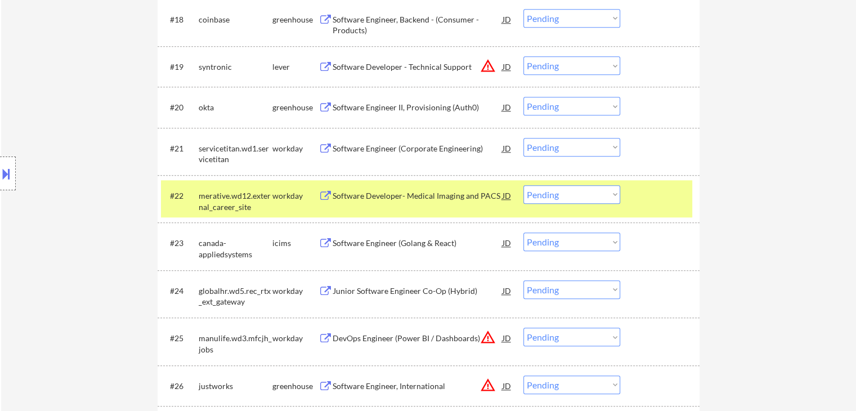
drag, startPoint x: 279, startPoint y: 202, endPoint x: 286, endPoint y: 205, distance: 7.3
click at [280, 203] on div "workday" at bounding box center [295, 195] width 46 height 20
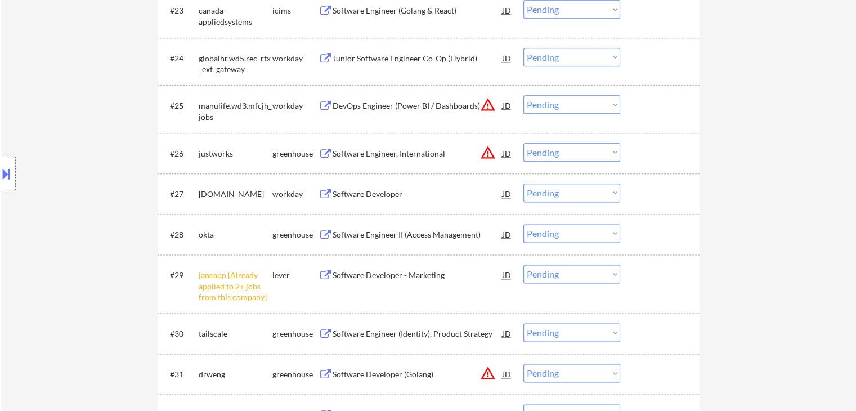
scroll to position [1463, 0]
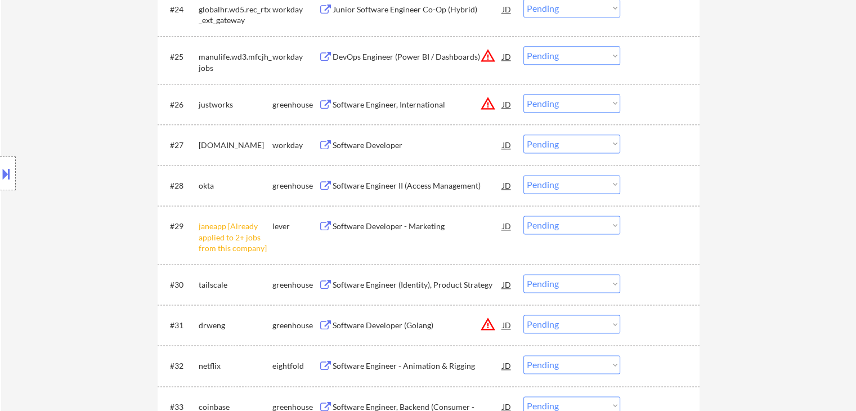
drag, startPoint x: 578, startPoint y: 223, endPoint x: 581, endPoint y: 233, distance: 10.4
click at [580, 228] on select "Choose an option... Pending Applied Excluded (Questions) Excluded (Expired) Exc…" at bounding box center [571, 225] width 97 height 19
click at [523, 216] on select "Choose an option... Pending Applied Excluded (Questions) Excluded (Expired) Exc…" at bounding box center [571, 225] width 97 height 19
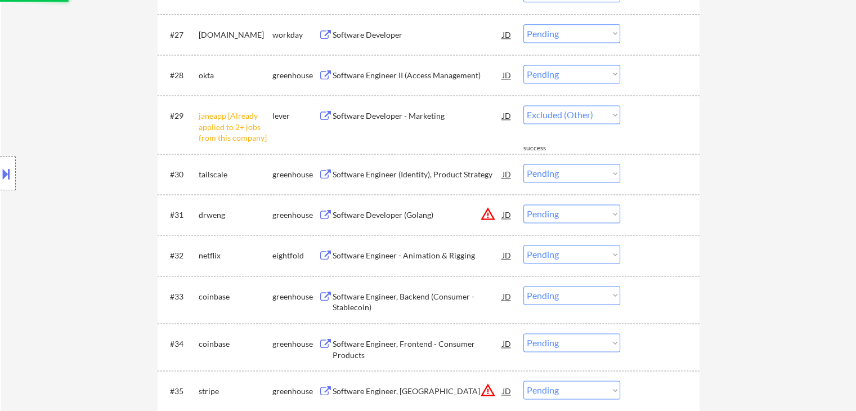
scroll to position [1576, 0]
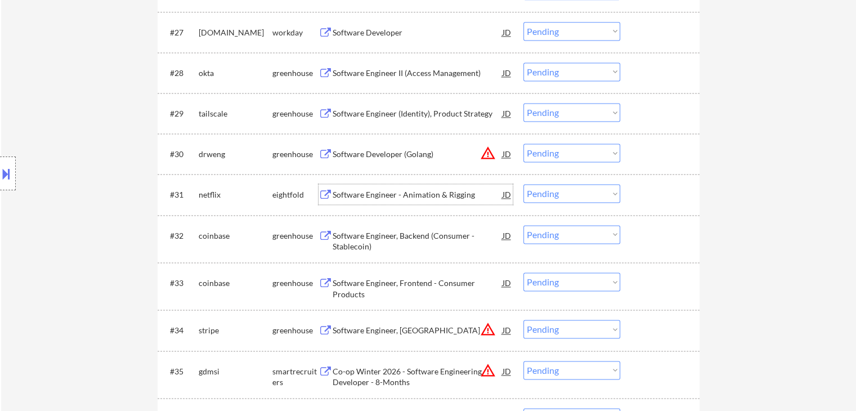
click at [419, 196] on div "Software Engineer - Animation & Rigging" at bounding box center [418, 194] width 170 height 11
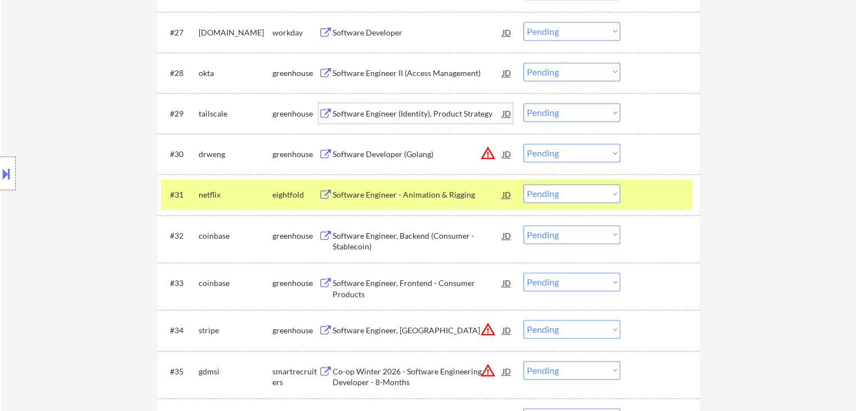
click at [371, 108] on div "Software Engineer (Identity), Product Strategy" at bounding box center [418, 113] width 170 height 11
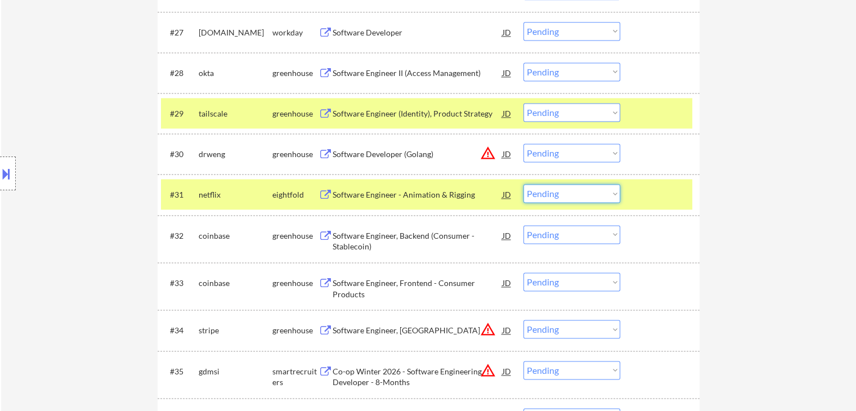
click at [584, 190] on select "Choose an option... Pending Applied Excluded (Questions) Excluded (Expired) Exc…" at bounding box center [571, 193] width 97 height 19
click at [568, 109] on select "Choose an option... Pending Applied Excluded (Questions) Excluded (Expired) Exc…" at bounding box center [571, 112] width 97 height 19
click at [523, 103] on select "Choose an option... Pending Applied Excluded (Questions) Excluded (Expired) Exc…" at bounding box center [571, 112] width 97 height 19
select select ""pending""
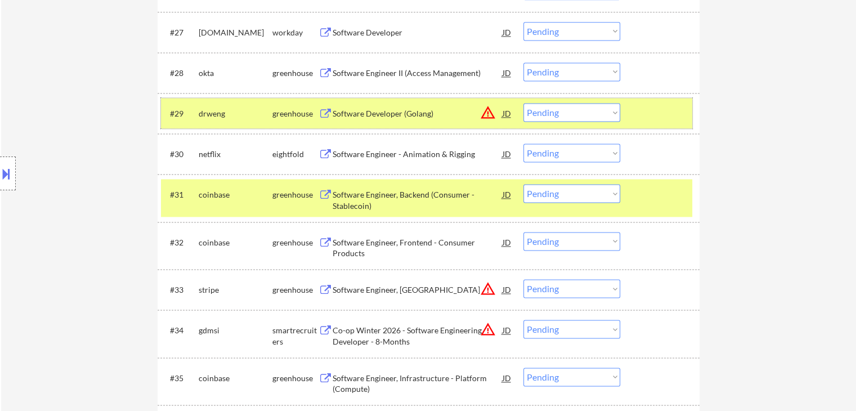
drag, startPoint x: 281, startPoint y: 109, endPoint x: 297, endPoint y: 152, distance: 46.1
click at [282, 110] on div "greenhouse" at bounding box center [295, 113] width 46 height 11
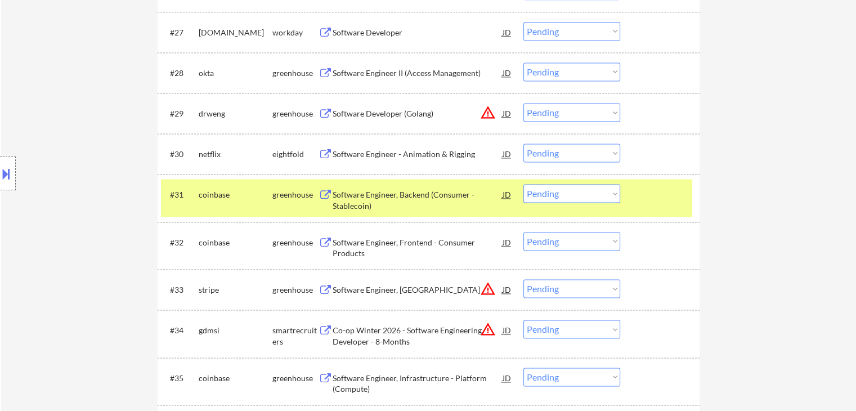
click at [293, 191] on div "greenhouse" at bounding box center [295, 194] width 46 height 11
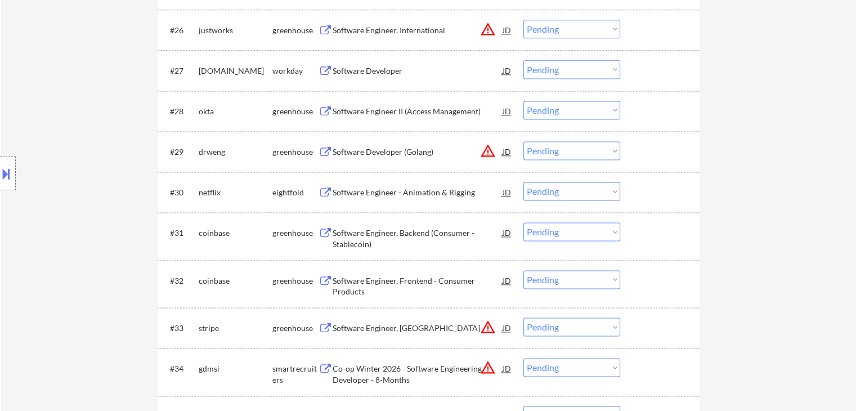
scroll to position [1463, 0]
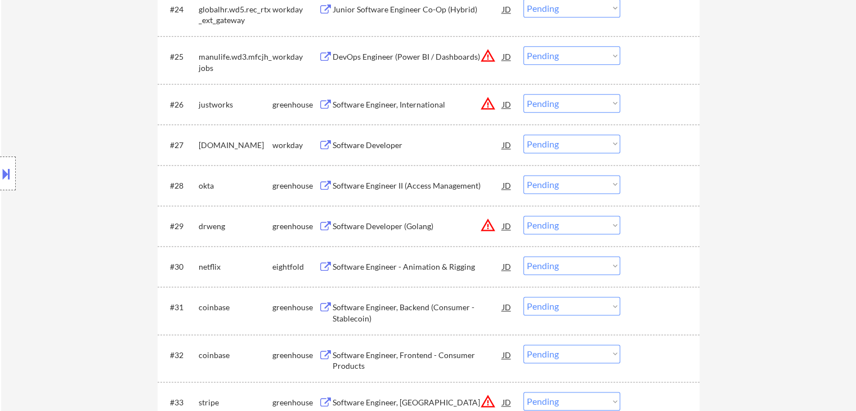
click at [387, 104] on div "Software Engineer, International" at bounding box center [418, 104] width 170 height 11
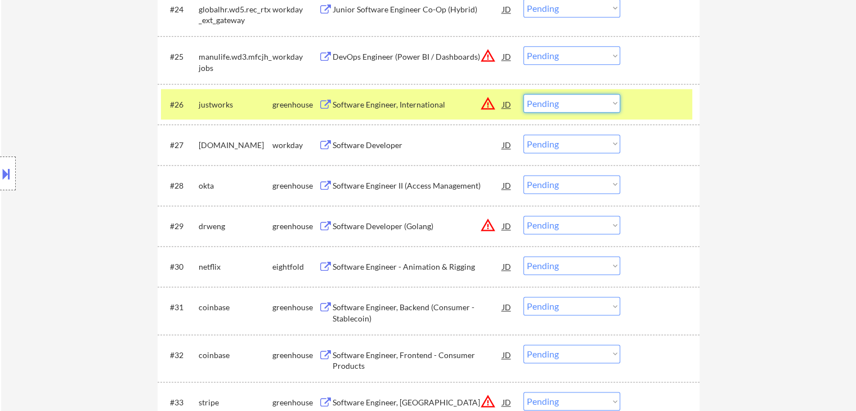
drag, startPoint x: 536, startPoint y: 107, endPoint x: 540, endPoint y: 111, distance: 6.0
click at [536, 107] on select "Choose an option... Pending Applied Excluded (Questions) Excluded (Expired) Exc…" at bounding box center [571, 103] width 97 height 19
click at [523, 94] on select "Choose an option... Pending Applied Excluded (Questions) Excluded (Expired) Exc…" at bounding box center [571, 103] width 97 height 19
select select ""pending""
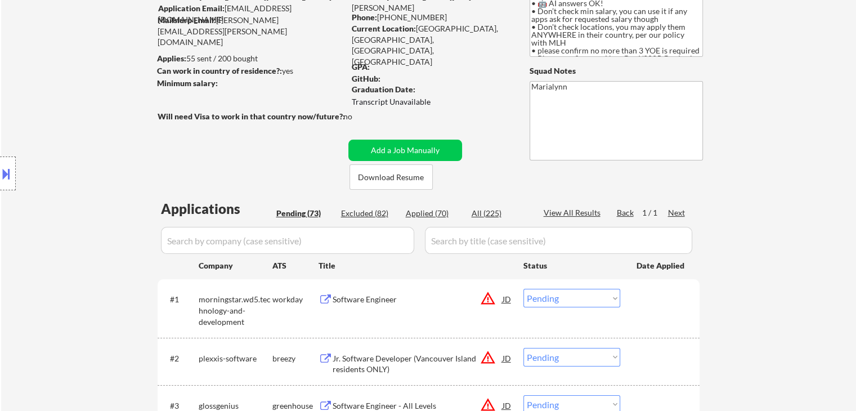
scroll to position [0, 0]
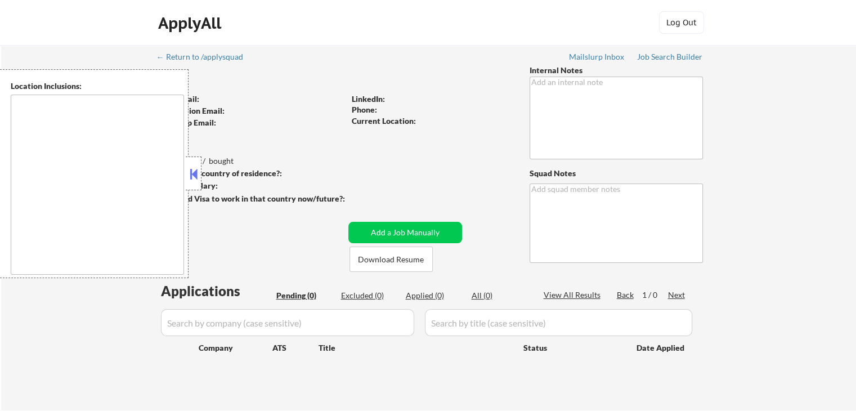
click at [189, 180] on button at bounding box center [193, 173] width 12 height 17
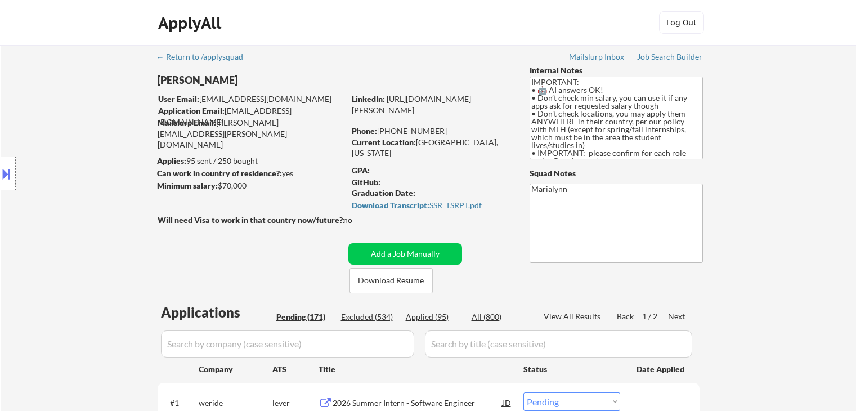
select select ""pending""
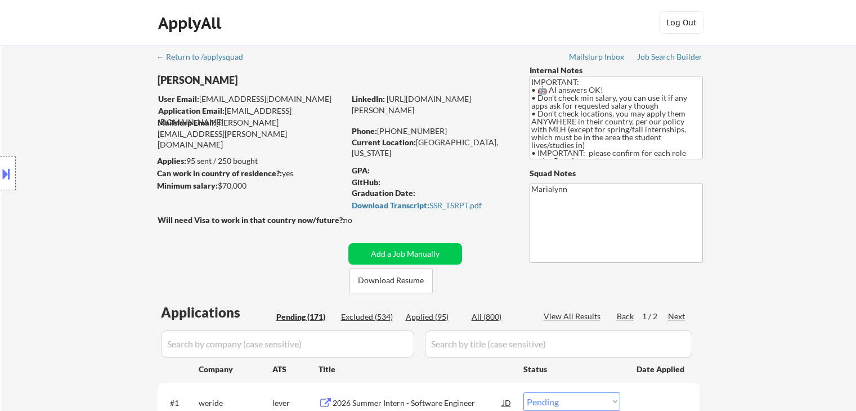
select select ""pending""
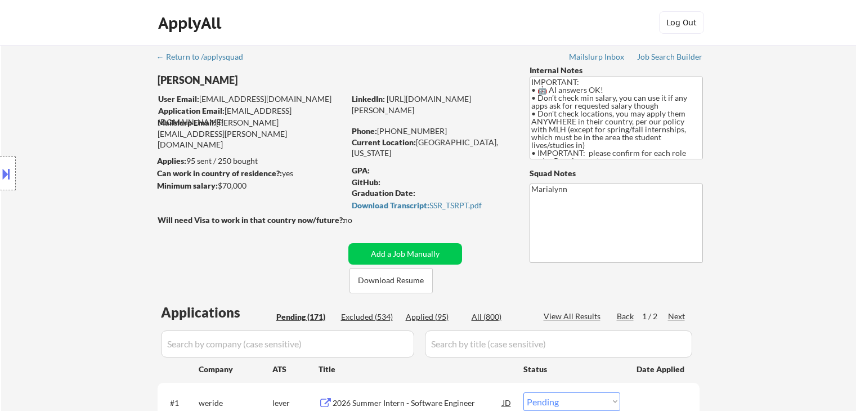
select select ""pending""
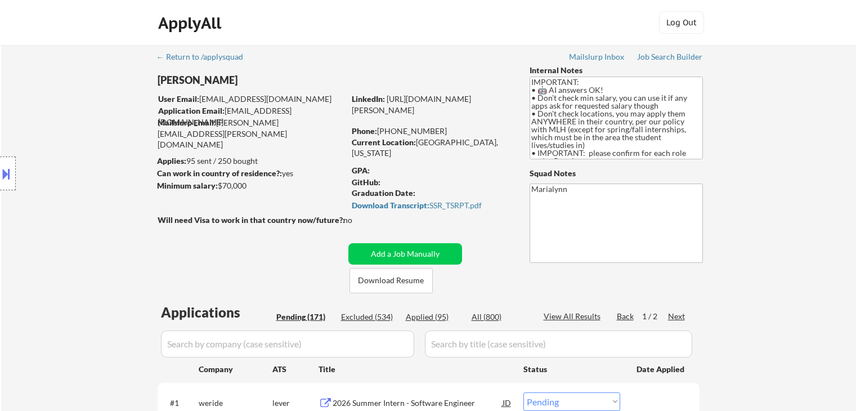
select select ""pending""
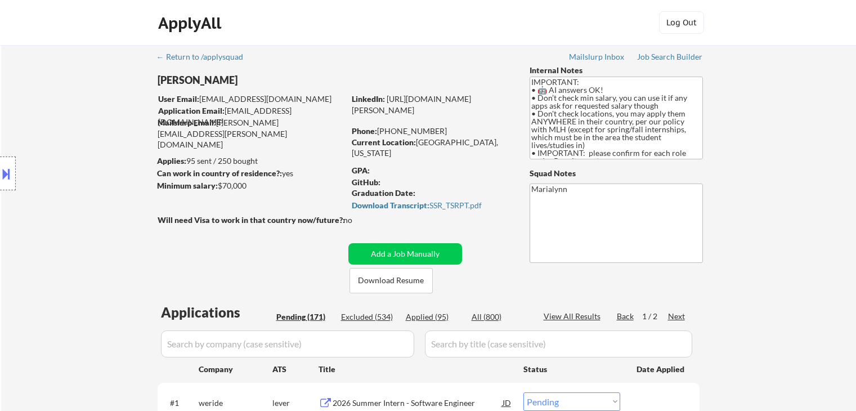
select select ""pending""
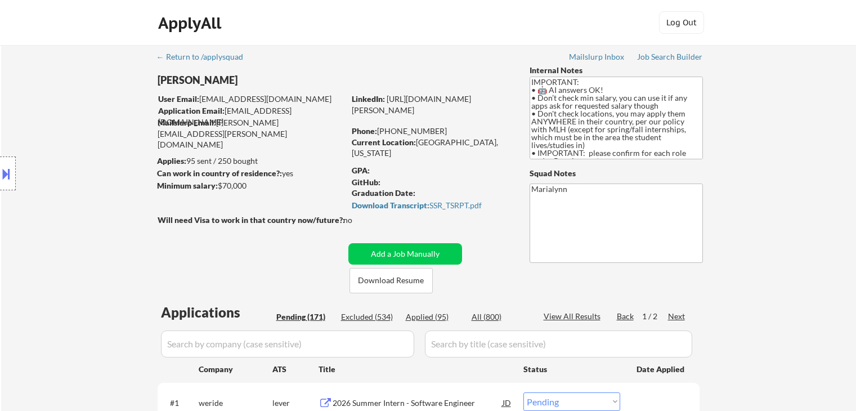
select select ""pending""
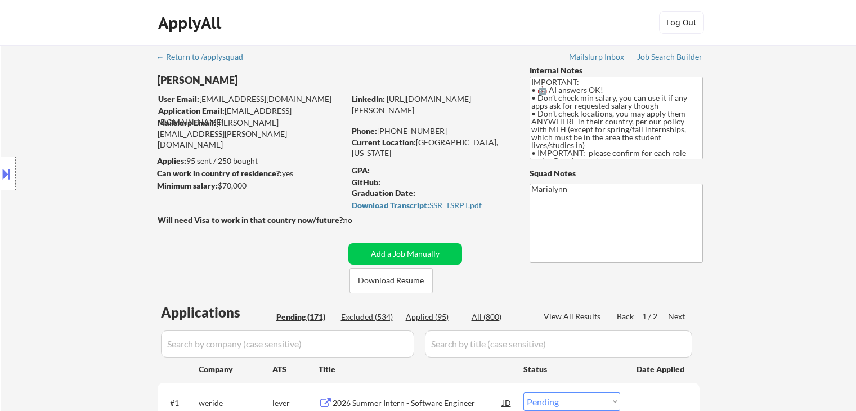
select select ""pending""
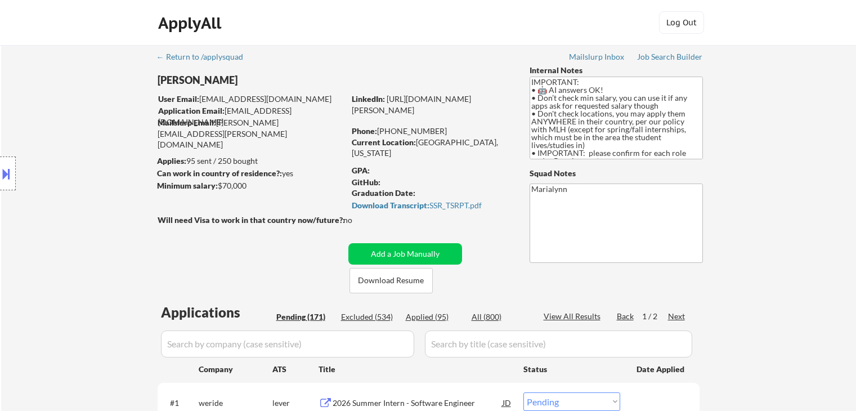
select select ""pending""
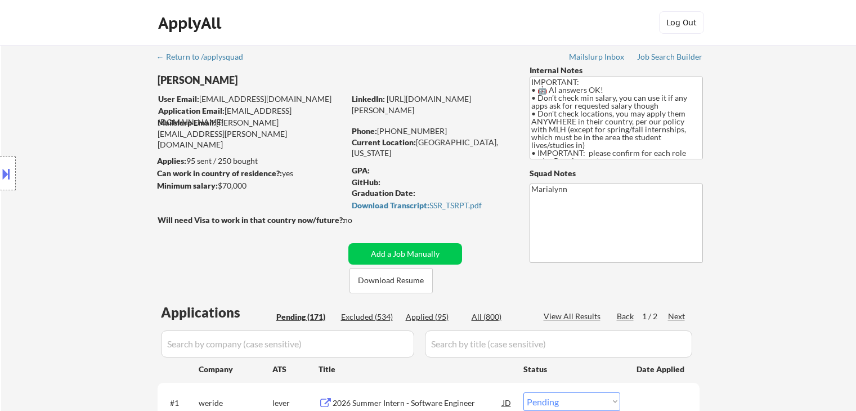
select select ""pending""
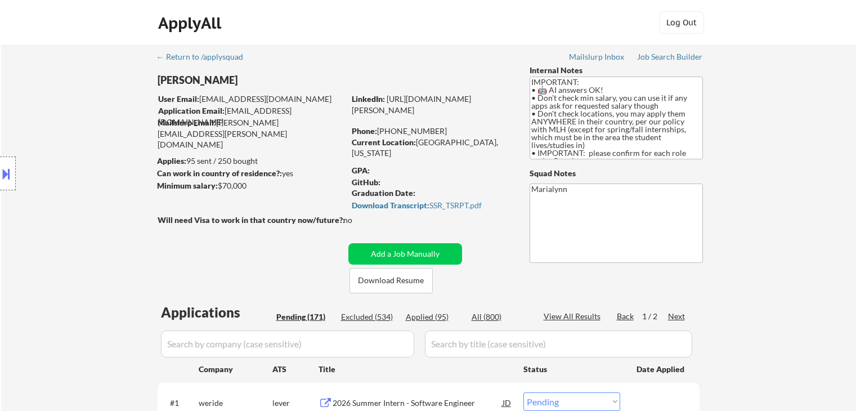
select select ""pending""
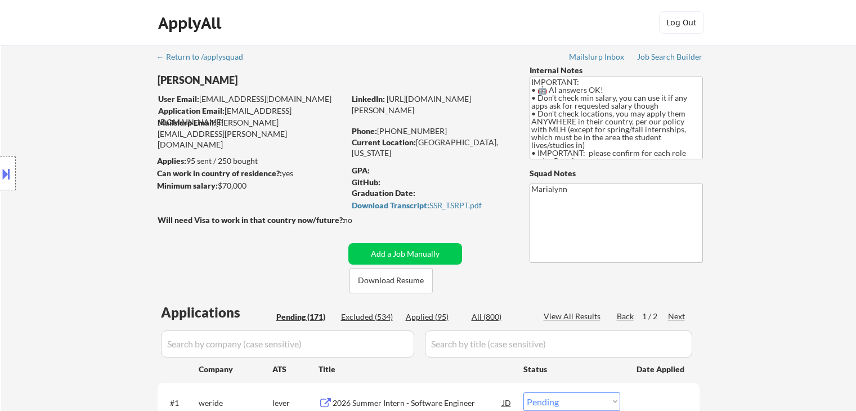
select select ""pending""
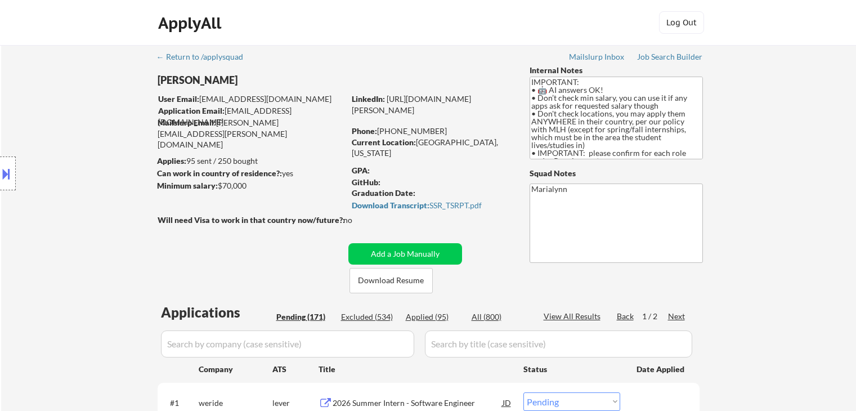
select select ""pending""
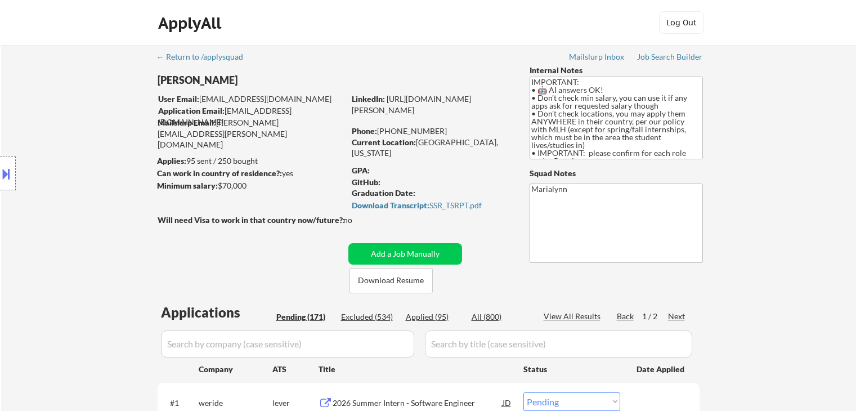
select select ""pending""
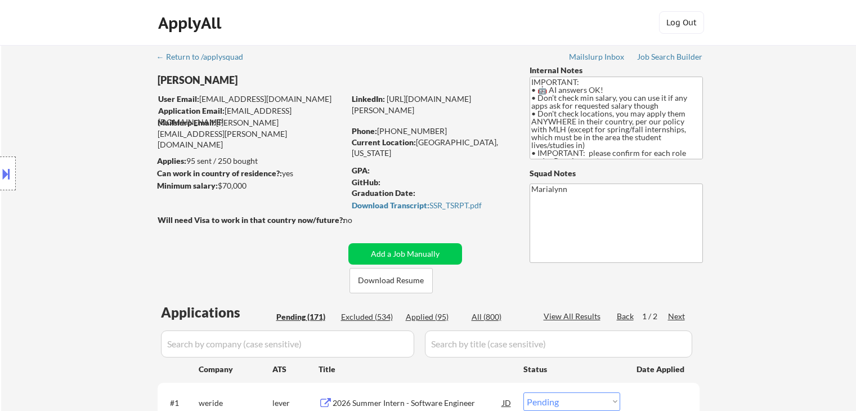
select select ""pending""
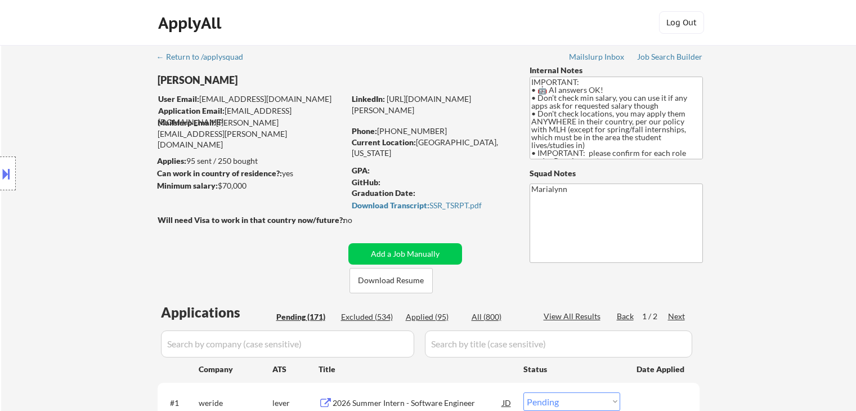
select select ""pending""
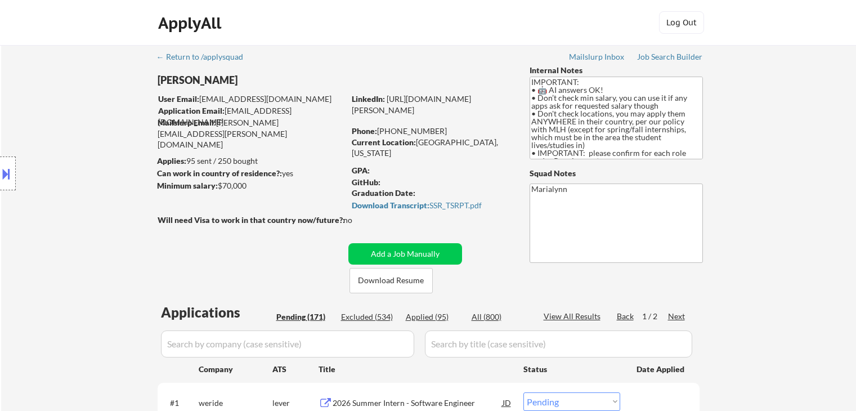
select select ""pending""
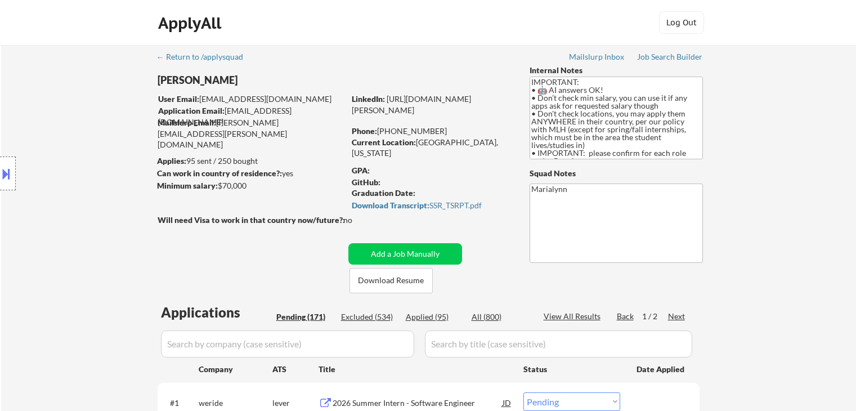
select select ""pending""
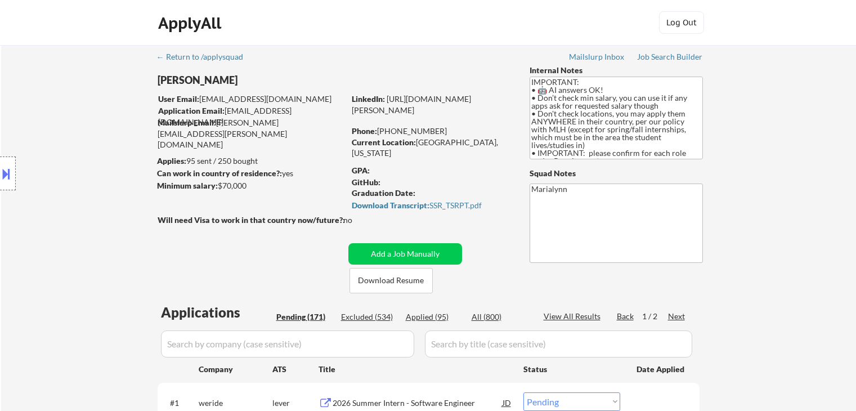
select select ""pending""
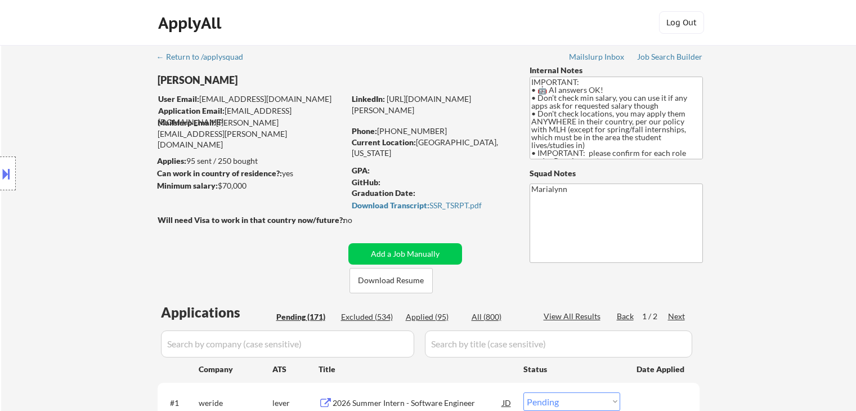
select select ""pending""
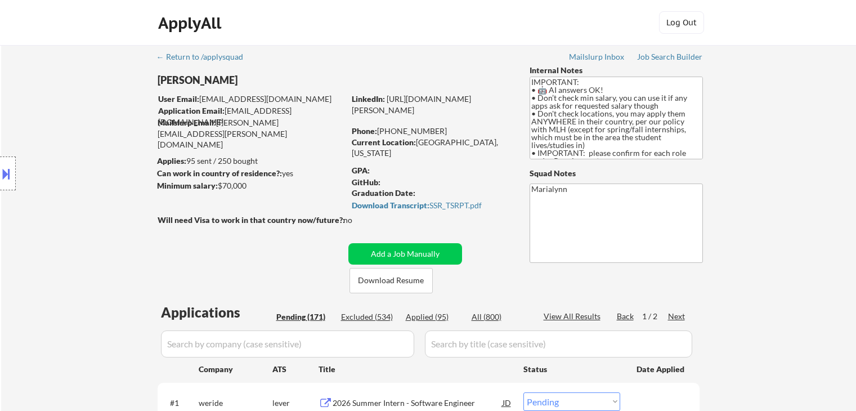
select select ""pending""
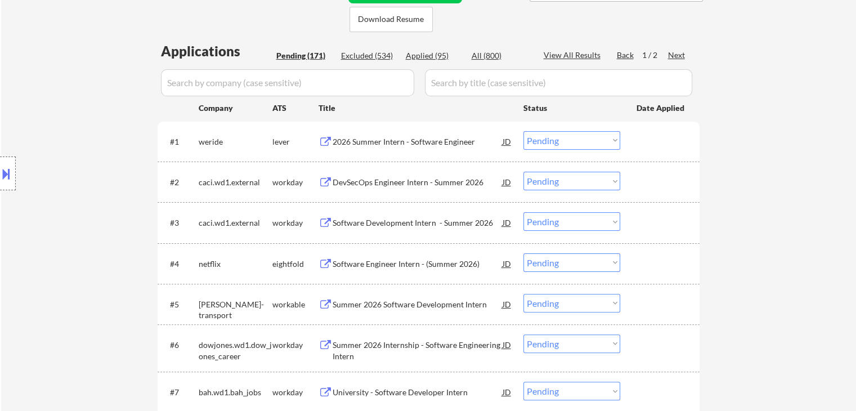
scroll to position [281, 0]
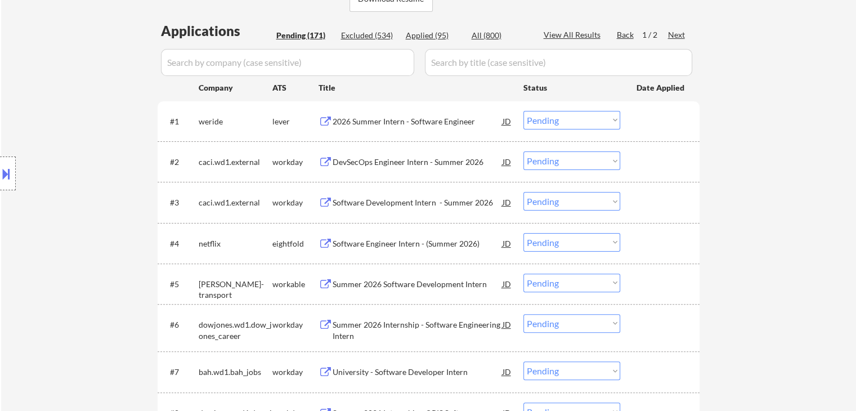
drag, startPoint x: 563, startPoint y: 118, endPoint x: 568, endPoint y: 128, distance: 11.6
click at [563, 120] on select "Choose an option... Pending Applied Excluded (Questions) Excluded (Expired) Exc…" at bounding box center [571, 120] width 97 height 19
click at [523, 111] on select "Choose an option... Pending Applied Excluded (Questions) Excluded (Expired) Exc…" at bounding box center [571, 120] width 97 height 19
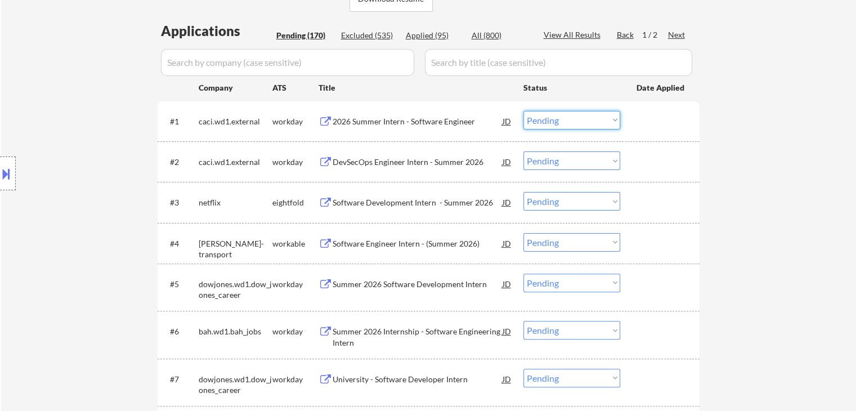
drag, startPoint x: 560, startPoint y: 120, endPoint x: 566, endPoint y: 128, distance: 9.4
click at [561, 121] on select "Choose an option... Pending Applied Excluded (Questions) Excluded (Expired) Exc…" at bounding box center [571, 120] width 97 height 19
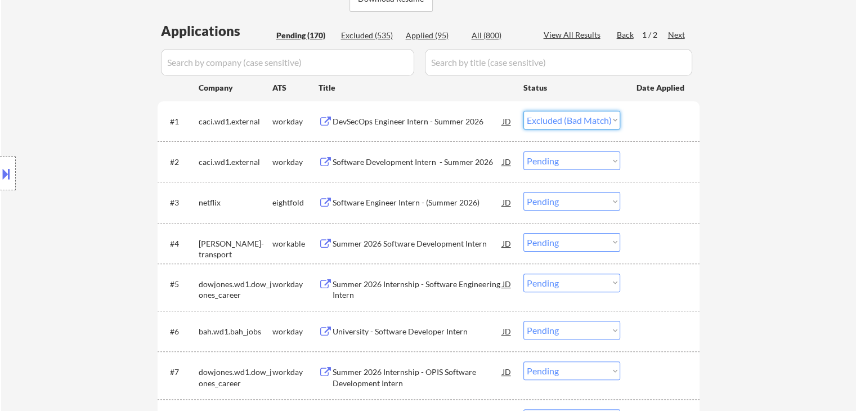
click at [523, 111] on select "Choose an option... Pending Applied Excluded (Questions) Excluded (Expired) Exc…" at bounding box center [571, 120] width 97 height 19
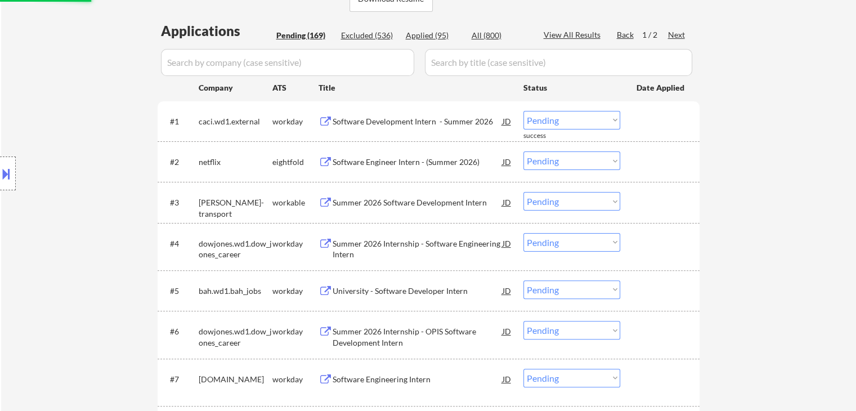
click at [566, 118] on select "Choose an option... Pending Applied Excluded (Questions) Excluded (Expired) Exc…" at bounding box center [571, 120] width 97 height 19
click at [523, 111] on select "Choose an option... Pending Applied Excluded (Questions) Excluded (Expired) Exc…" at bounding box center [571, 120] width 97 height 19
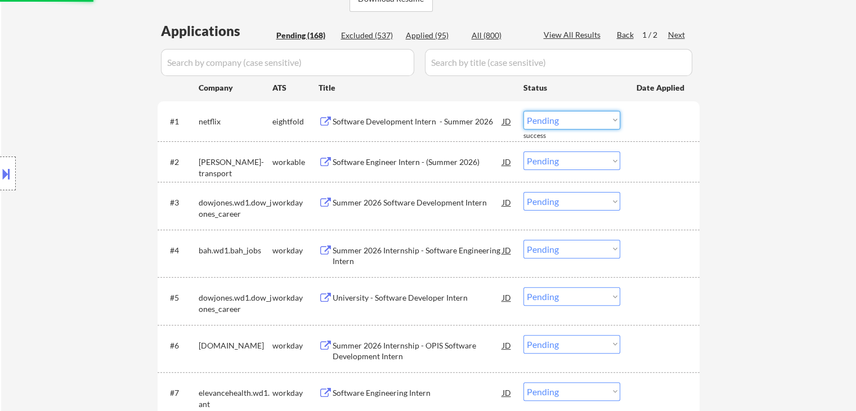
drag, startPoint x: 544, startPoint y: 120, endPoint x: 547, endPoint y: 128, distance: 9.3
click at [544, 120] on select "Choose an option... Pending Applied Excluded (Questions) Excluded (Expired) Exc…" at bounding box center [571, 120] width 97 height 19
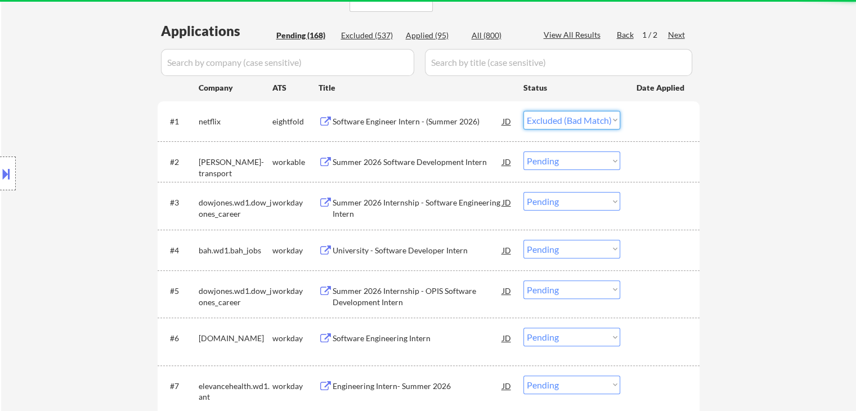
click at [523, 111] on select "Choose an option... Pending Applied Excluded (Questions) Excluded (Expired) Exc…" at bounding box center [571, 120] width 97 height 19
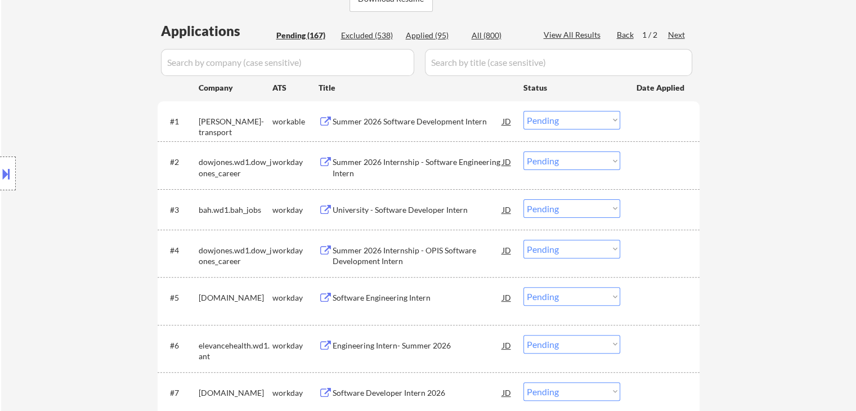
drag, startPoint x: 564, startPoint y: 121, endPoint x: 567, endPoint y: 128, distance: 7.8
click at [565, 125] on select "Choose an option... Pending Applied Excluded (Questions) Excluded (Expired) Exc…" at bounding box center [571, 120] width 97 height 19
click at [523, 111] on select "Choose an option... Pending Applied Excluded (Questions) Excluded (Expired) Exc…" at bounding box center [571, 120] width 97 height 19
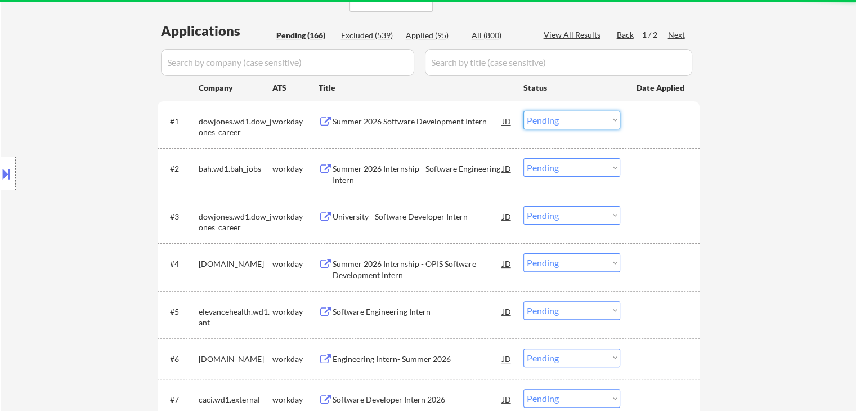
drag, startPoint x: 576, startPoint y: 119, endPoint x: 578, endPoint y: 125, distance: 6.8
click at [576, 121] on select "Choose an option... Pending Applied Excluded (Questions) Excluded (Expired) Exc…" at bounding box center [571, 120] width 97 height 19
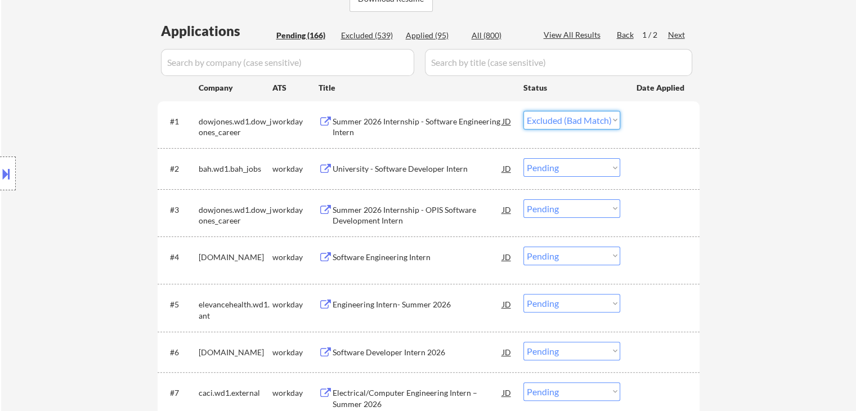
click at [523, 111] on select "Choose an option... Pending Applied Excluded (Questions) Excluded (Expired) Exc…" at bounding box center [571, 120] width 97 height 19
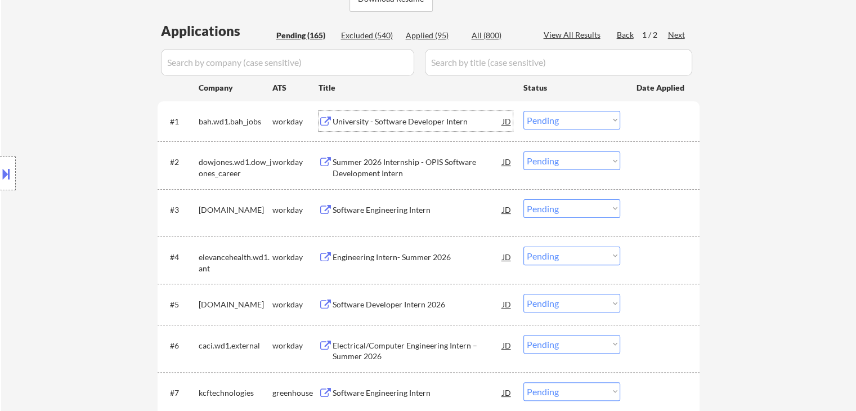
click at [389, 123] on div "University - Software Developer Intern" at bounding box center [418, 121] width 170 height 11
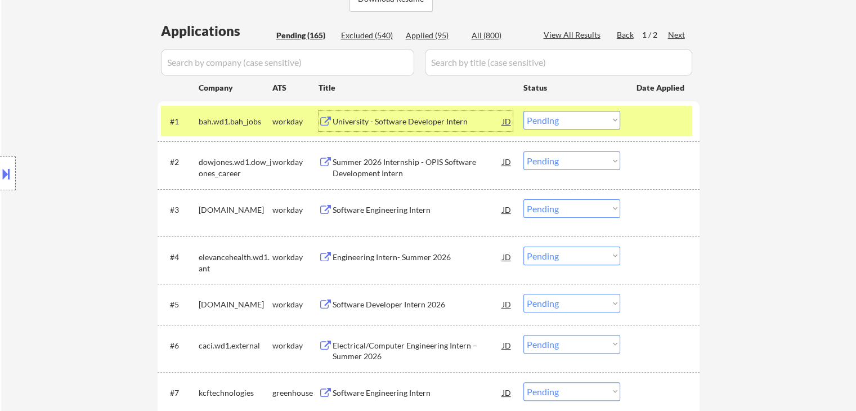
click at [571, 120] on select "Choose an option... Pending Applied Excluded (Questions) Excluded (Expired) Exc…" at bounding box center [571, 120] width 97 height 19
click at [523, 111] on select "Choose an option... Pending Applied Excluded (Questions) Excluded (Expired) Exc…" at bounding box center [571, 120] width 97 height 19
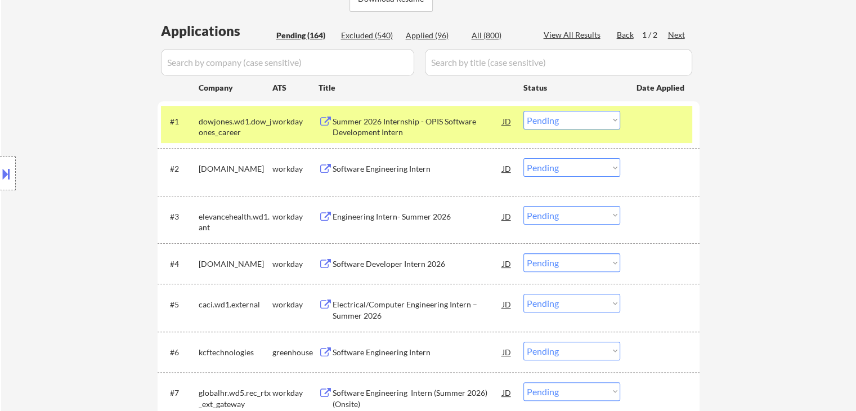
drag, startPoint x: 581, startPoint y: 122, endPoint x: 587, endPoint y: 128, distance: 8.8
click at [582, 122] on select "Choose an option... Pending Applied Excluded (Questions) Excluded (Expired) Exc…" at bounding box center [571, 120] width 97 height 19
click at [523, 111] on select "Choose an option... Pending Applied Excluded (Questions) Excluded (Expired) Exc…" at bounding box center [571, 120] width 97 height 19
select select ""pending""
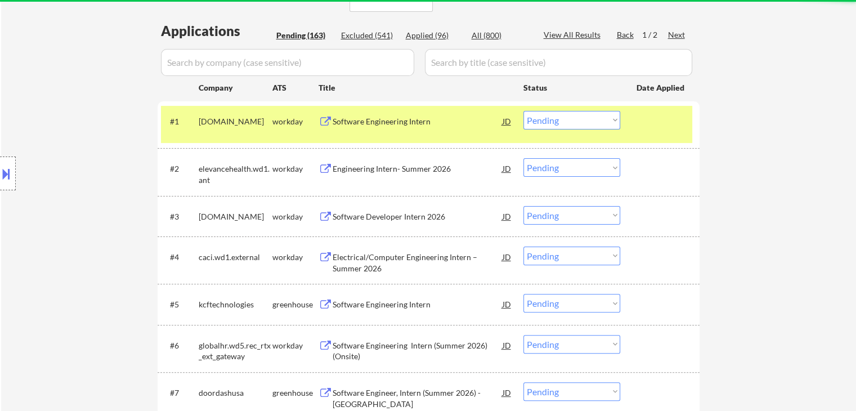
drag, startPoint x: 576, startPoint y: 169, endPoint x: 582, endPoint y: 176, distance: 9.2
click at [576, 169] on select "Choose an option... Pending Applied Excluded (Questions) Excluded (Expired) Exc…" at bounding box center [571, 167] width 97 height 19
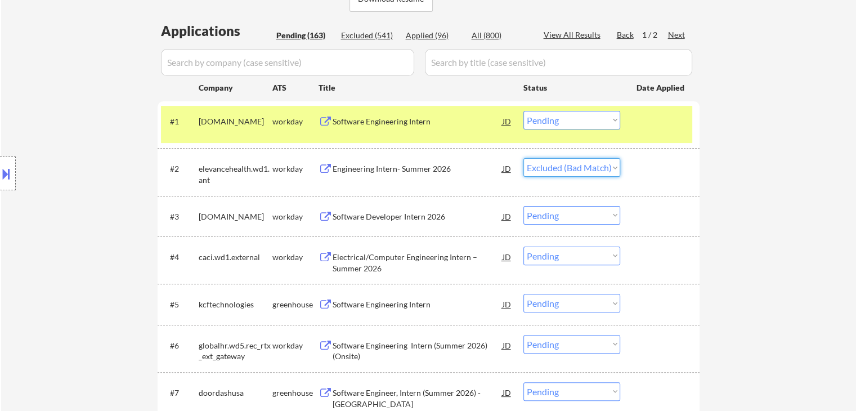
click at [523, 158] on select "Choose an option... Pending Applied Excluded (Questions) Excluded (Expired) Exc…" at bounding box center [571, 167] width 97 height 19
select select ""pending""
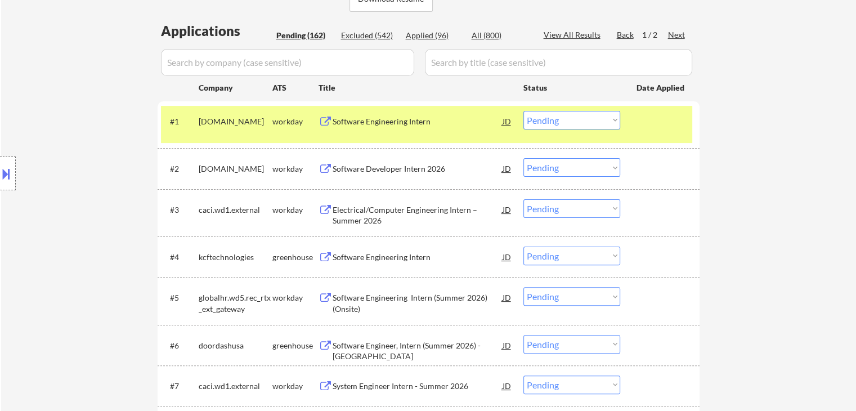
drag, startPoint x: 777, startPoint y: 253, endPoint x: 803, endPoint y: 236, distance: 31.7
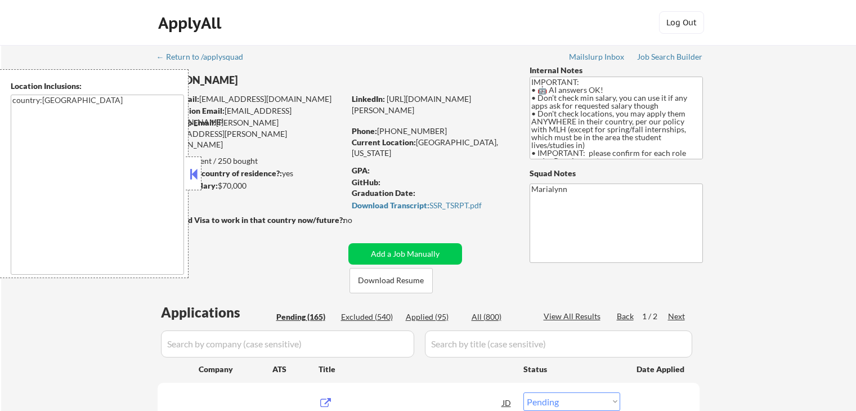
select select ""pending""
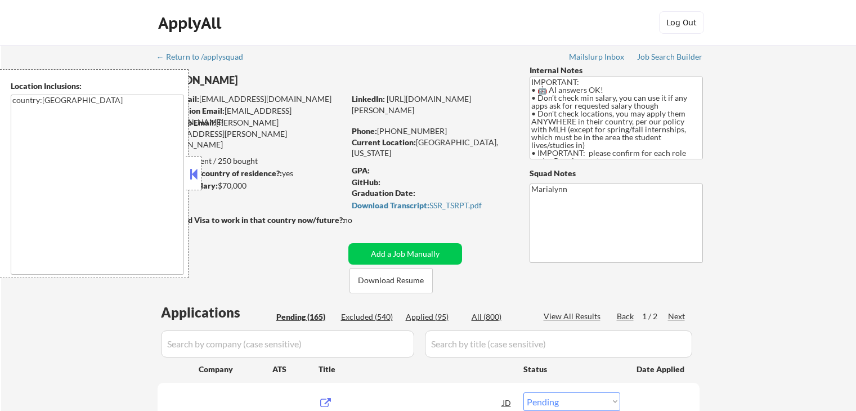
select select ""pending""
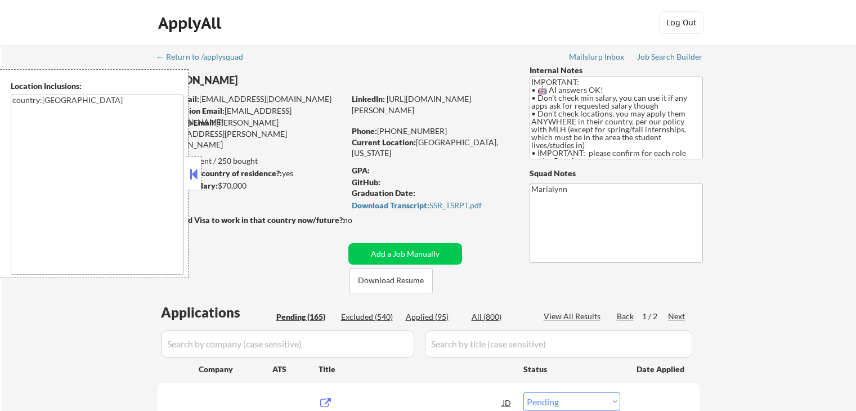
select select ""pending""
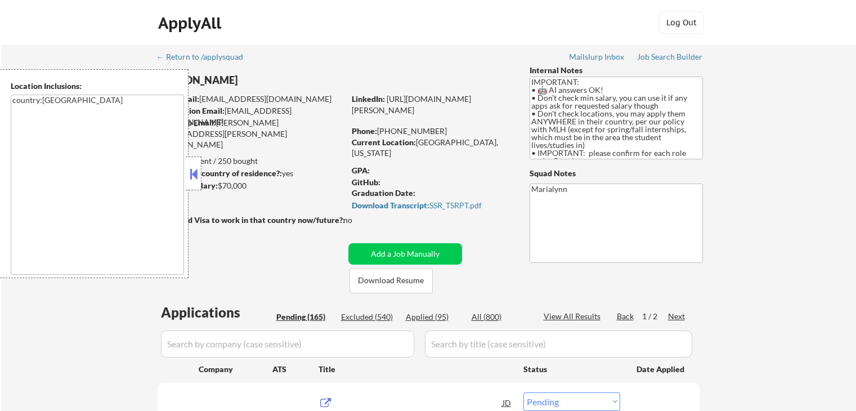
select select ""pending""
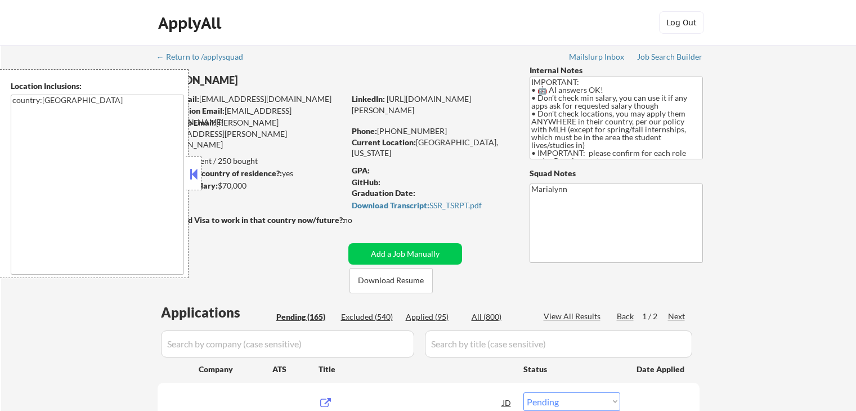
select select ""pending""
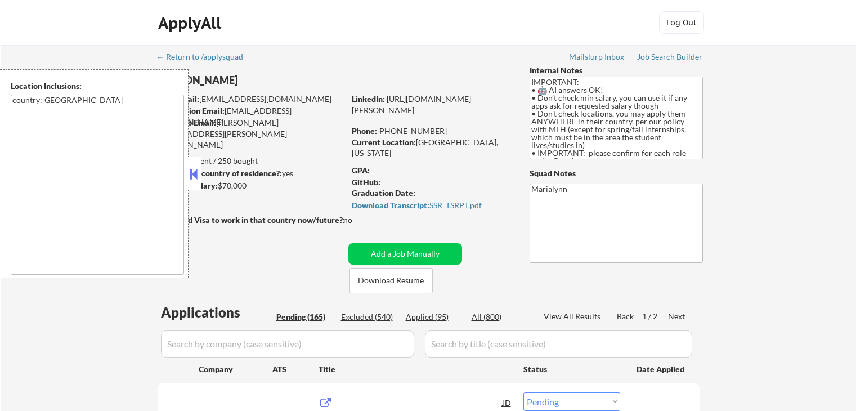
select select ""pending""
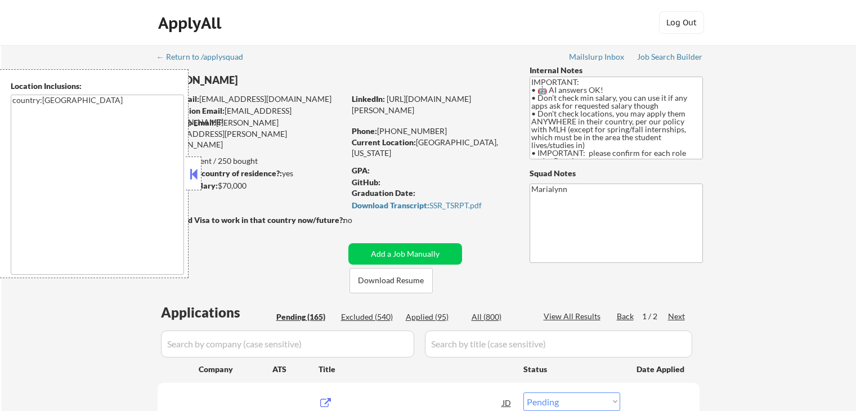
select select ""pending""
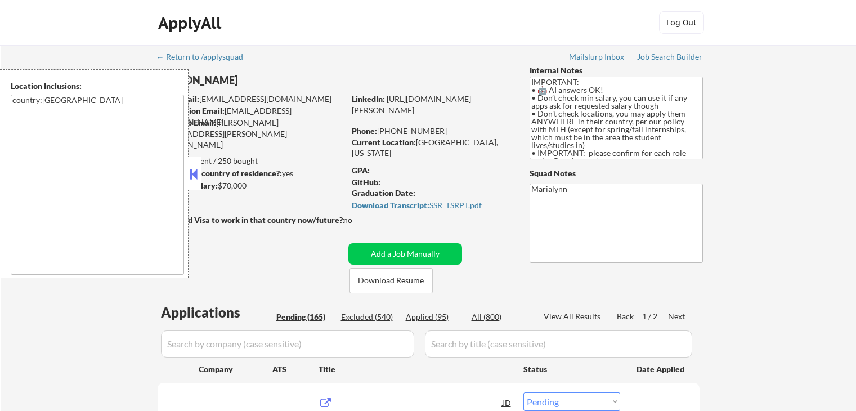
select select ""pending""
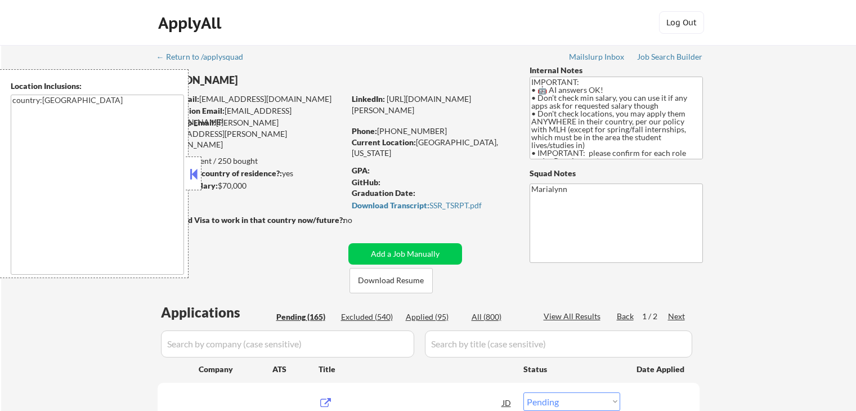
select select ""pending""
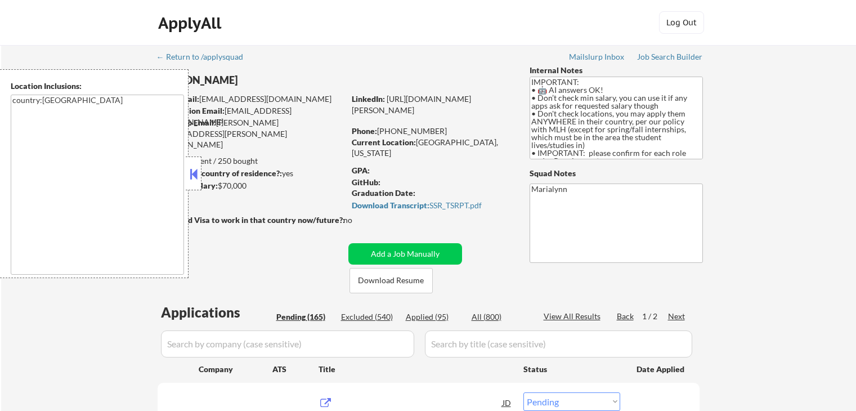
select select ""pending""
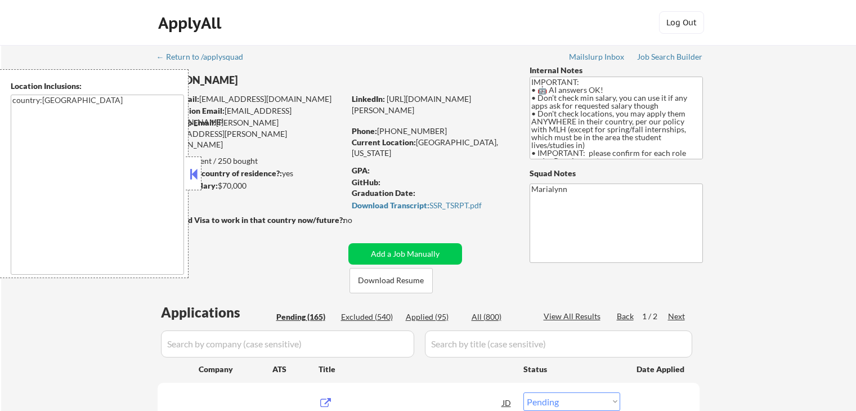
select select ""pending""
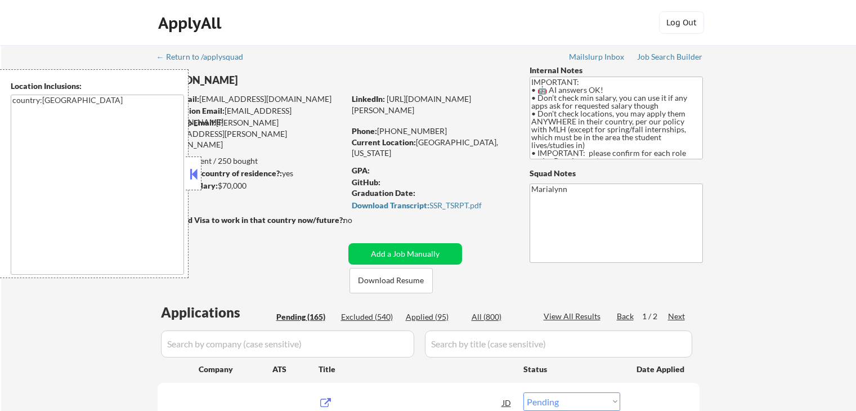
select select ""pending""
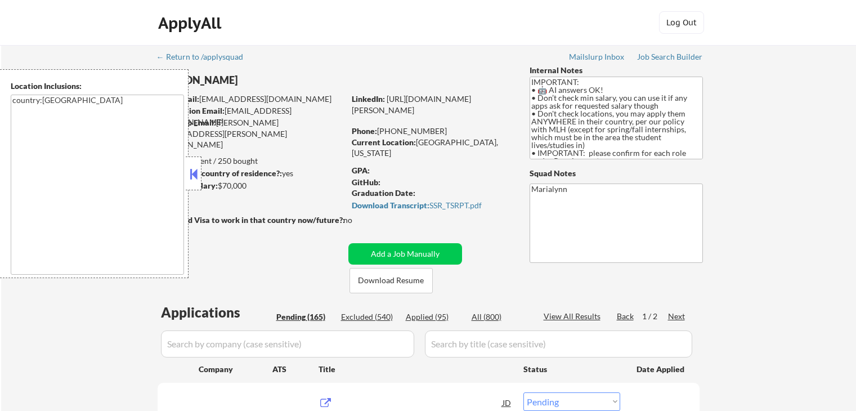
select select ""pending""
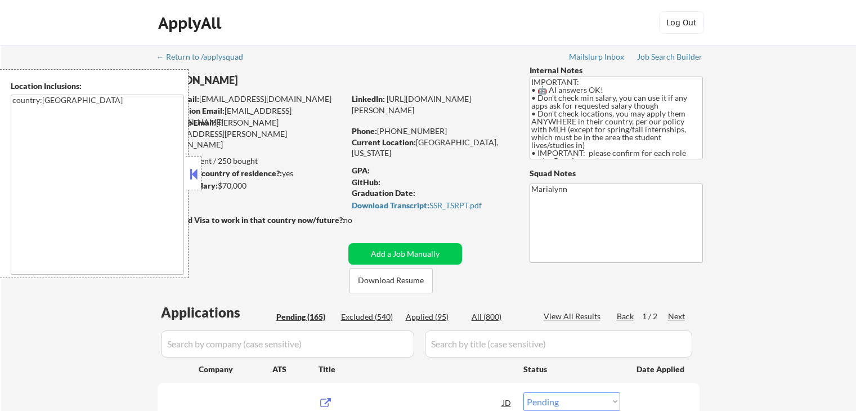
select select ""pending""
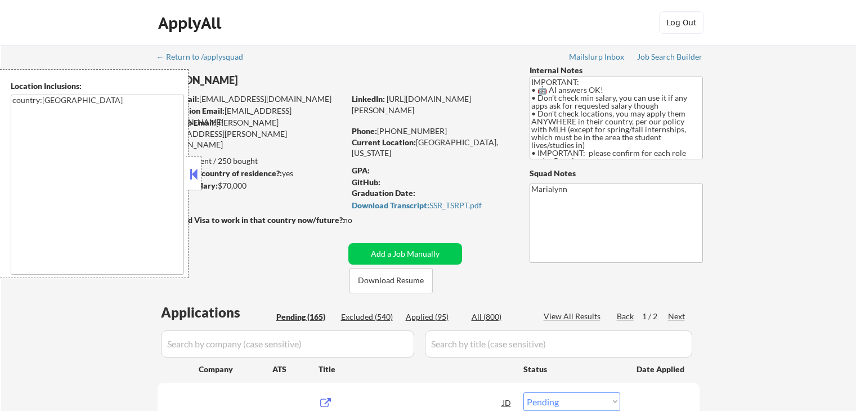
select select ""pending""
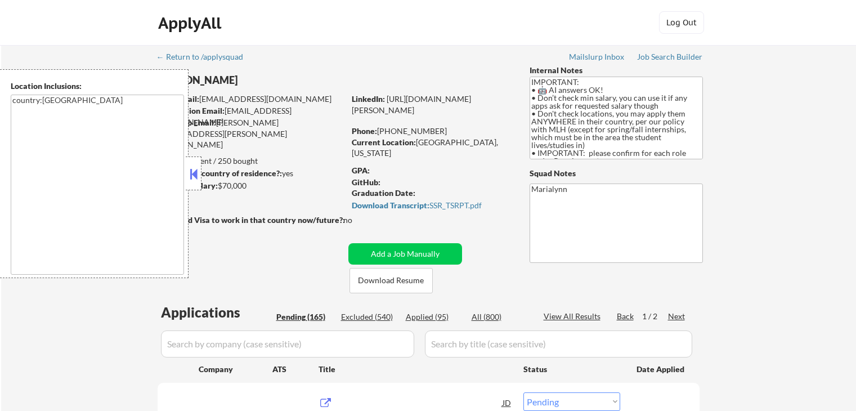
select select ""pending""
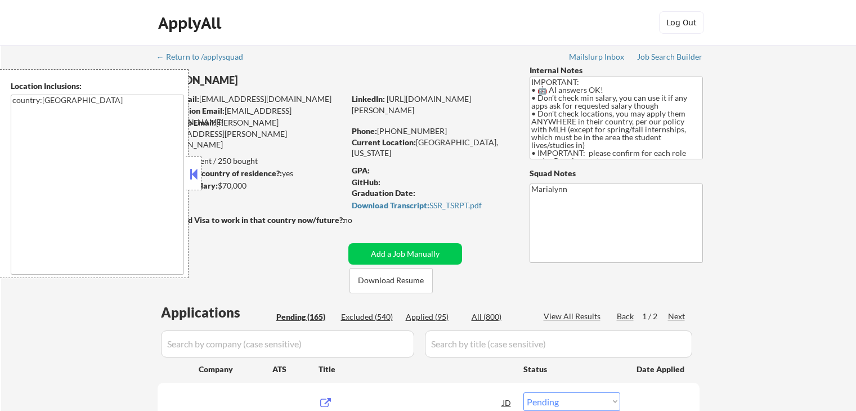
select select ""pending""
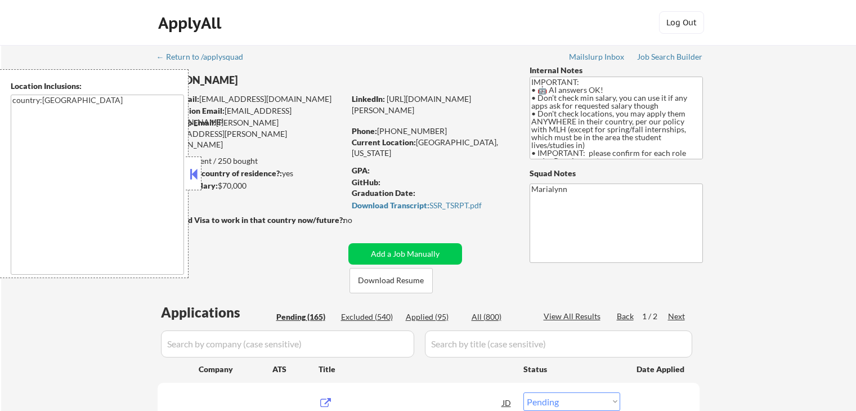
select select ""pending""
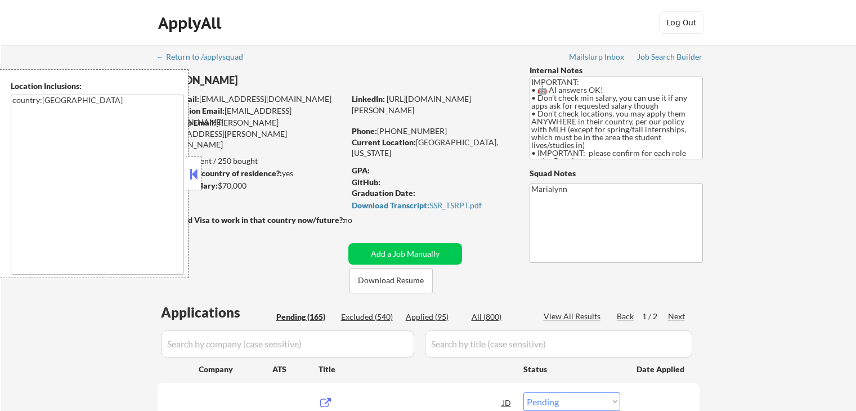
select select ""pending""
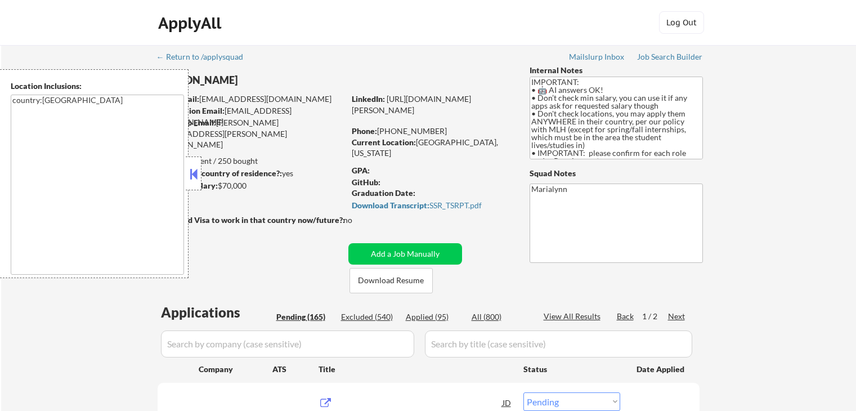
select select ""pending""
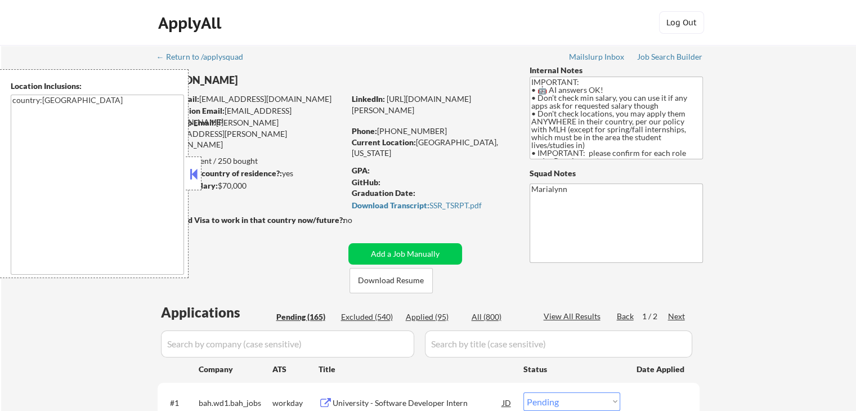
drag, startPoint x: 196, startPoint y: 174, endPoint x: 221, endPoint y: 155, distance: 31.6
click at [196, 174] on button at bounding box center [193, 173] width 12 height 17
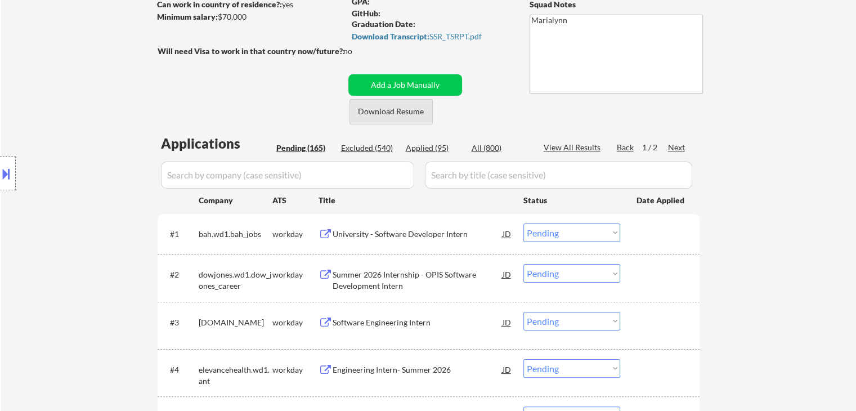
scroll to position [169, 0]
click at [417, 149] on div "Applied (95)" at bounding box center [434, 147] width 56 height 11
select select ""applied""
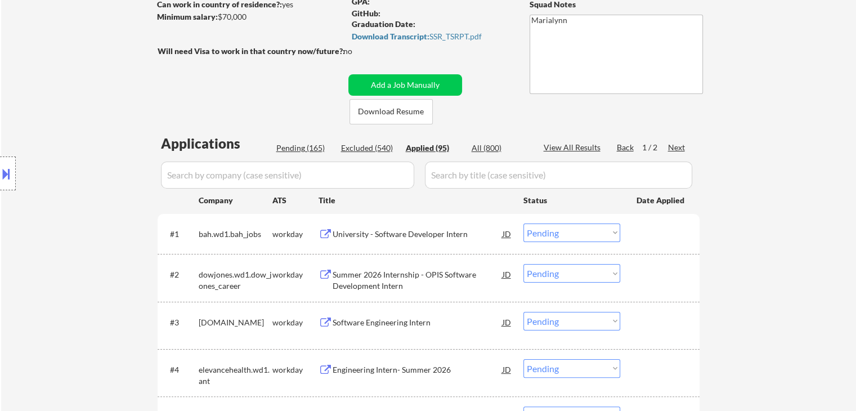
select select ""applied""
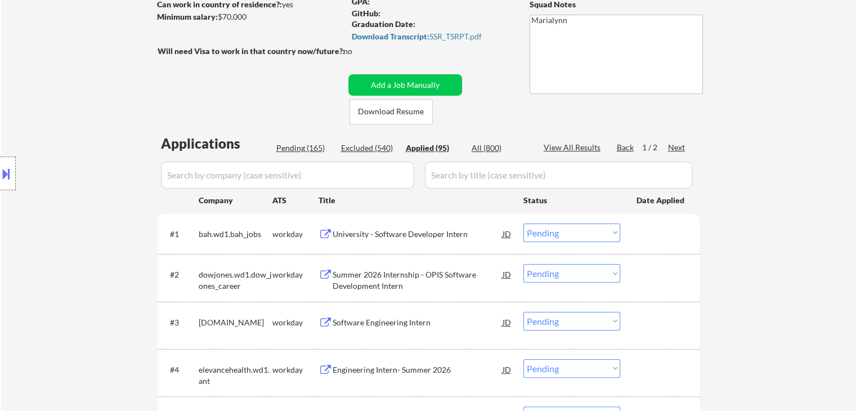
select select ""applied""
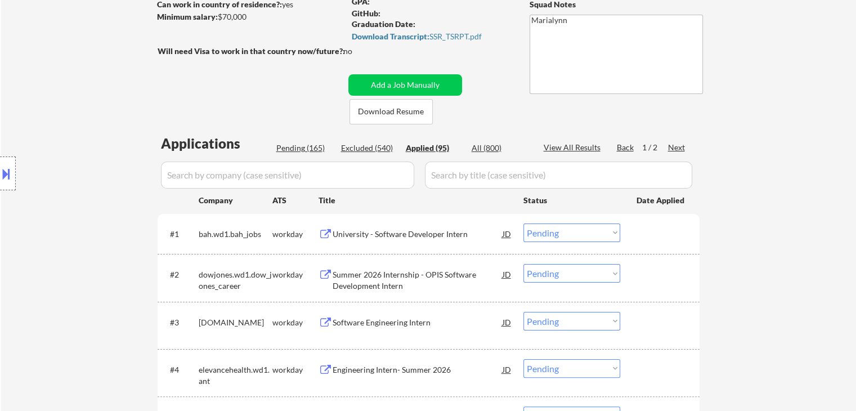
select select ""applied""
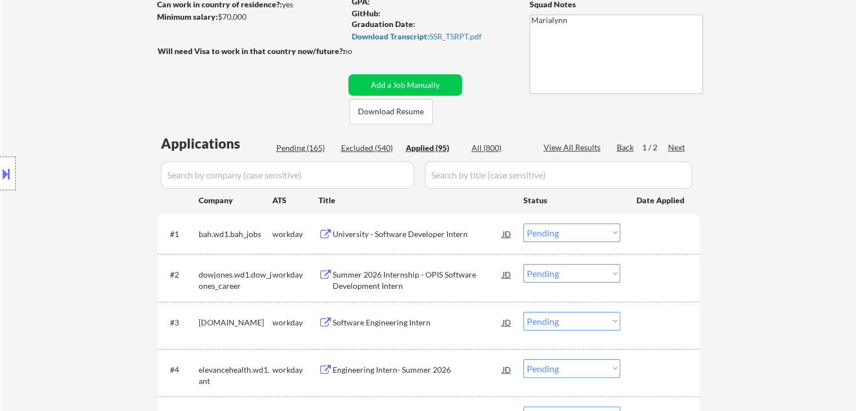
select select ""applied""
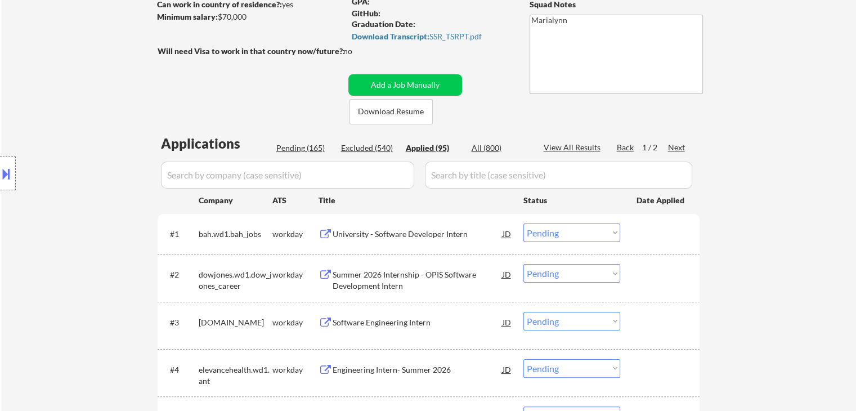
select select ""applied""
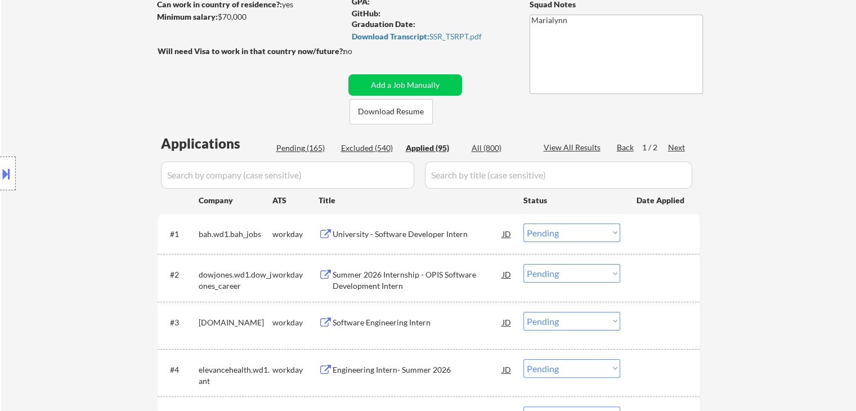
select select ""applied""
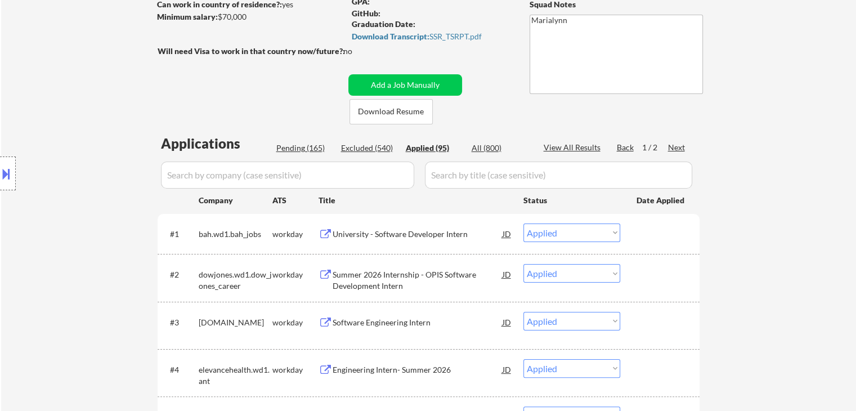
select select ""applied""
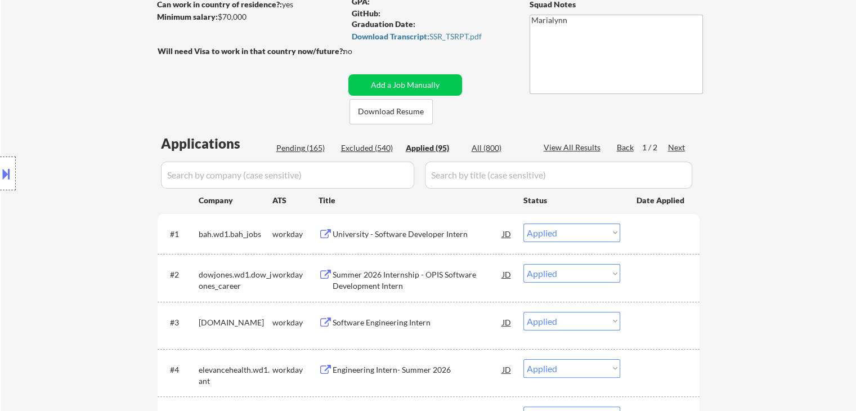
select select ""applied""
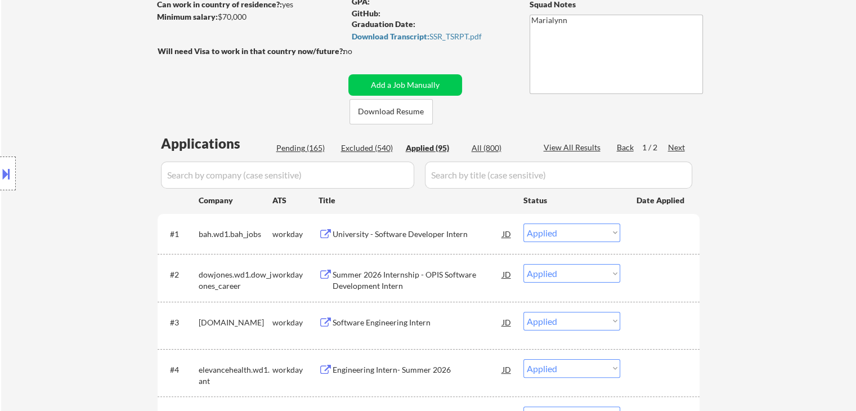
select select ""applied""
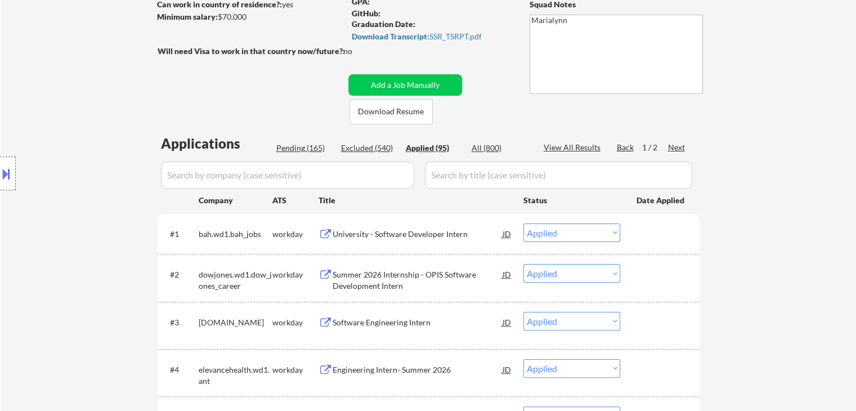
select select ""applied""
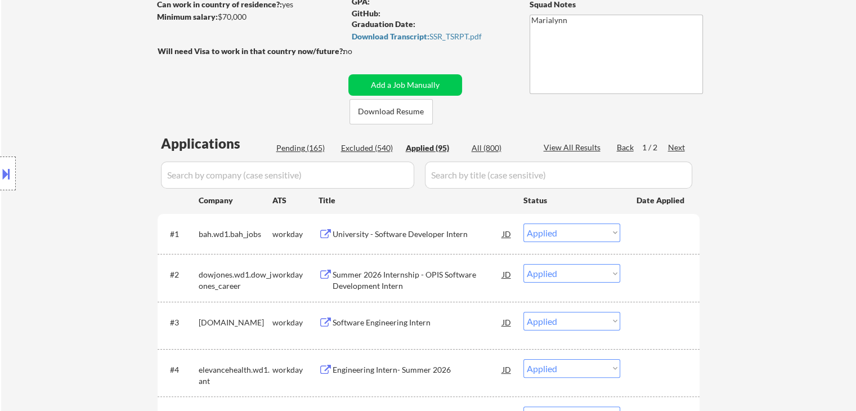
select select ""applied""
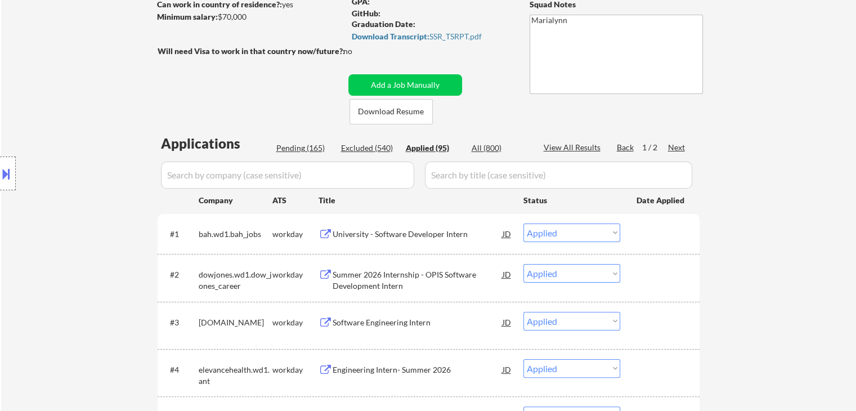
select select ""applied""
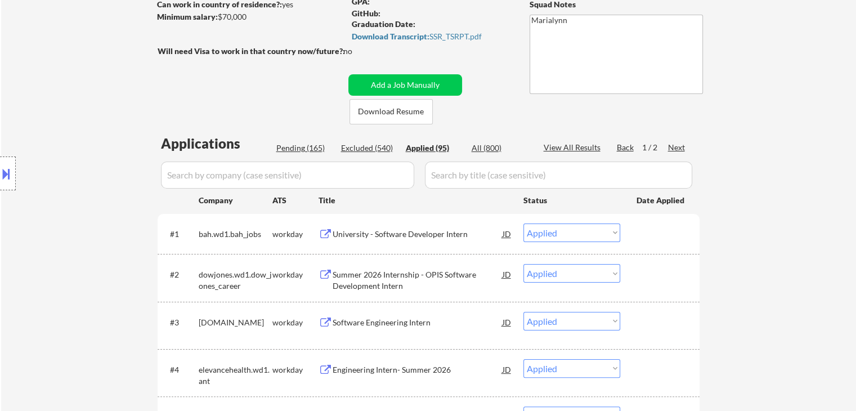
select select ""applied""
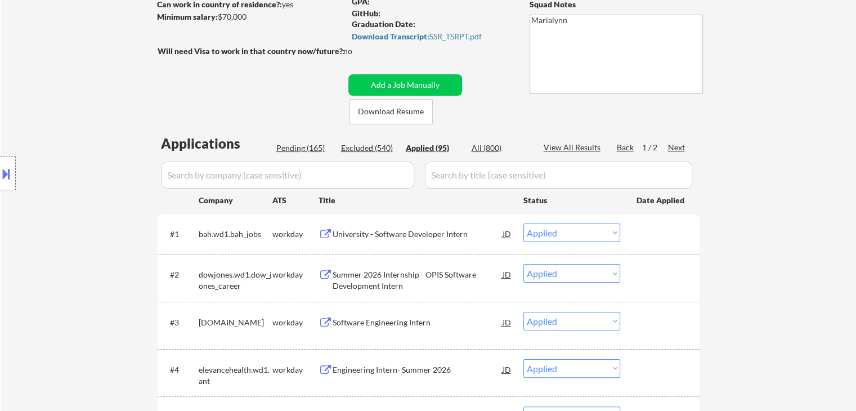
select select ""applied""
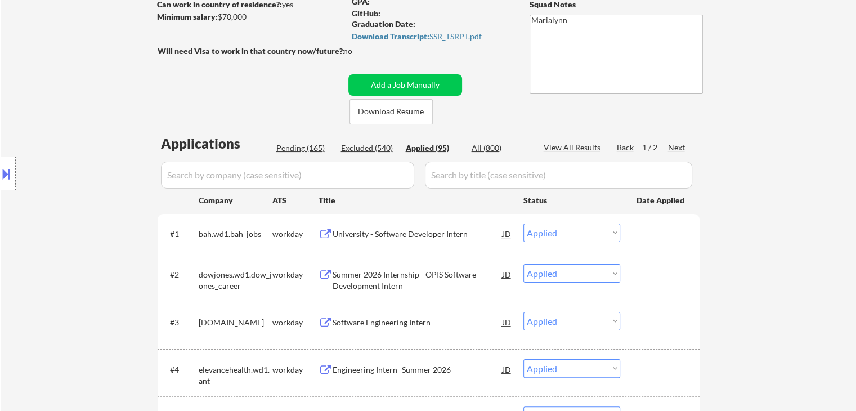
select select ""applied""
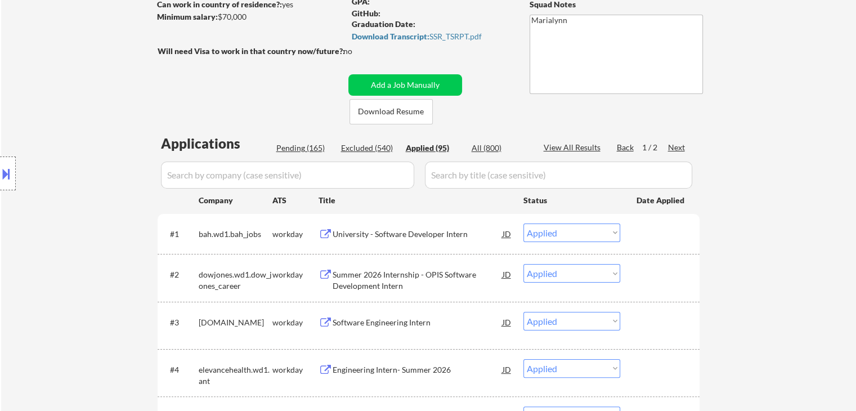
select select ""applied""
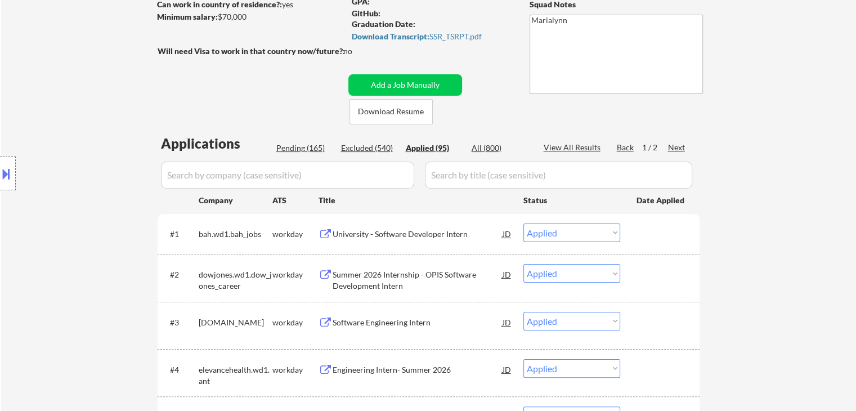
select select ""applied""
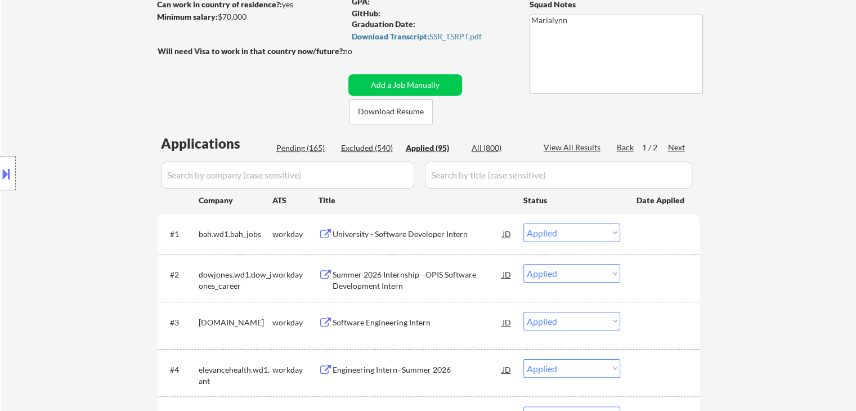
select select ""applied""
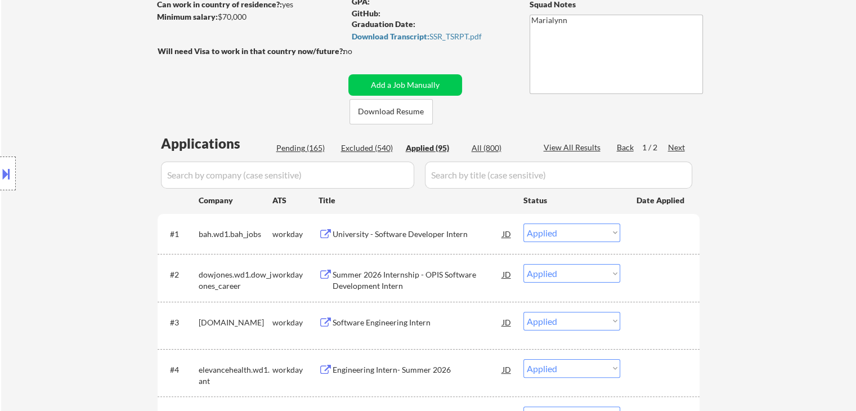
select select ""applied""
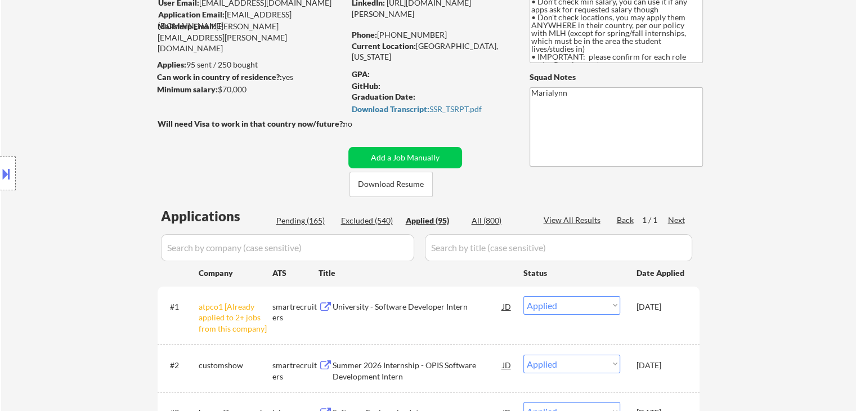
scroll to position [0, 0]
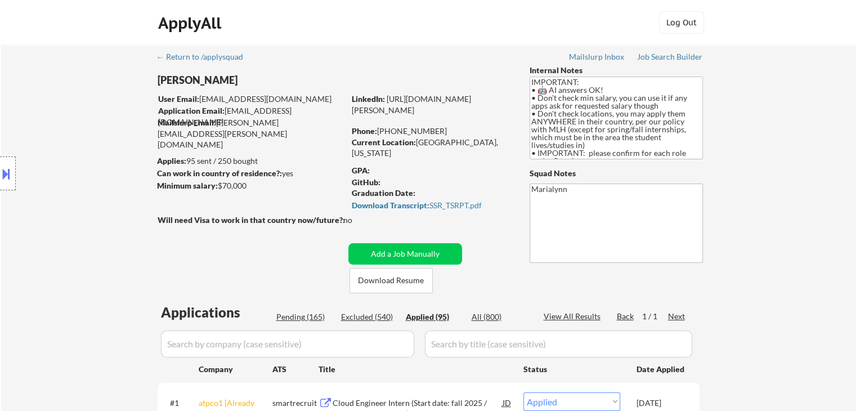
drag, startPoint x: 381, startPoint y: 129, endPoint x: 443, endPoint y: 128, distance: 61.9
click at [446, 128] on div "Phone: (754) 260-4415" at bounding box center [431, 130] width 159 height 11
copy div "754) 260-4415"
drag, startPoint x: 423, startPoint y: 140, endPoint x: 385, endPoint y: 129, distance: 39.3
click at [387, 129] on div "Phone: (754) 260-4415" at bounding box center [431, 130] width 159 height 11
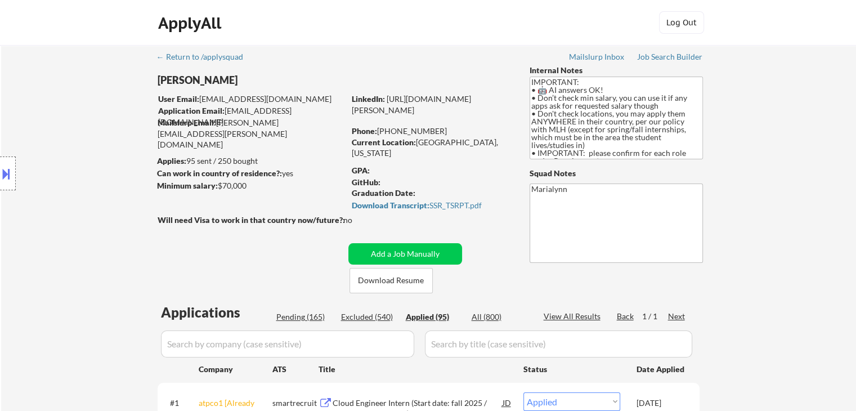
click at [383, 131] on div "Phone: (754) 260-4415" at bounding box center [431, 130] width 159 height 11
drag, startPoint x: 383, startPoint y: 131, endPoint x: 430, endPoint y: 132, distance: 46.7
click at [431, 132] on div "Phone: (754) 260-4415" at bounding box center [431, 130] width 159 height 11
copy div "754) 260-4415"
click at [430, 110] on link "https://www.linkedin.com/in/jonathan-mathurin6/" at bounding box center [411, 104] width 119 height 21
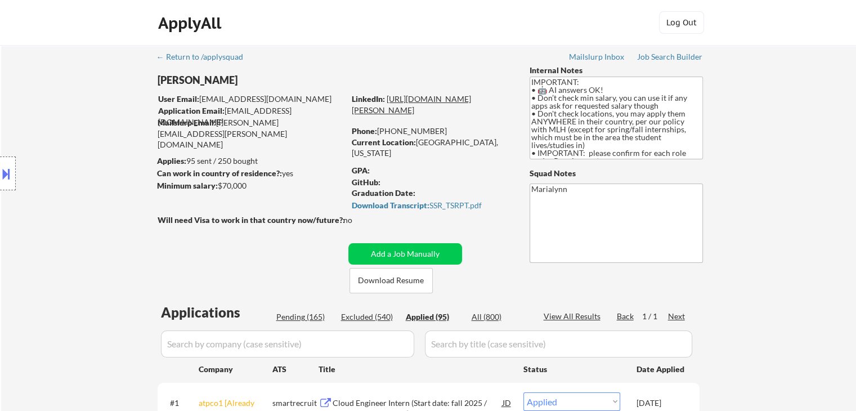
select select ""applied""
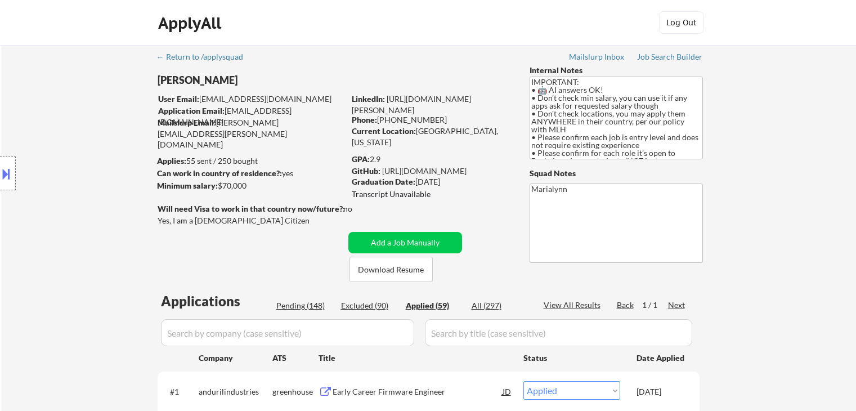
select select ""applied""
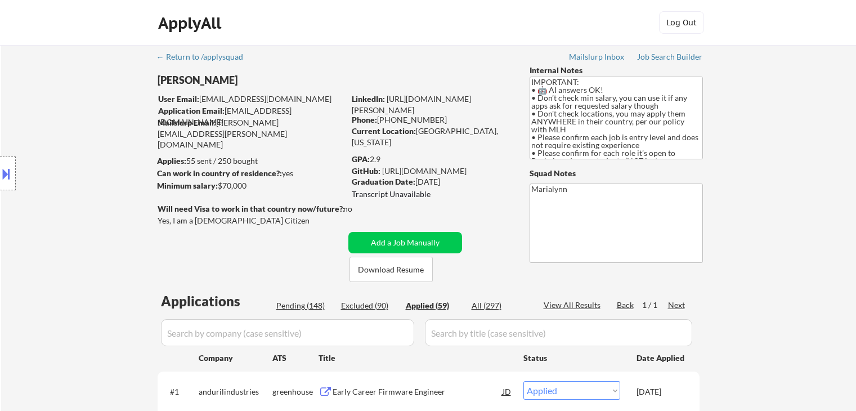
select select ""applied""
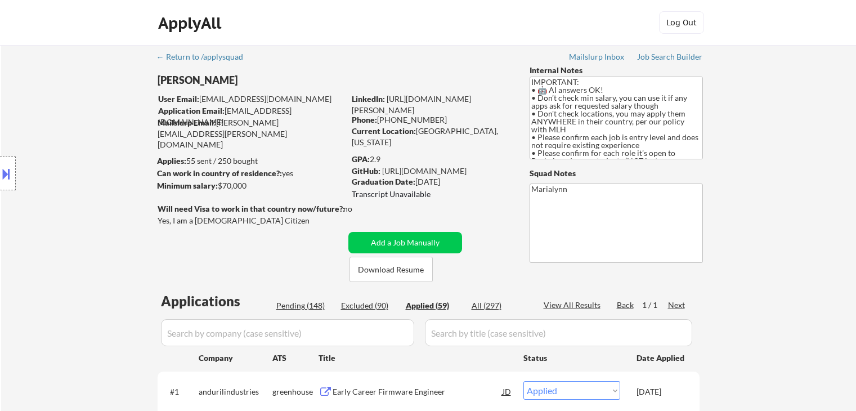
select select ""applied""
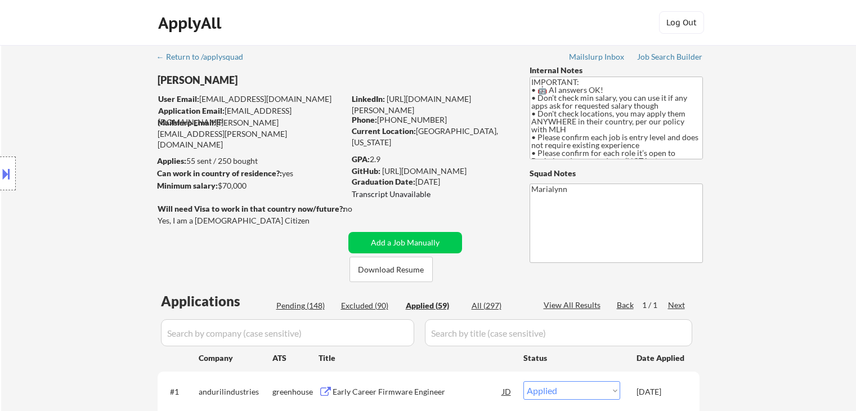
select select ""applied""
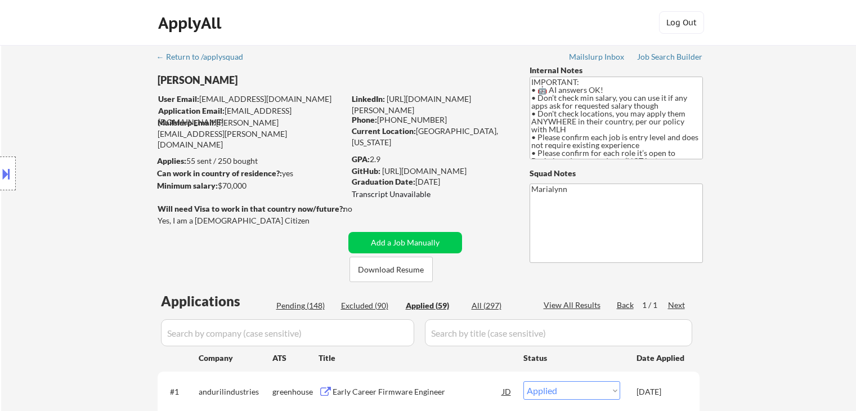
select select ""applied""
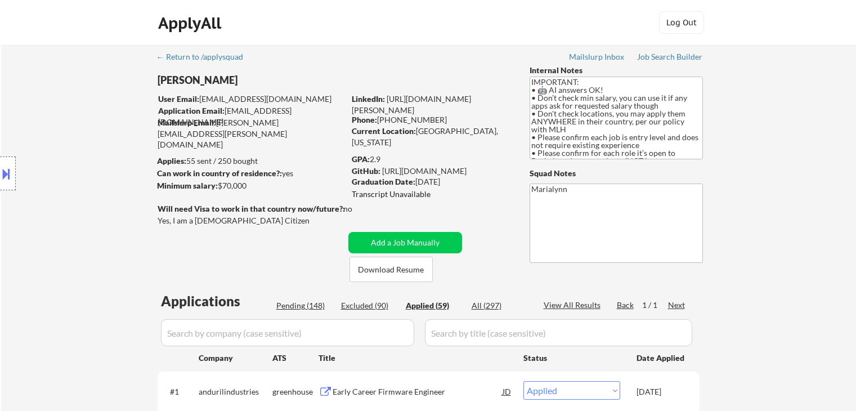
select select ""applied""
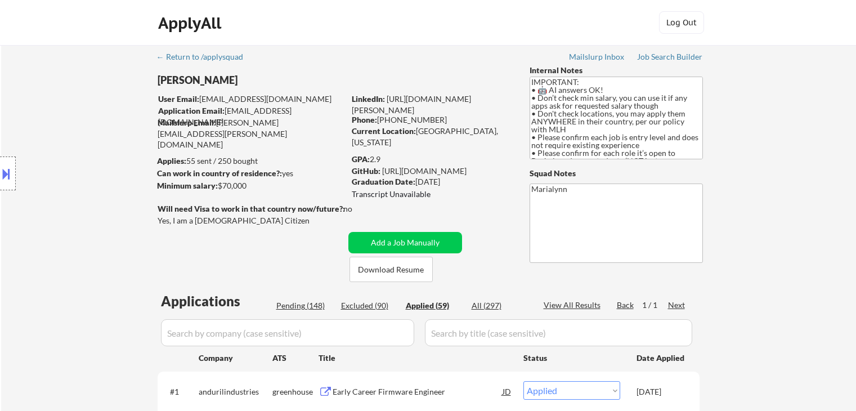
select select ""applied""
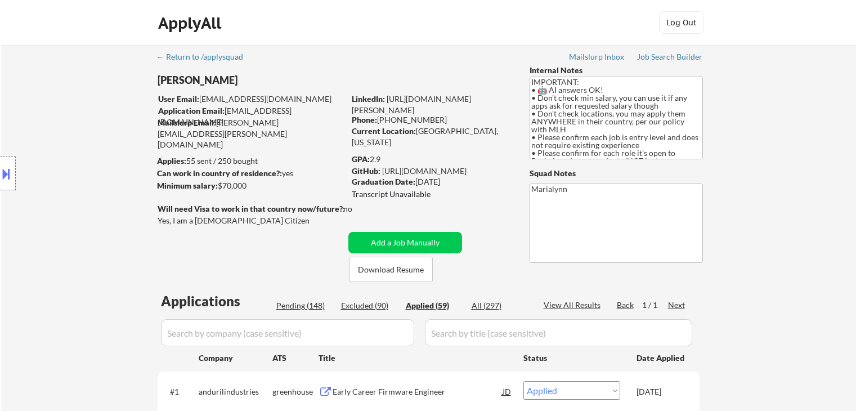
select select ""applied""
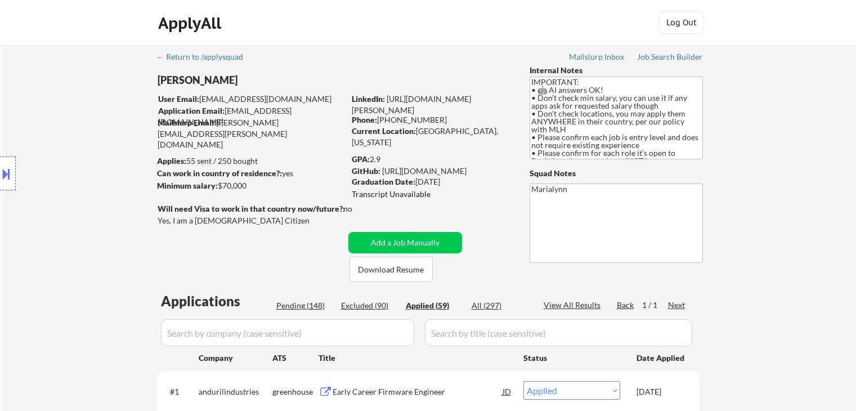
select select ""applied""
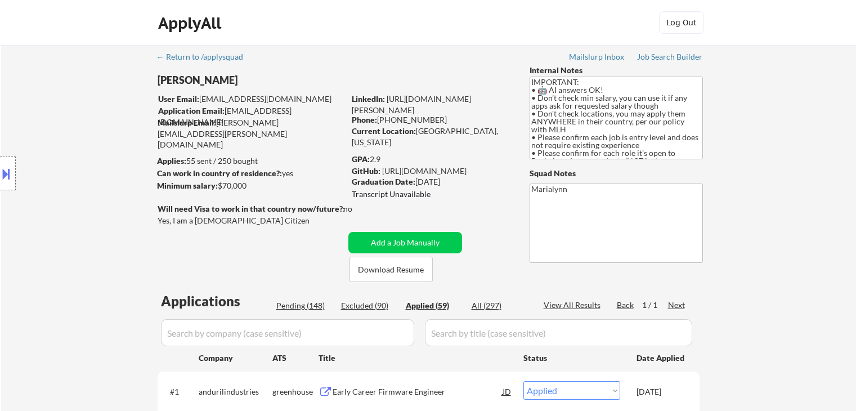
select select ""applied""
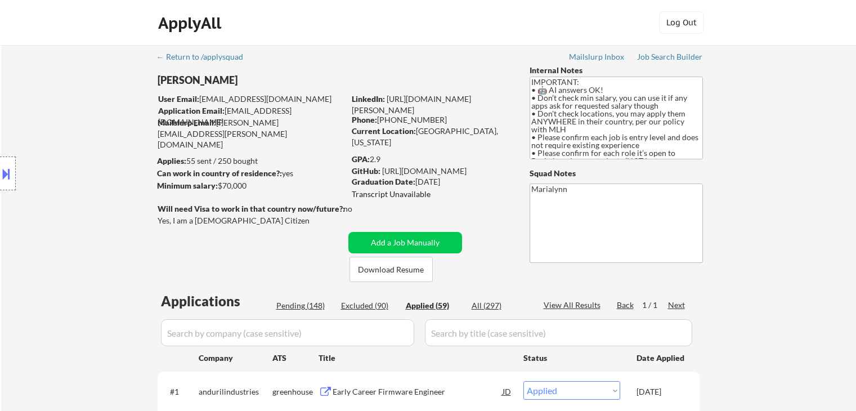
select select ""applied""
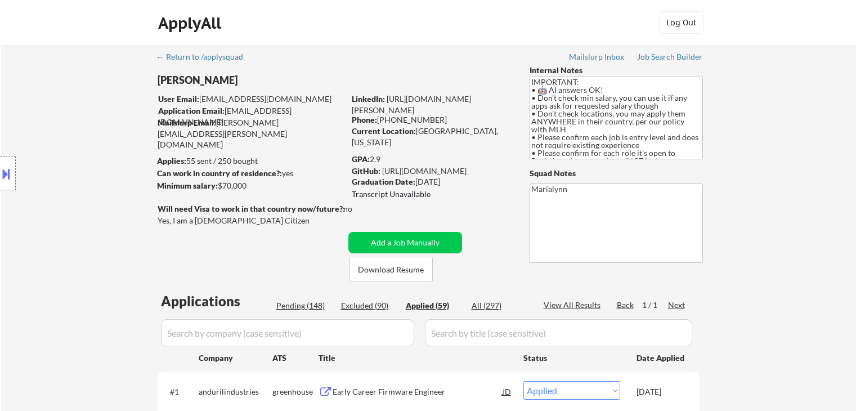
select select ""applied""
